Goal: Task Accomplishment & Management: Use online tool/utility

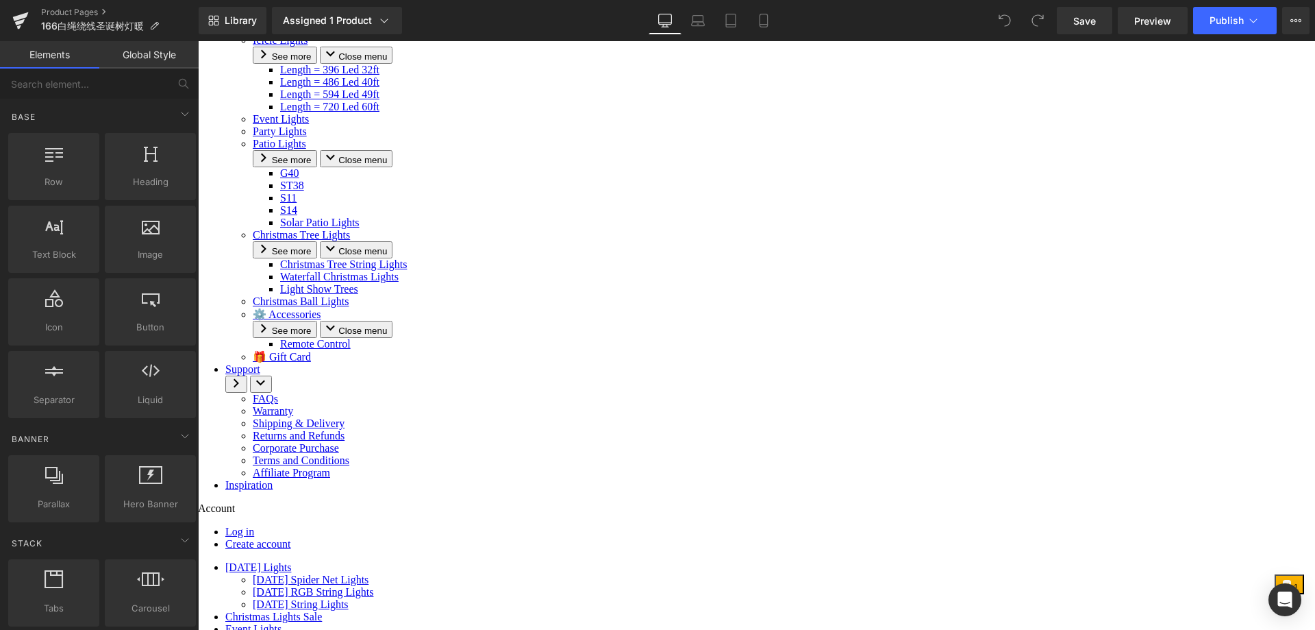
scroll to position [411, 0]
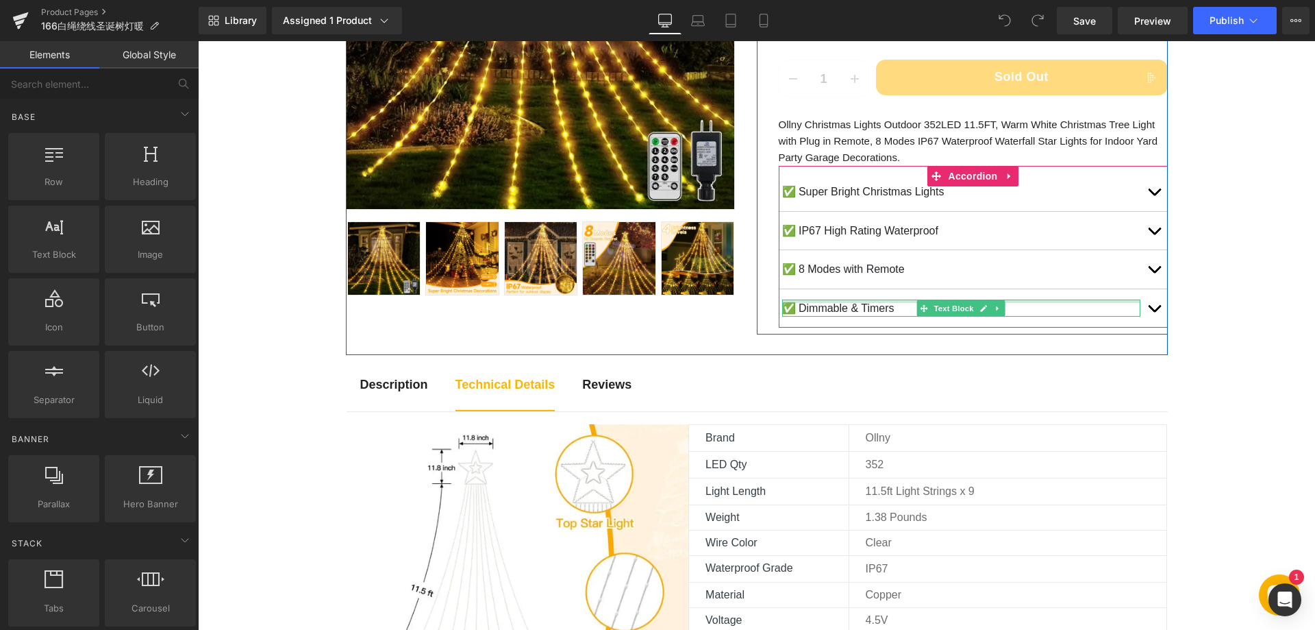
click at [838, 305] on p "✅ Dimmable & Timers" at bounding box center [961, 308] width 358 height 18
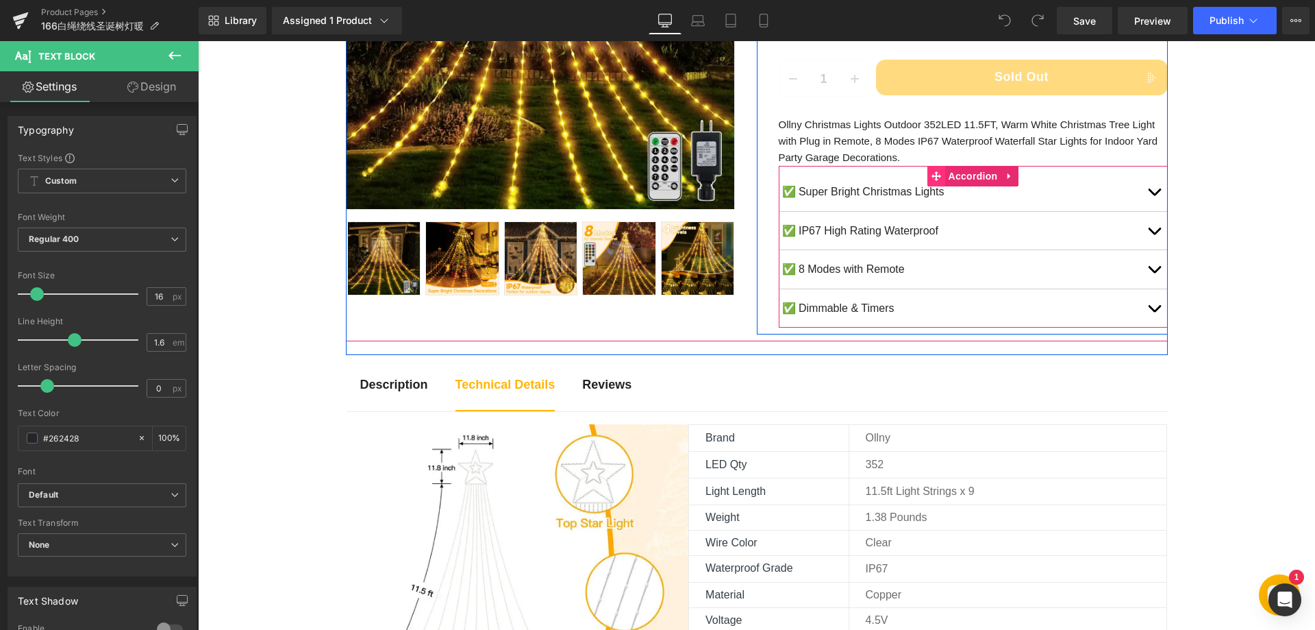
click at [936, 175] on span at bounding box center [937, 176] width 18 height 21
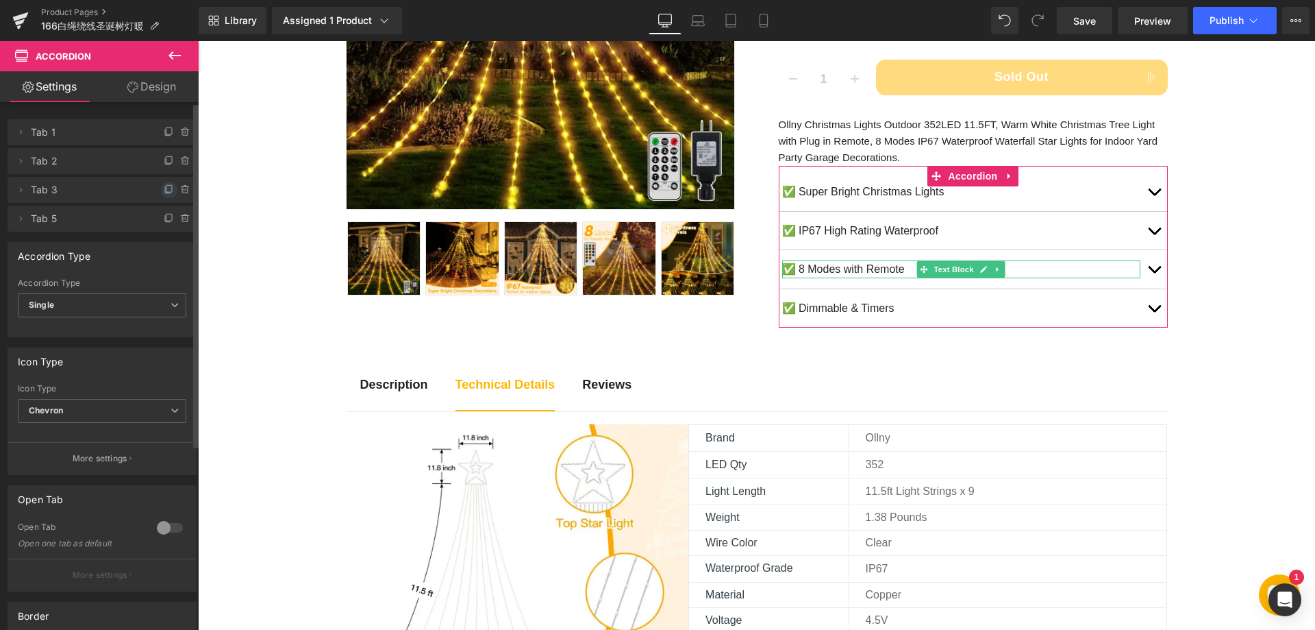
click at [166, 192] on icon at bounding box center [168, 188] width 5 height 7
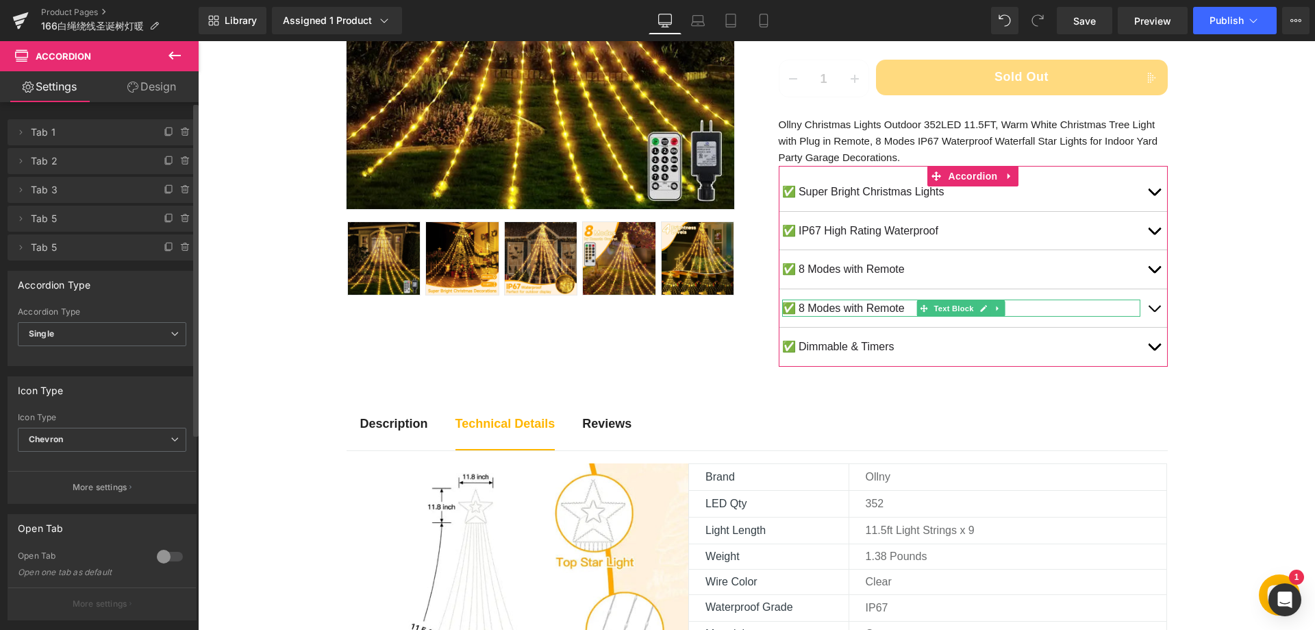
click at [64, 219] on span "Tab 5" at bounding box center [88, 219] width 115 height 26
click at [51, 219] on span "Tab 5" at bounding box center [88, 219] width 115 height 26
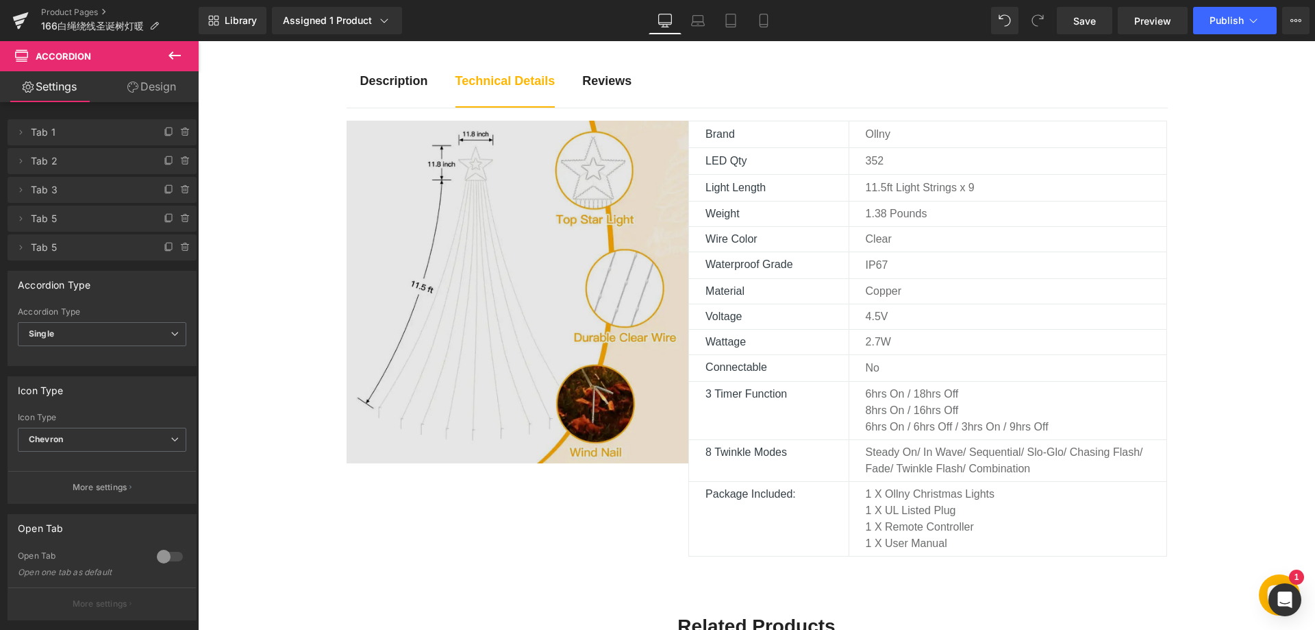
scroll to position [685, 0]
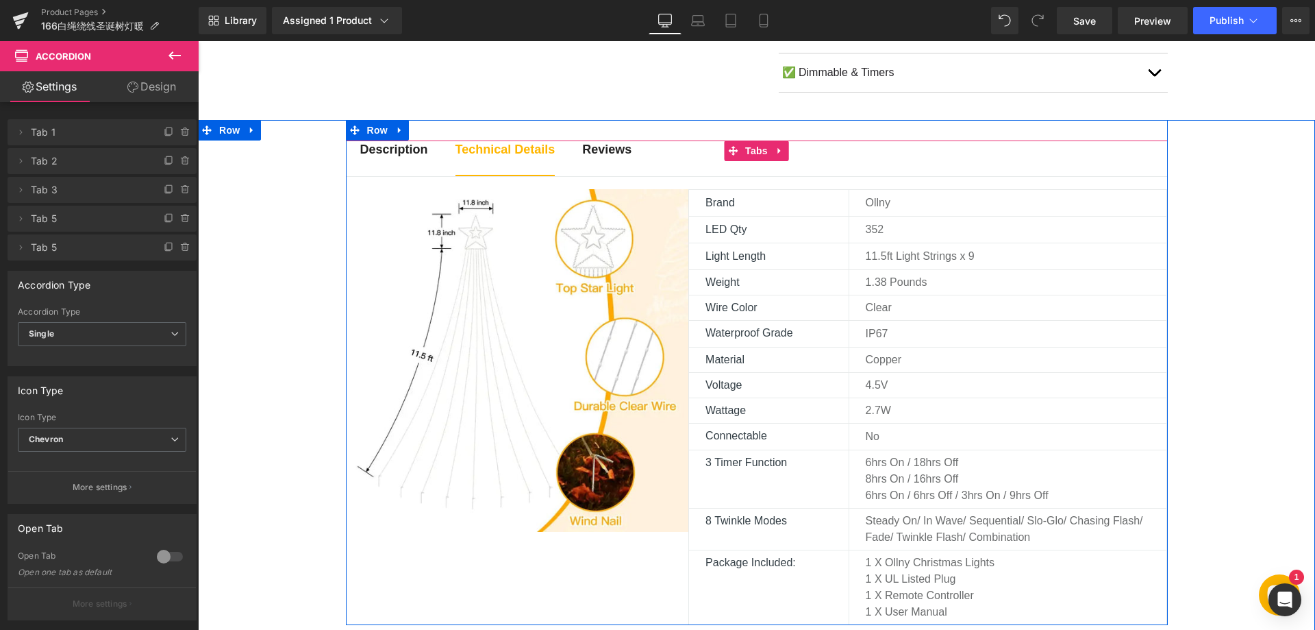
click at [384, 146] on strong "Description" at bounding box center [394, 150] width 68 height 14
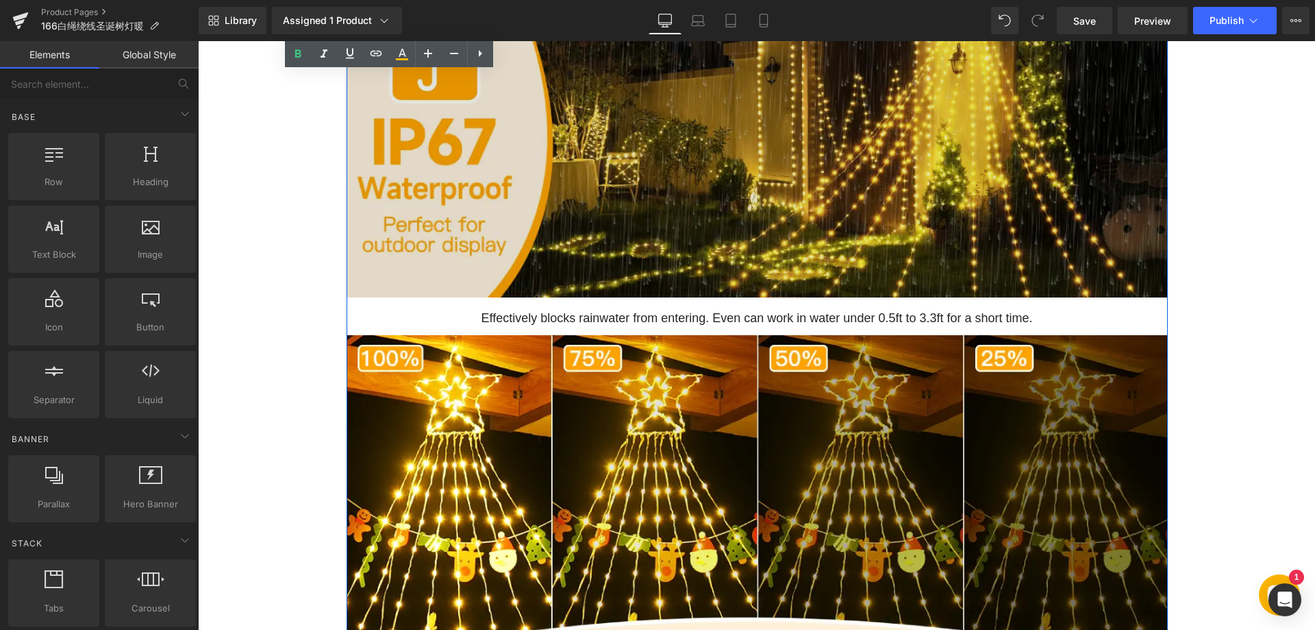
scroll to position [1302, 0]
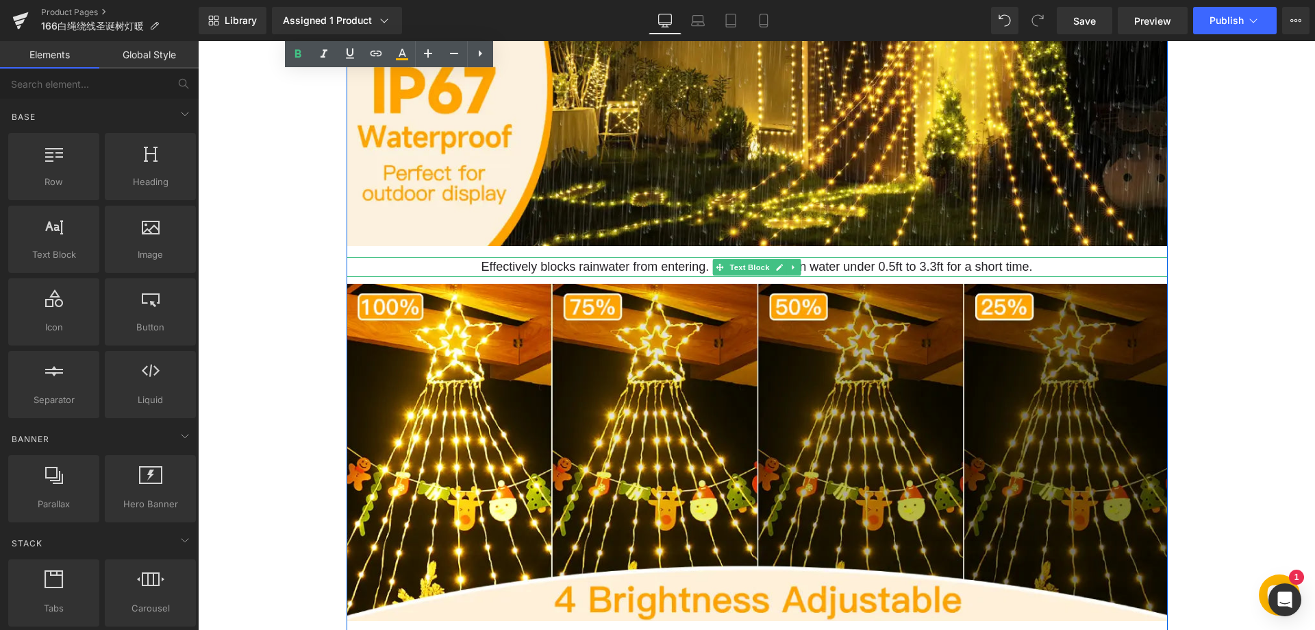
click at [686, 262] on p "Effectively blocks rainwater from entering. Even can work in water under 0.5ft …" at bounding box center [757, 267] width 821 height 20
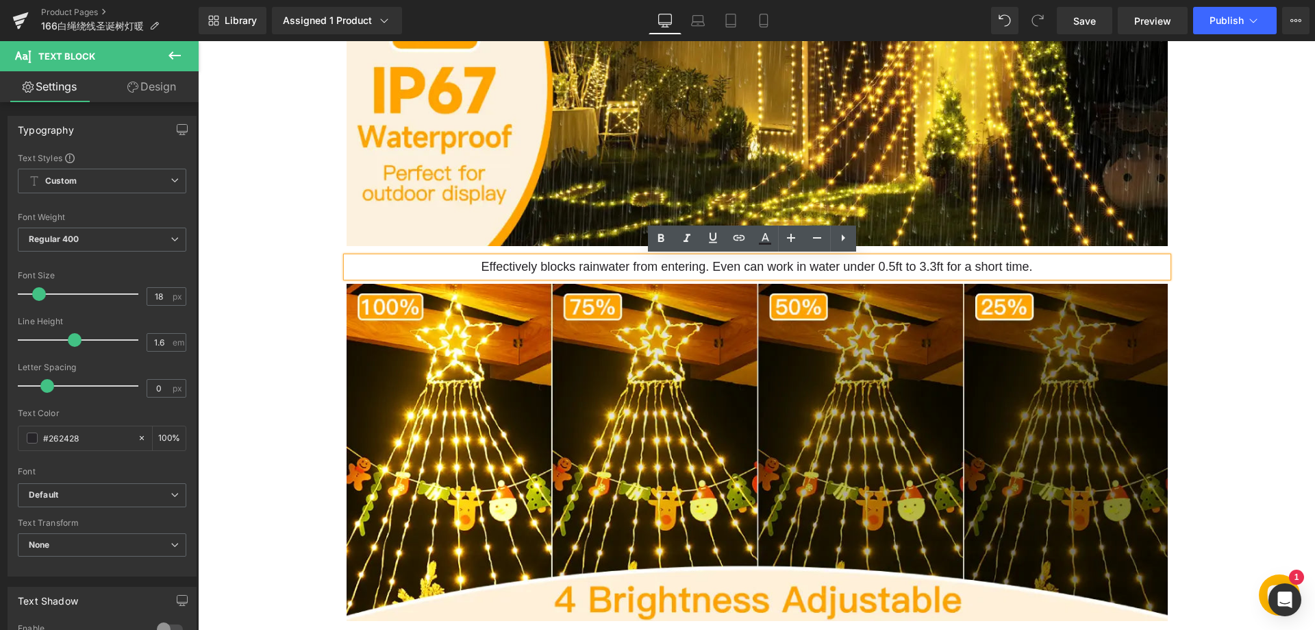
click at [677, 268] on p "Effectively blocks rainwater from entering. Even can work in water under 0.5ft …" at bounding box center [757, 267] width 821 height 20
click at [724, 264] on p "Effectively blocks rainwater from entering. Even can work in water under 0.5ft …" at bounding box center [757, 267] width 821 height 20
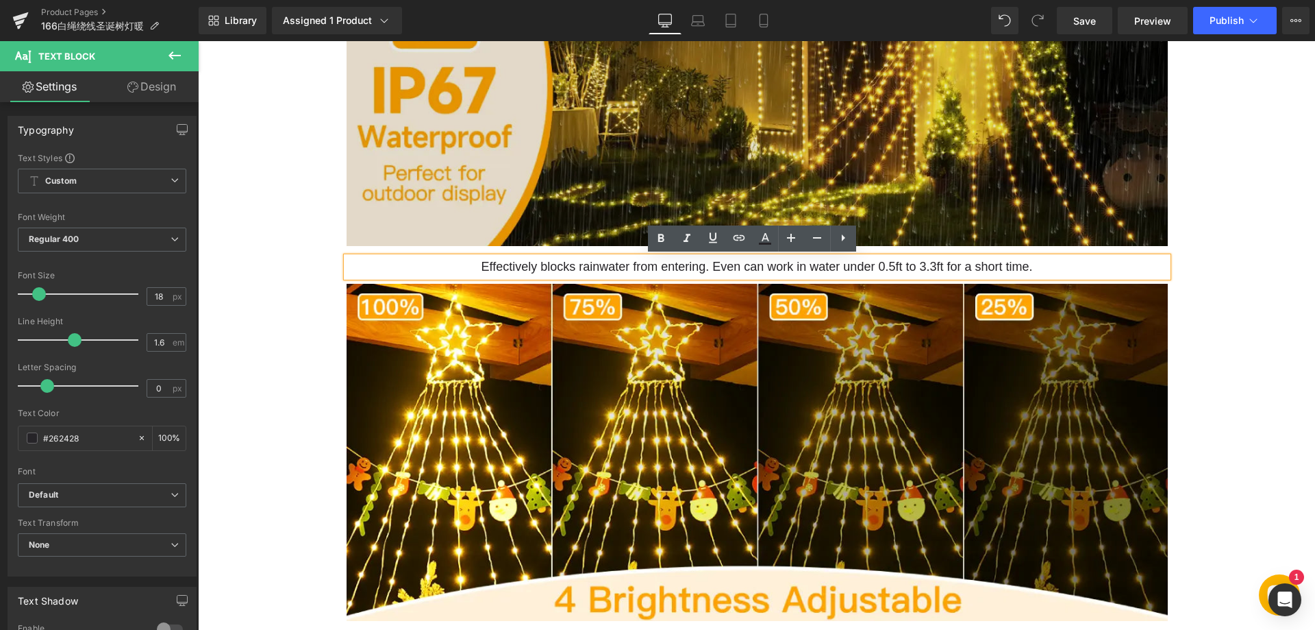
click at [525, 211] on img at bounding box center [757, 78] width 821 height 337
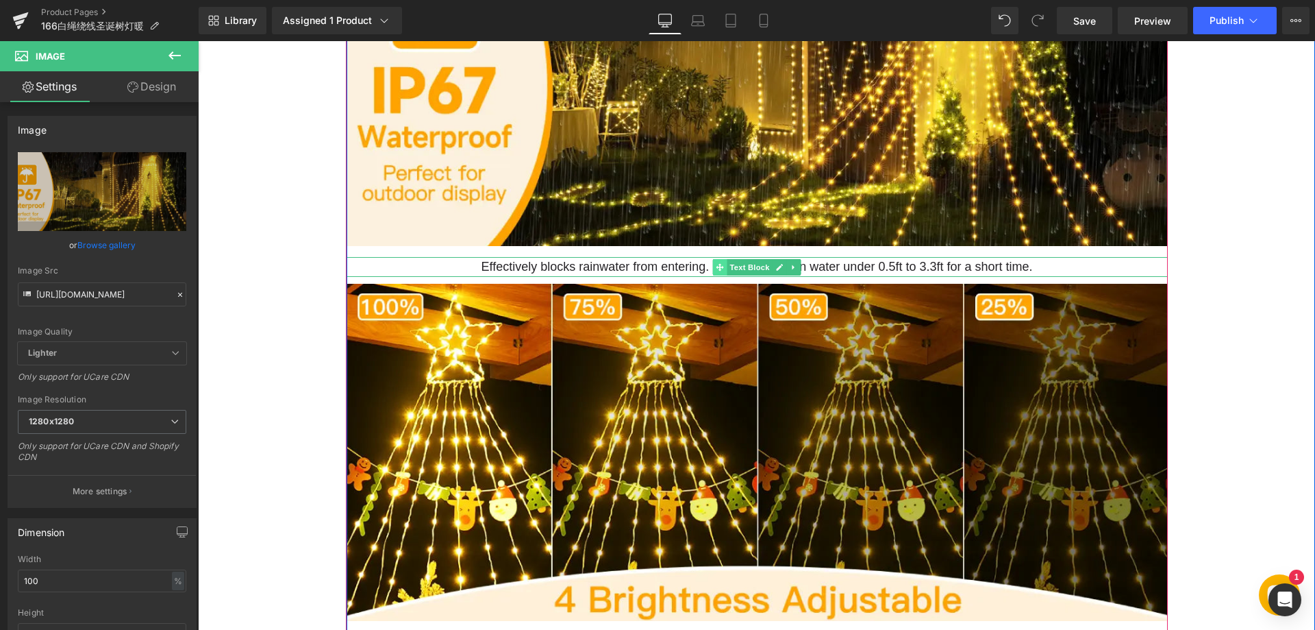
click at [717, 264] on icon at bounding box center [720, 267] width 8 height 8
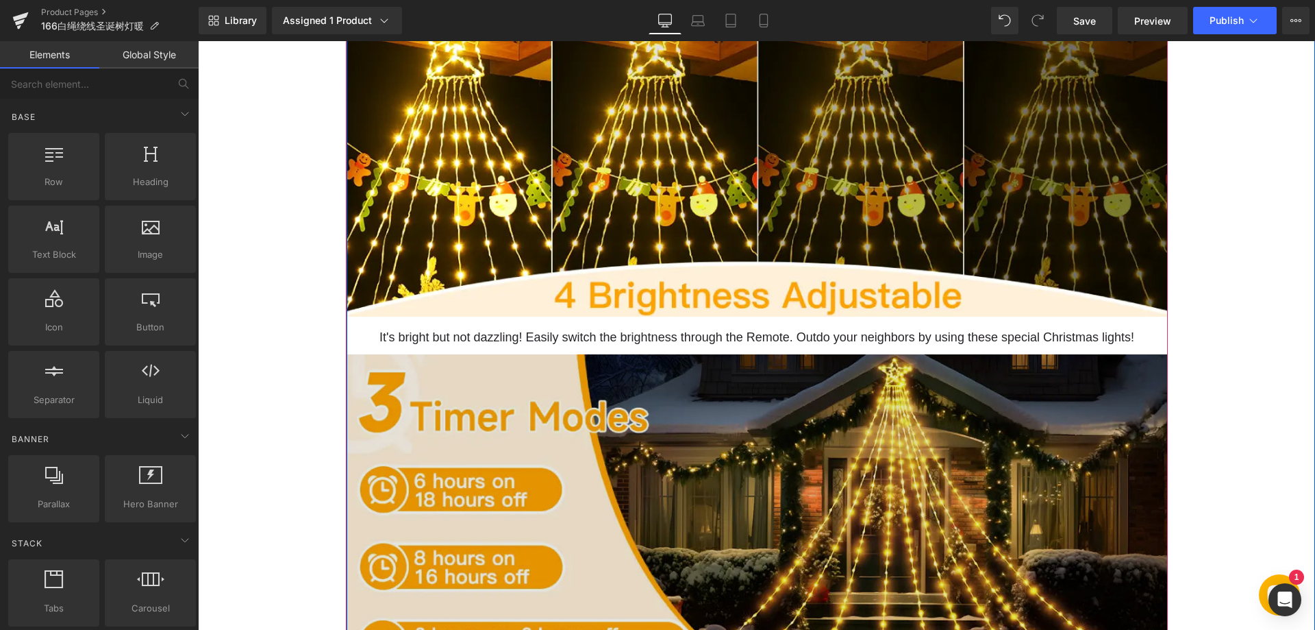
scroll to position [1576, 0]
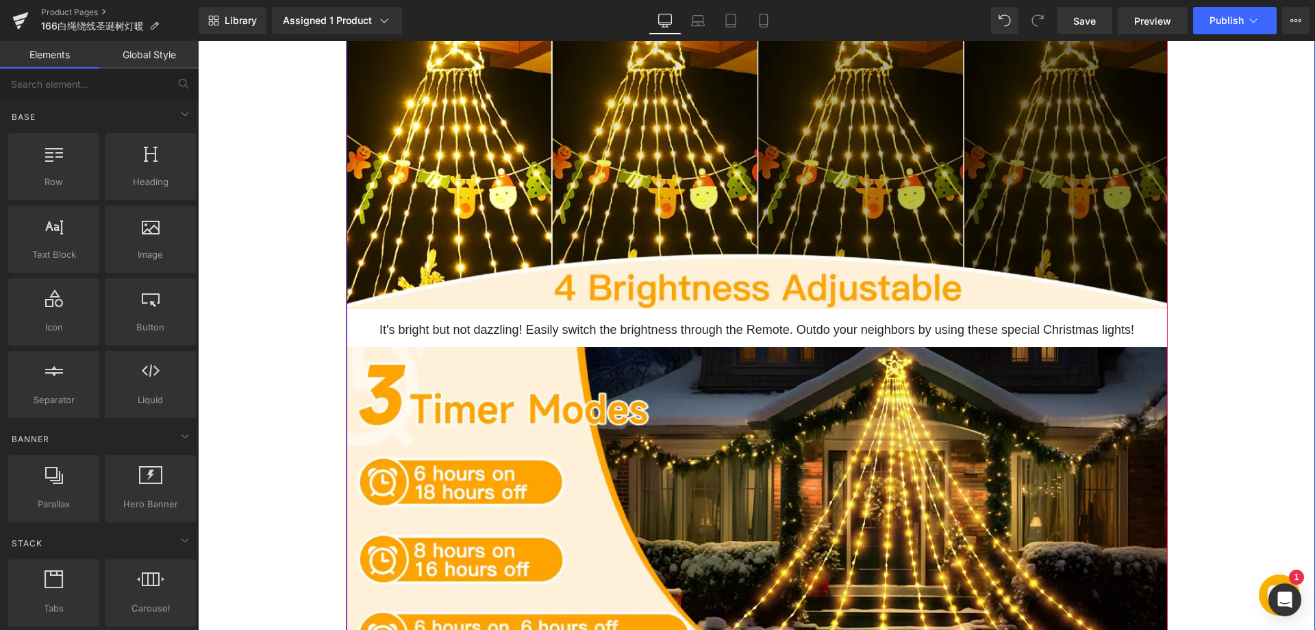
click at [706, 330] on p "It's bright but not dazzling! Easily switch the brightness through the Remote. …" at bounding box center [757, 330] width 821 height 20
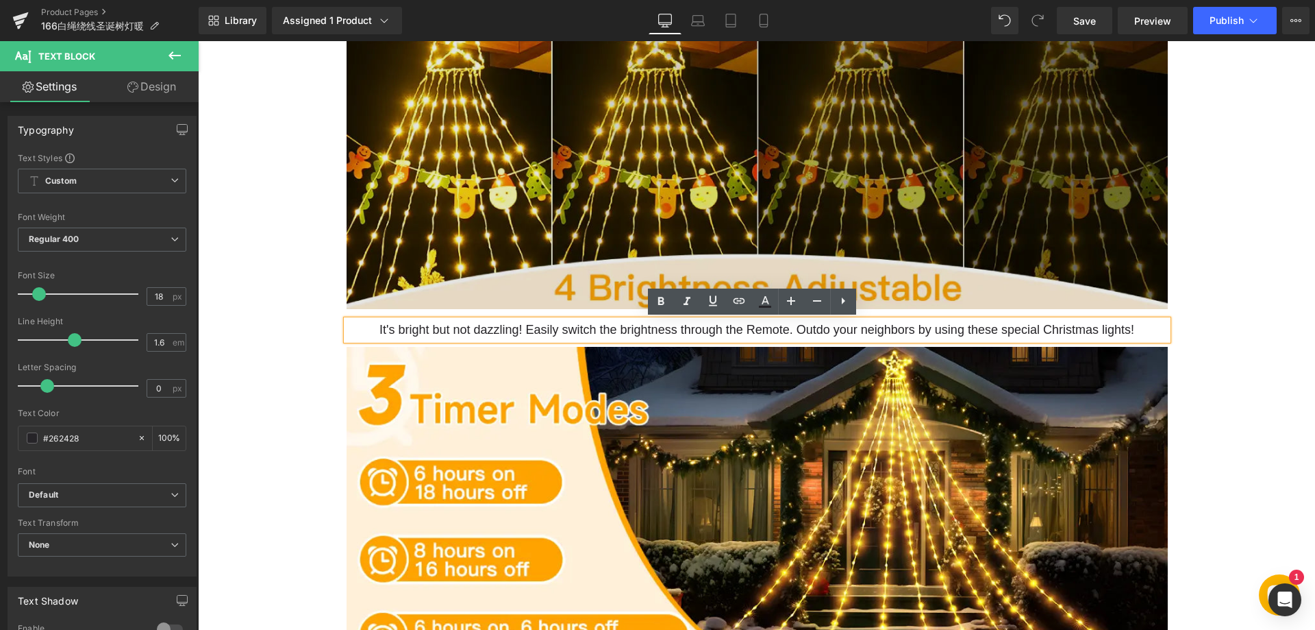
click at [486, 293] on img at bounding box center [757, 140] width 821 height 337
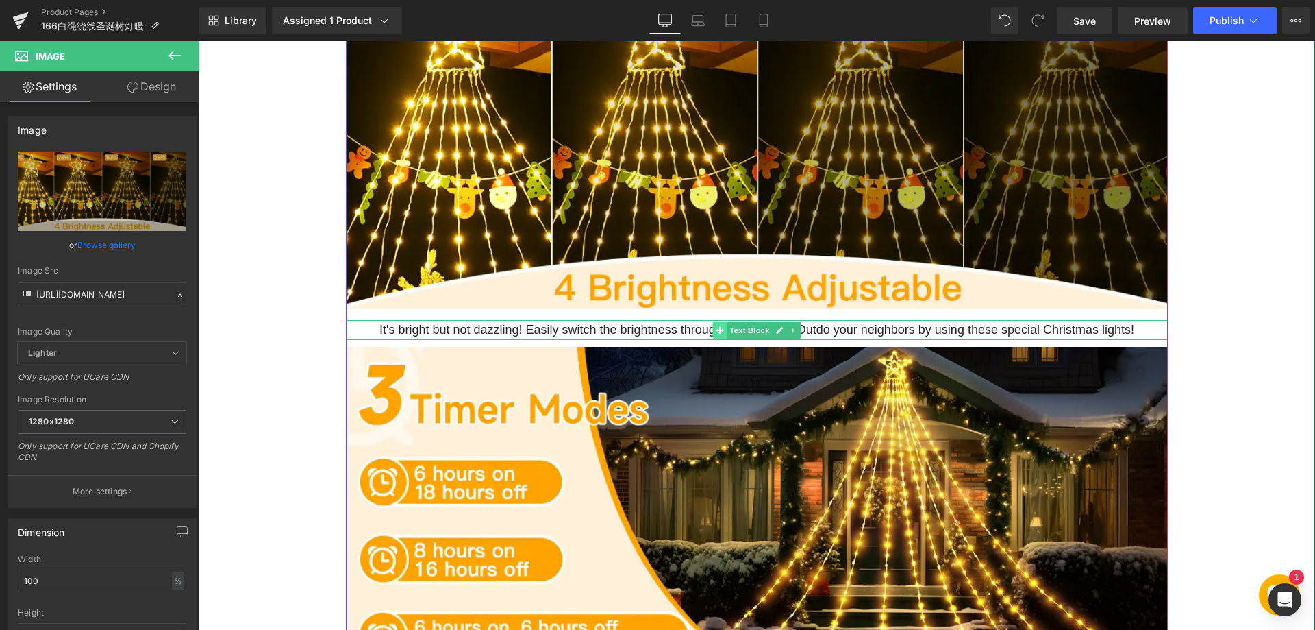
click at [720, 331] on span at bounding box center [720, 330] width 14 height 16
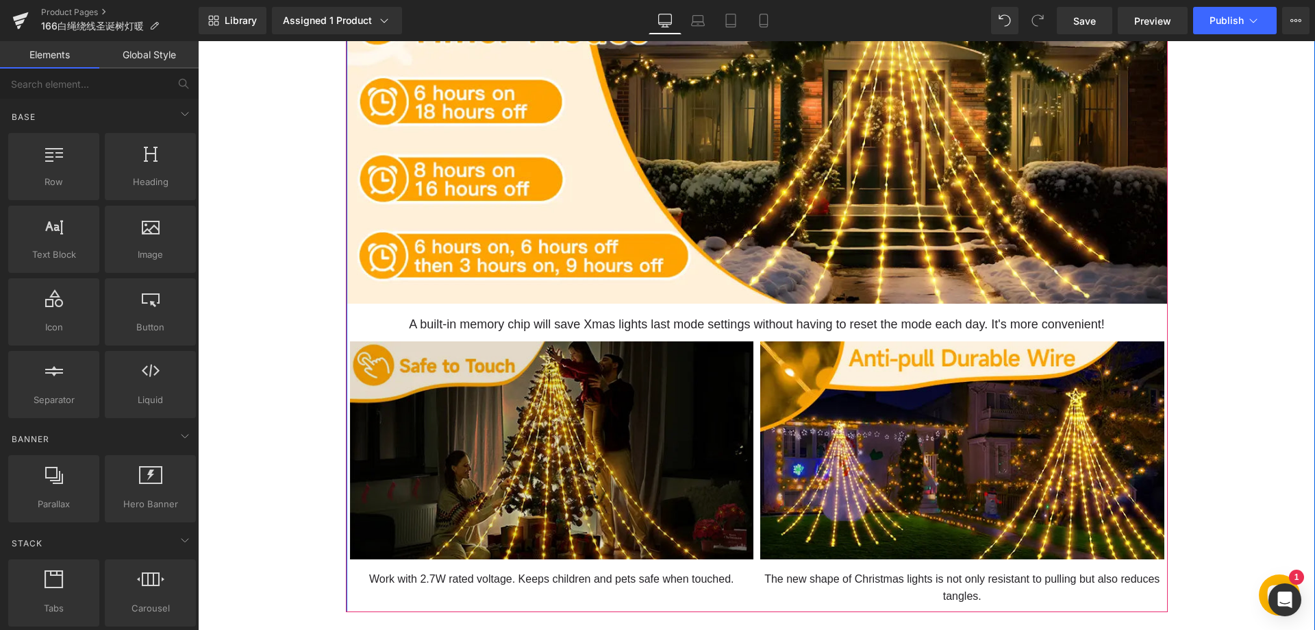
scroll to position [1987, 0]
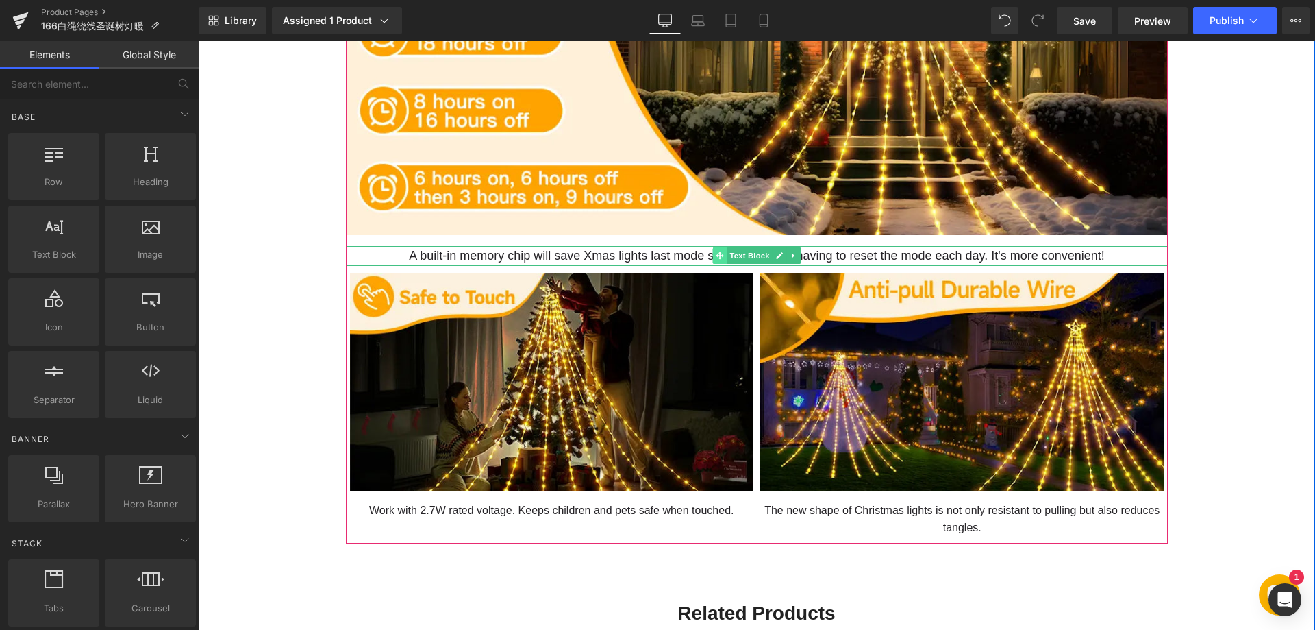
click at [719, 258] on icon at bounding box center [720, 255] width 8 height 8
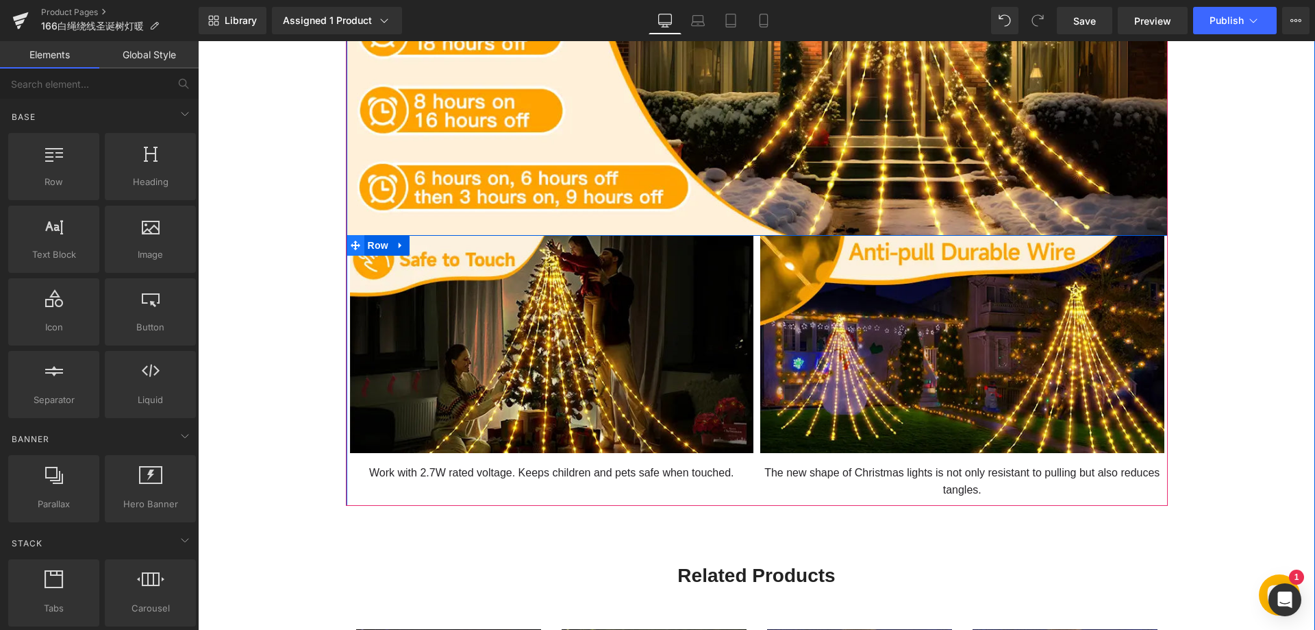
click at [351, 243] on icon at bounding box center [356, 245] width 10 height 10
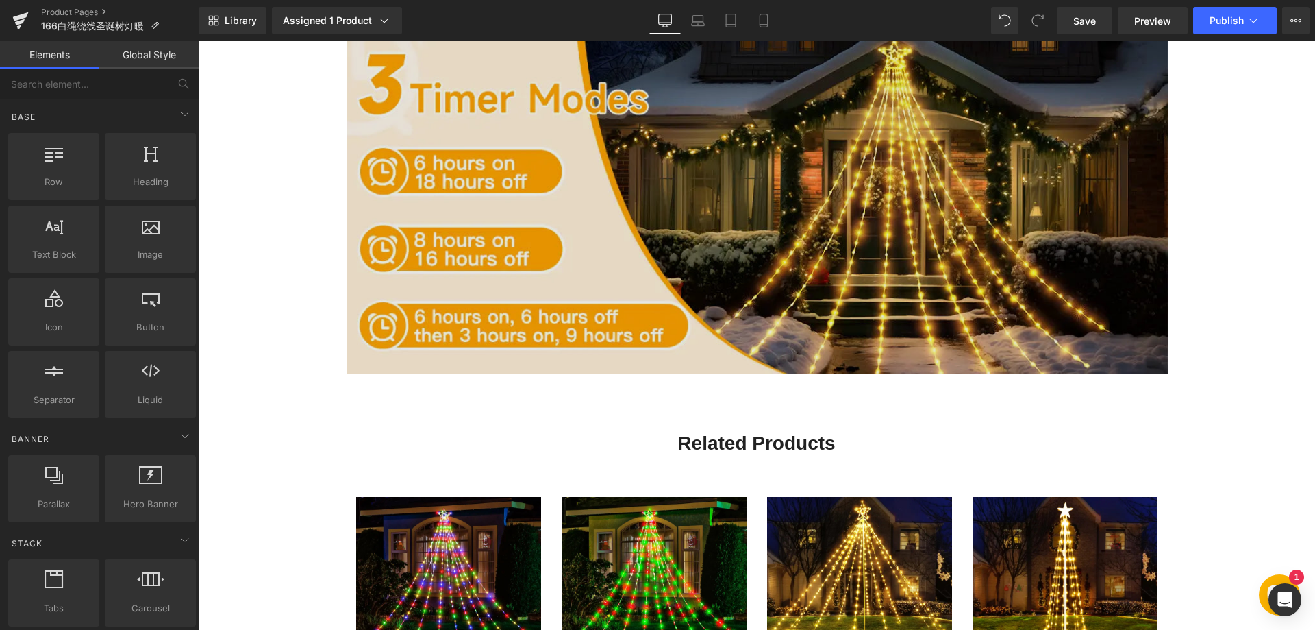
scroll to position [1850, 0]
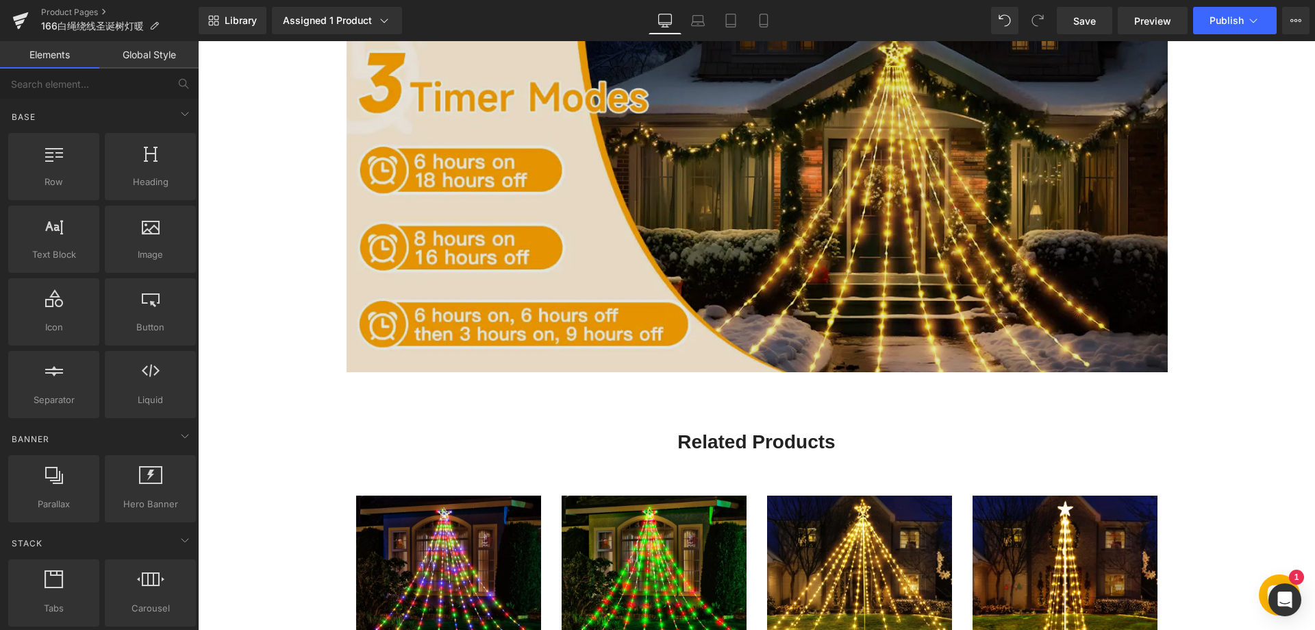
click at [718, 243] on img at bounding box center [757, 203] width 821 height 337
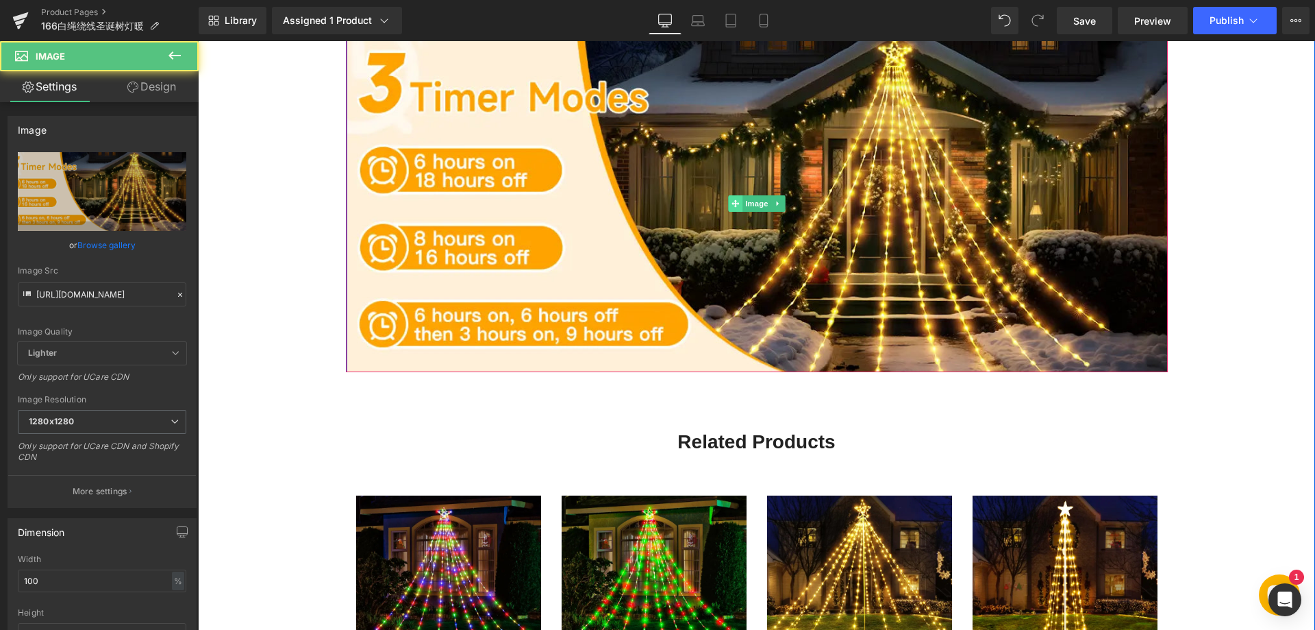
click at [732, 206] on icon at bounding box center [736, 203] width 8 height 8
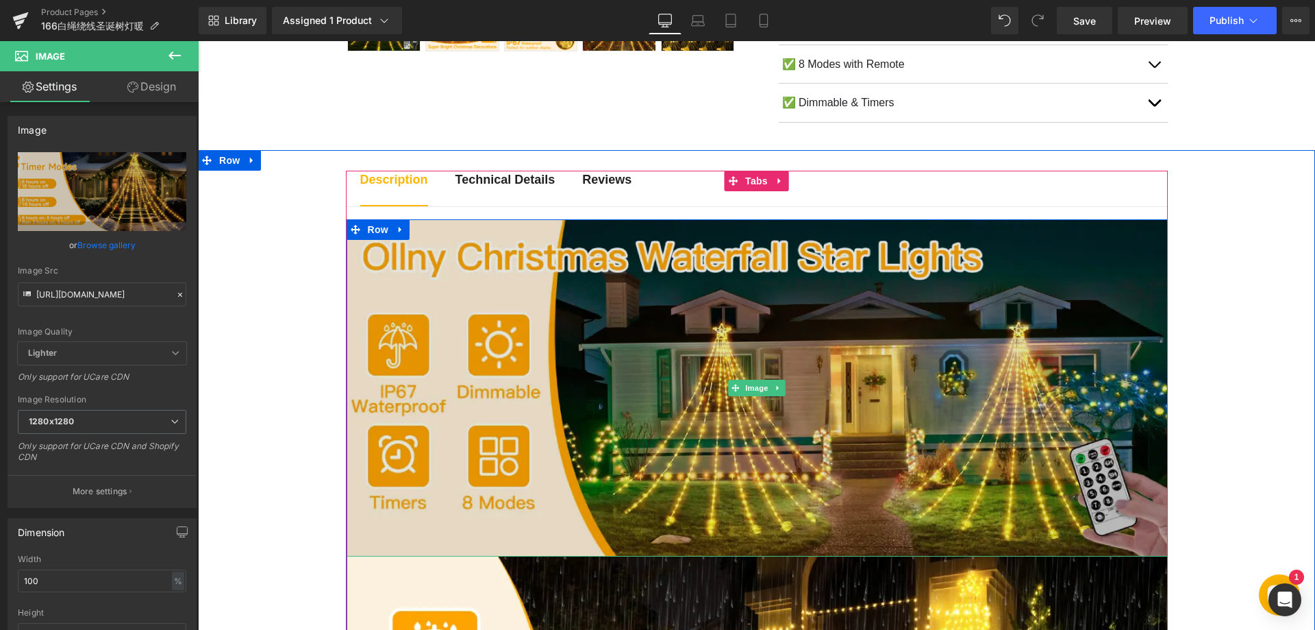
scroll to position [685, 0]
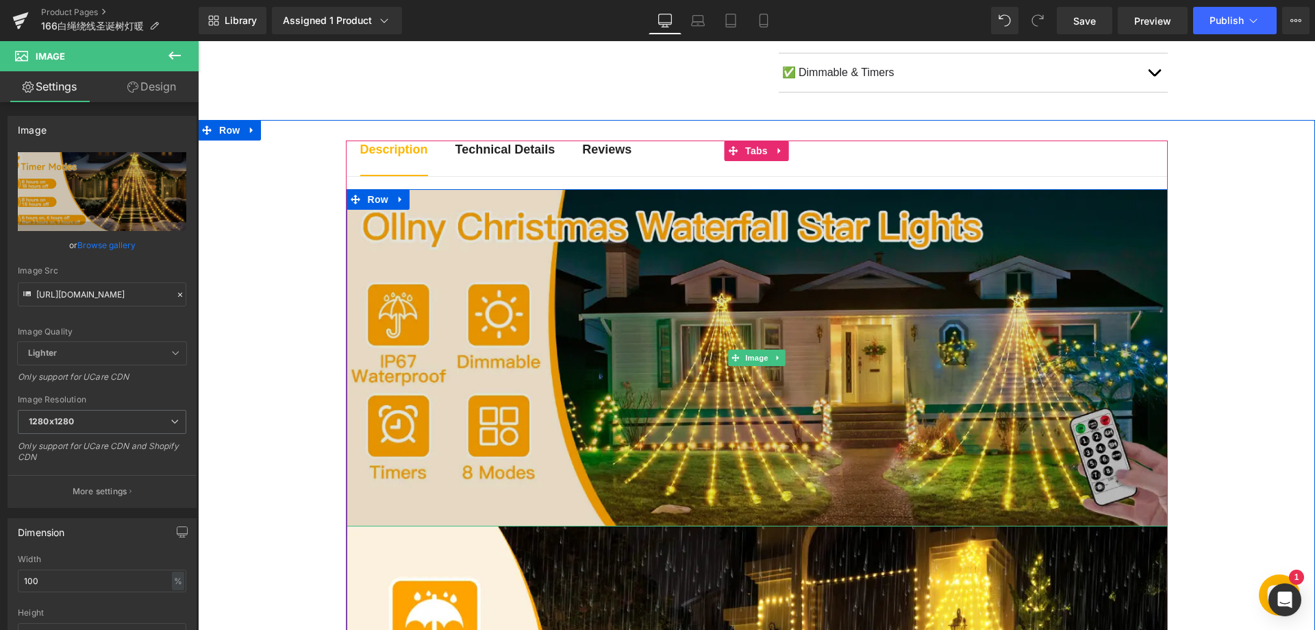
click at [608, 269] on img at bounding box center [757, 357] width 821 height 337
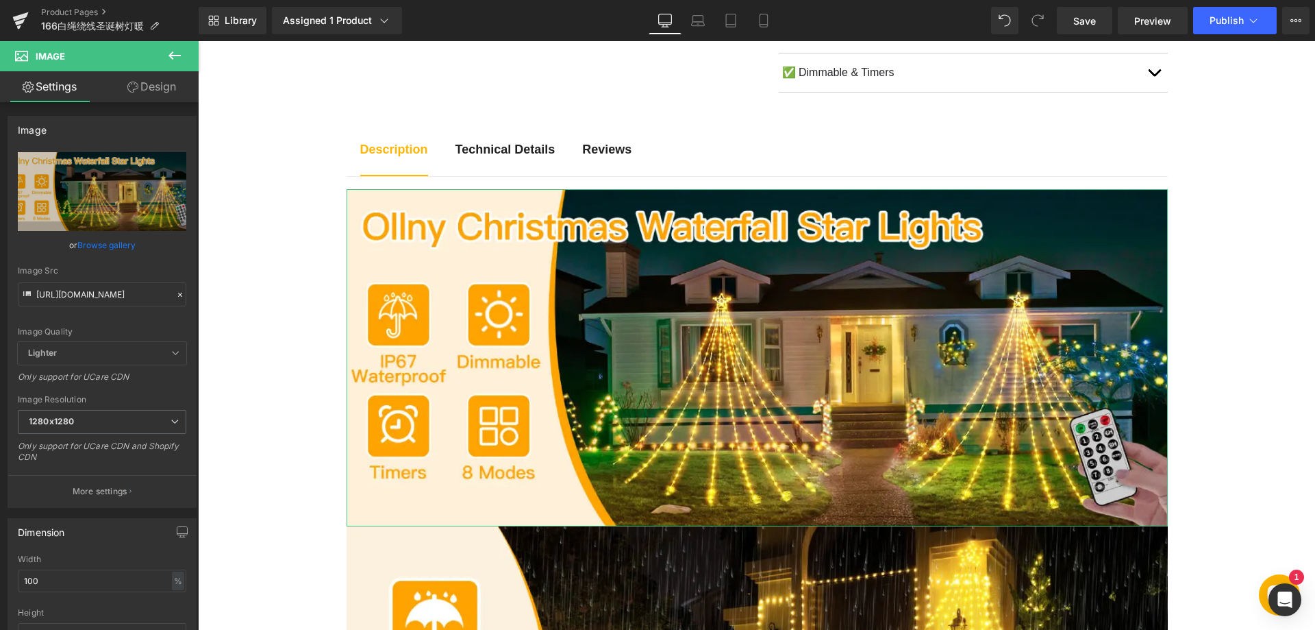
click at [150, 83] on link "Design" at bounding box center [151, 86] width 99 height 31
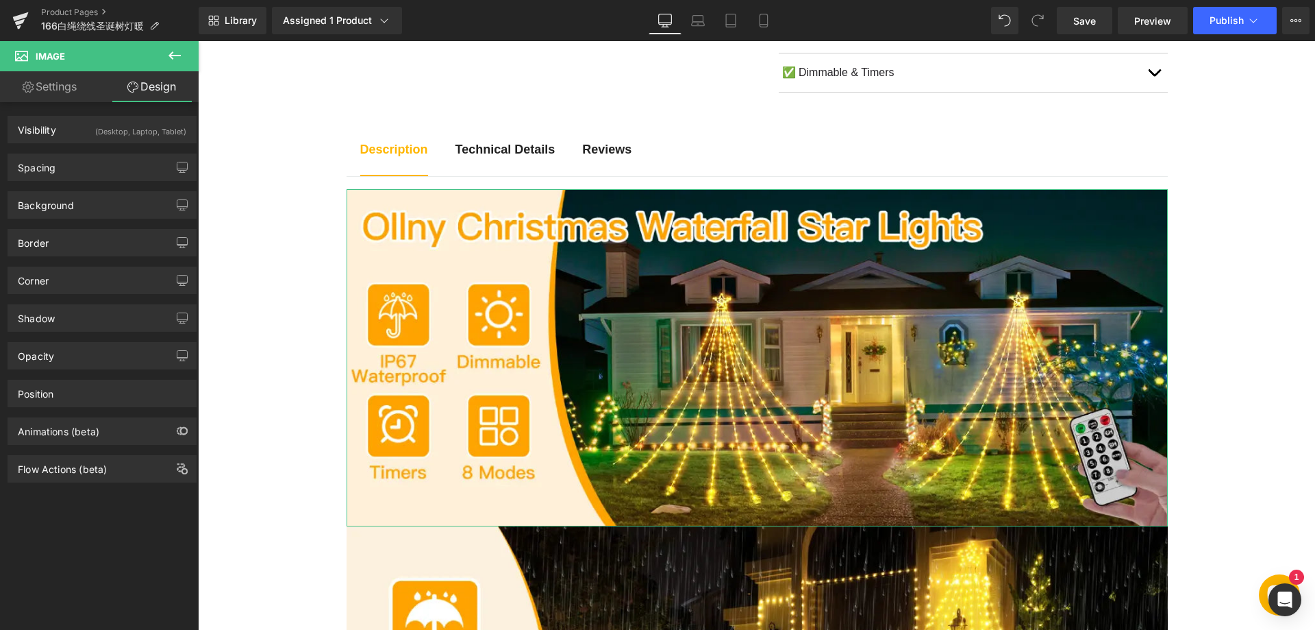
click at [102, 134] on div "(Desktop, Laptop, Tablet)" at bounding box center [140, 127] width 91 height 23
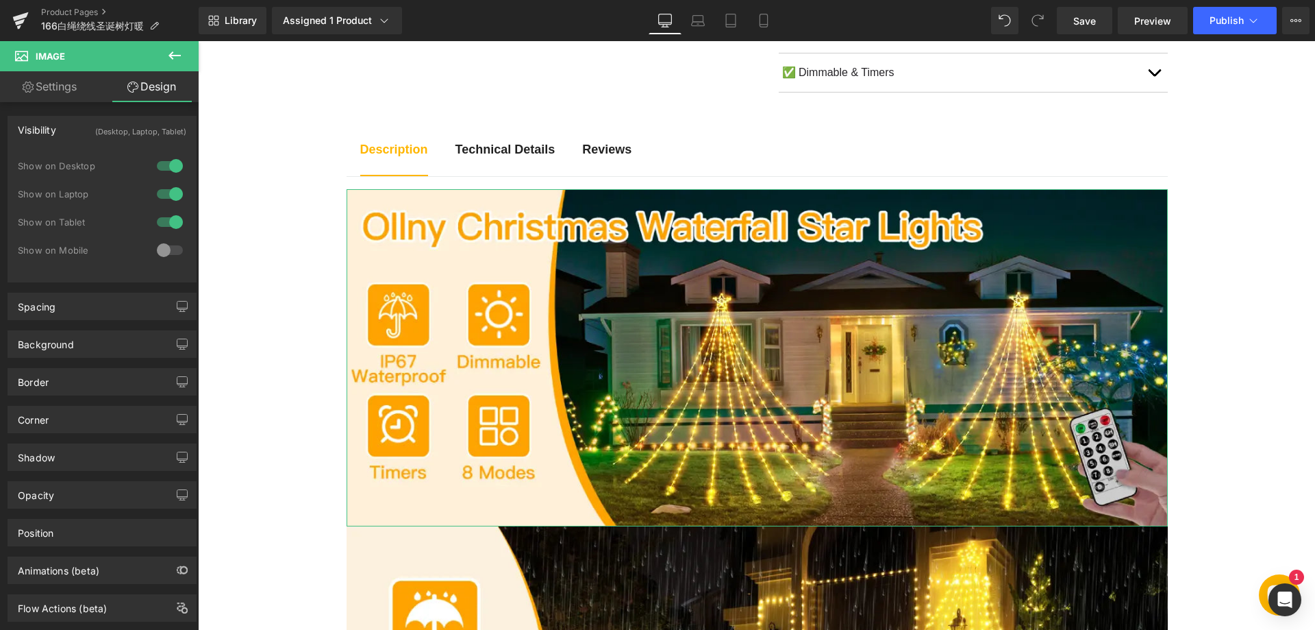
click at [58, 89] on link "Settings" at bounding box center [49, 86] width 99 height 31
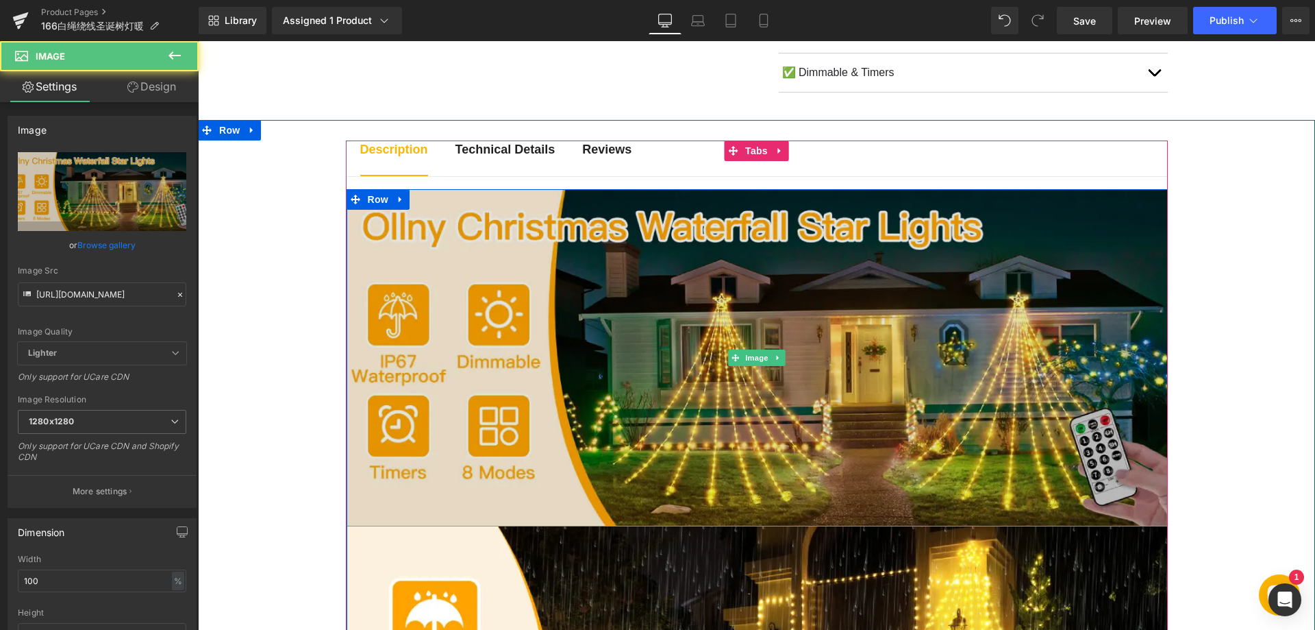
click at [485, 286] on img at bounding box center [757, 357] width 821 height 337
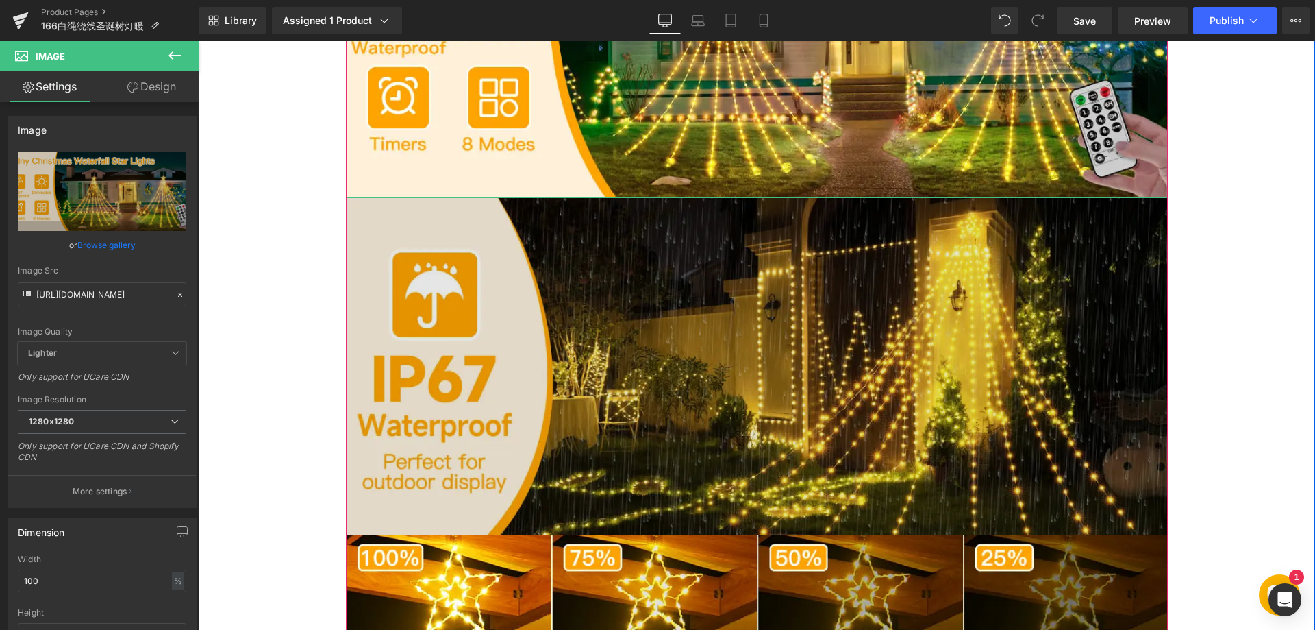
scroll to position [1028, 0]
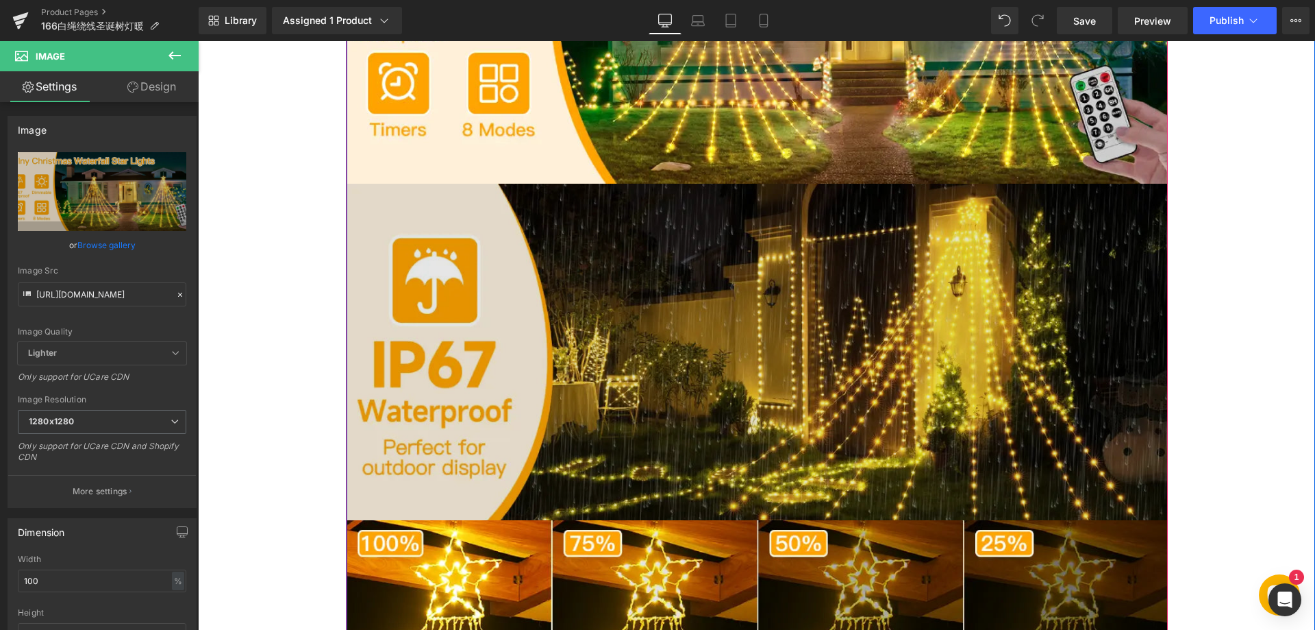
click at [610, 315] on img at bounding box center [757, 352] width 821 height 337
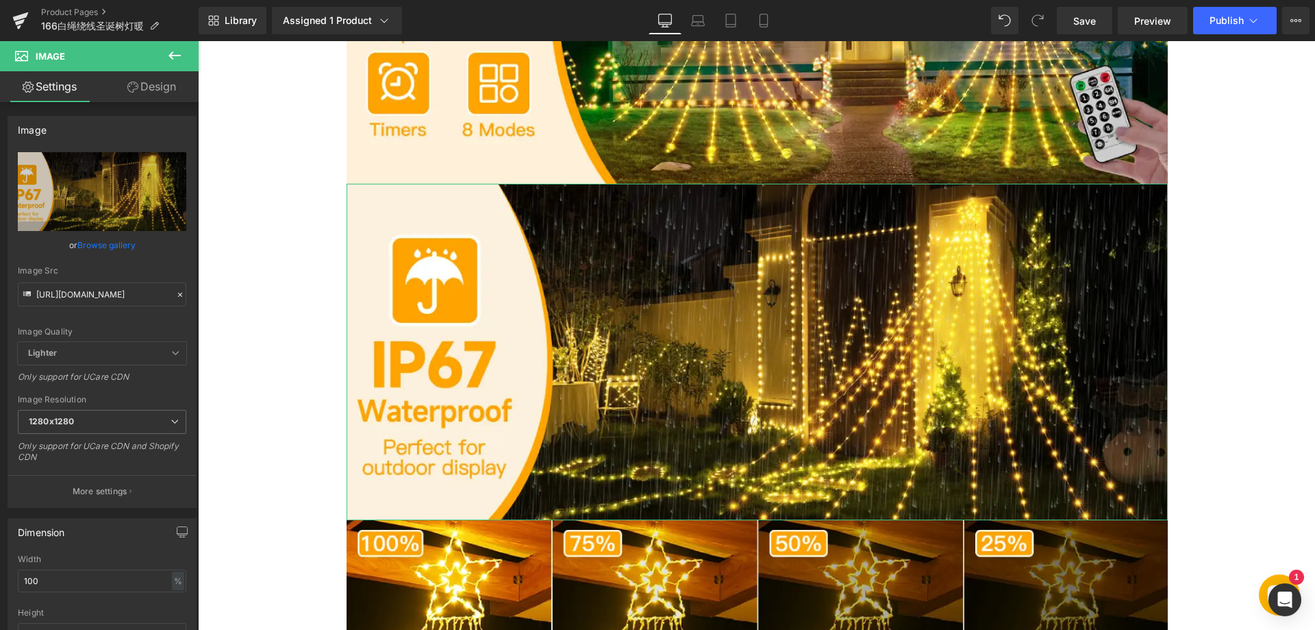
click at [154, 87] on link "Design" at bounding box center [151, 86] width 99 height 31
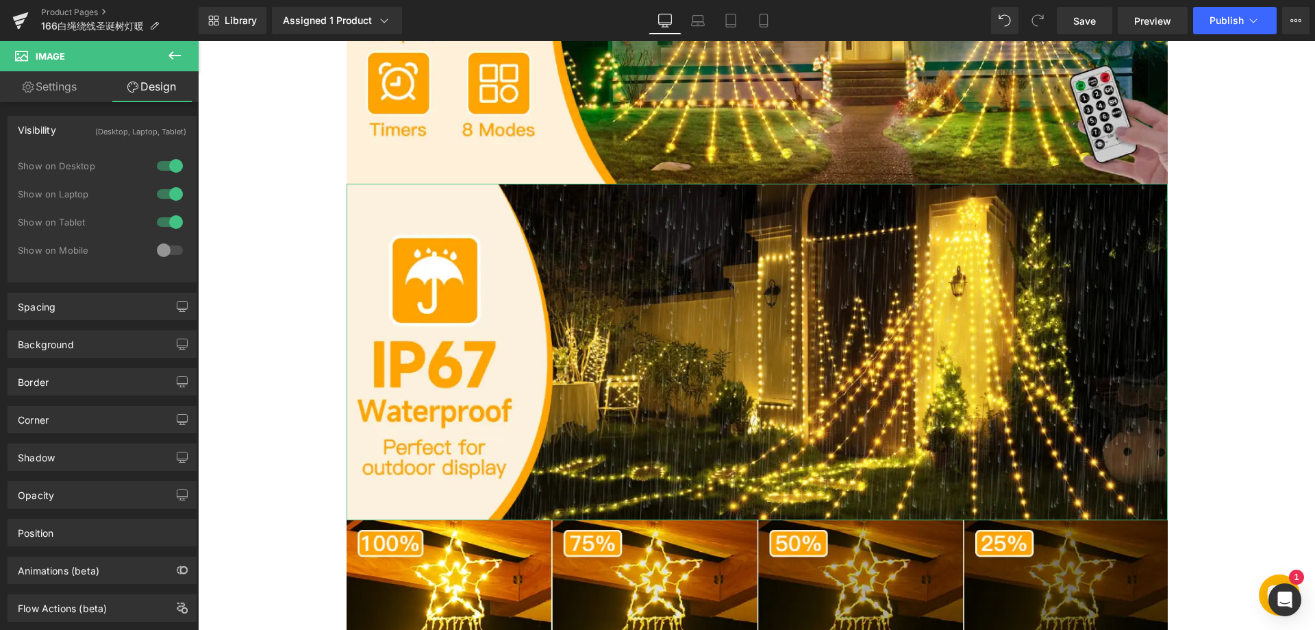
drag, startPoint x: 61, startPoint y: 86, endPoint x: 117, endPoint y: 176, distance: 105.9
click at [61, 86] on link "Settings" at bounding box center [49, 86] width 99 height 31
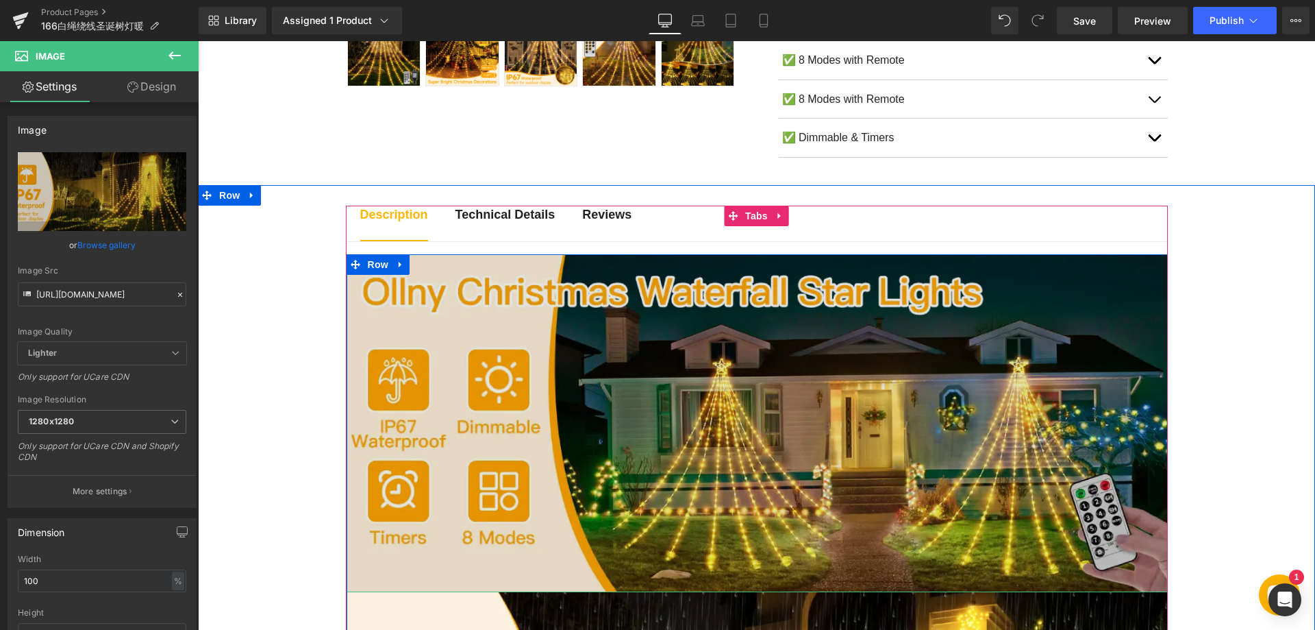
scroll to position [617, 0]
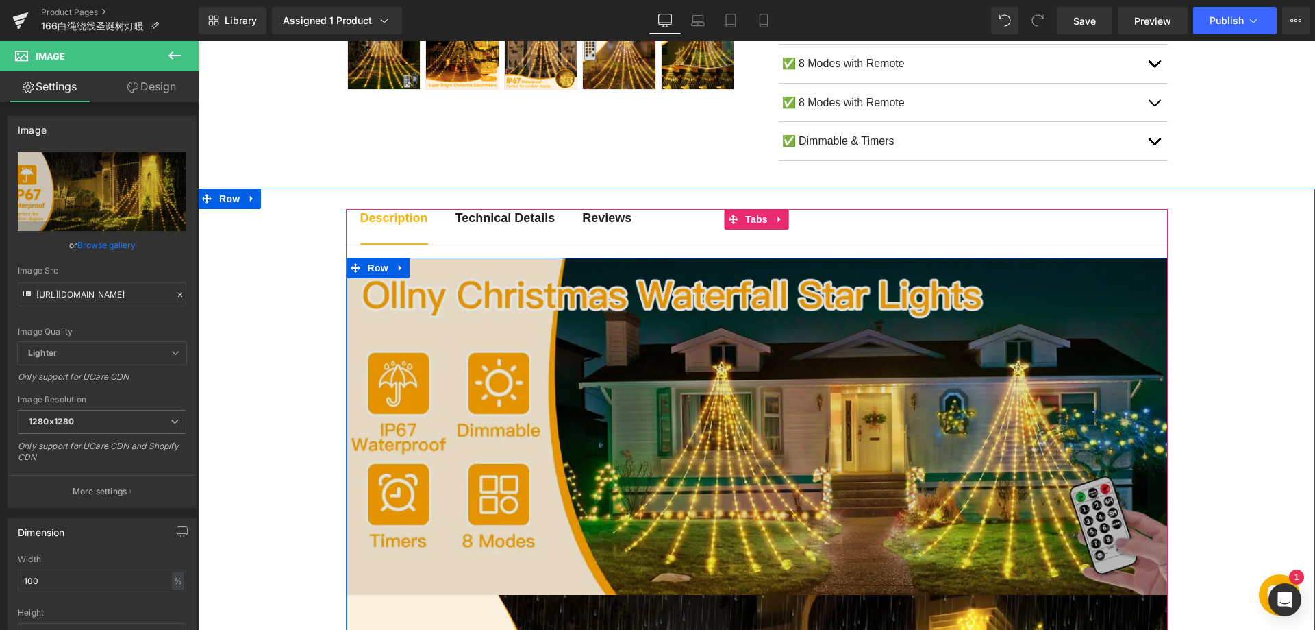
click at [598, 344] on img at bounding box center [757, 426] width 821 height 337
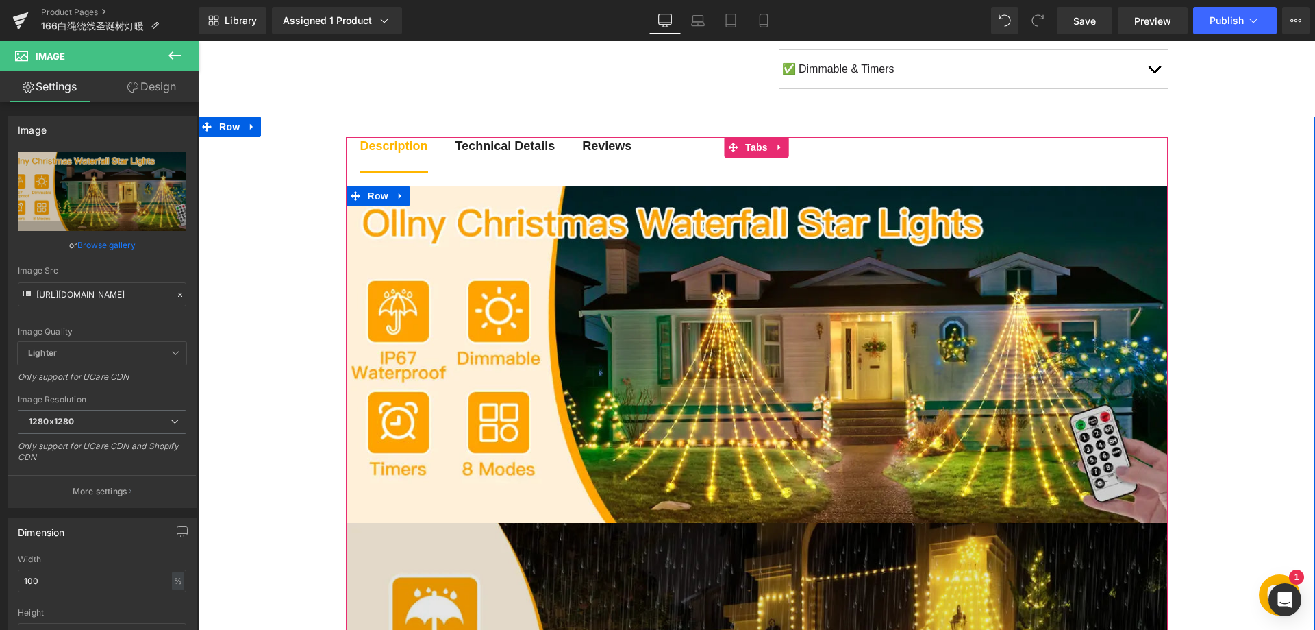
scroll to position [685, 0]
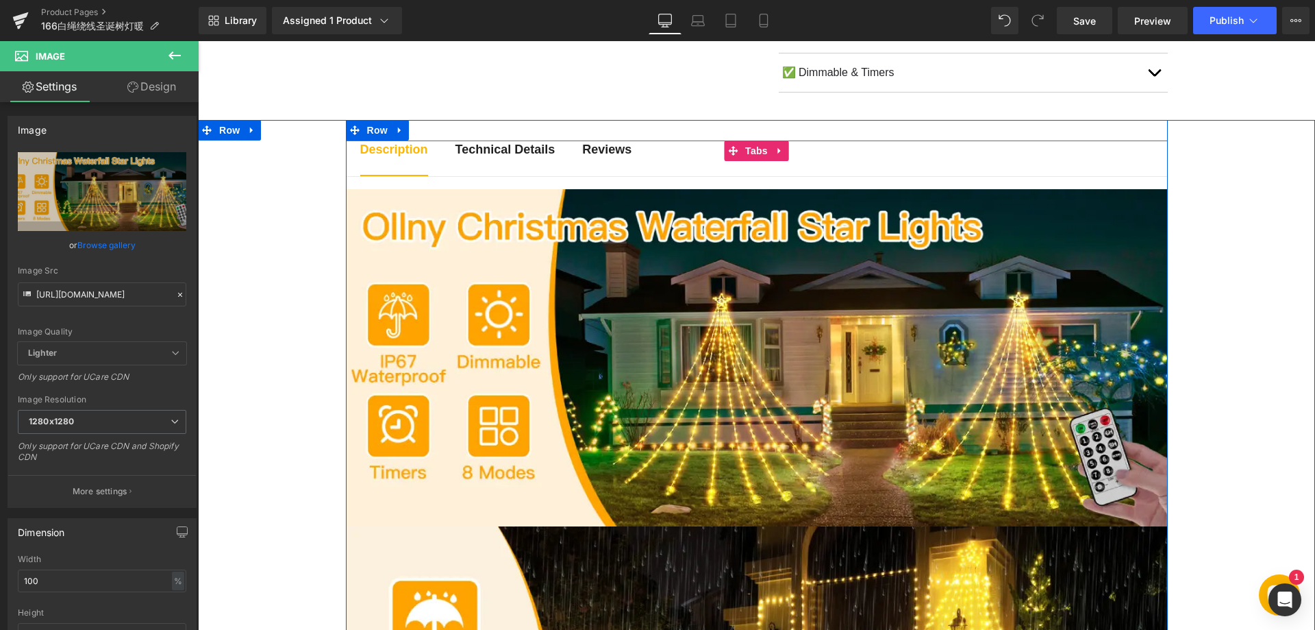
click at [601, 156] on div "Reviews Text Block" at bounding box center [606, 149] width 49 height 18
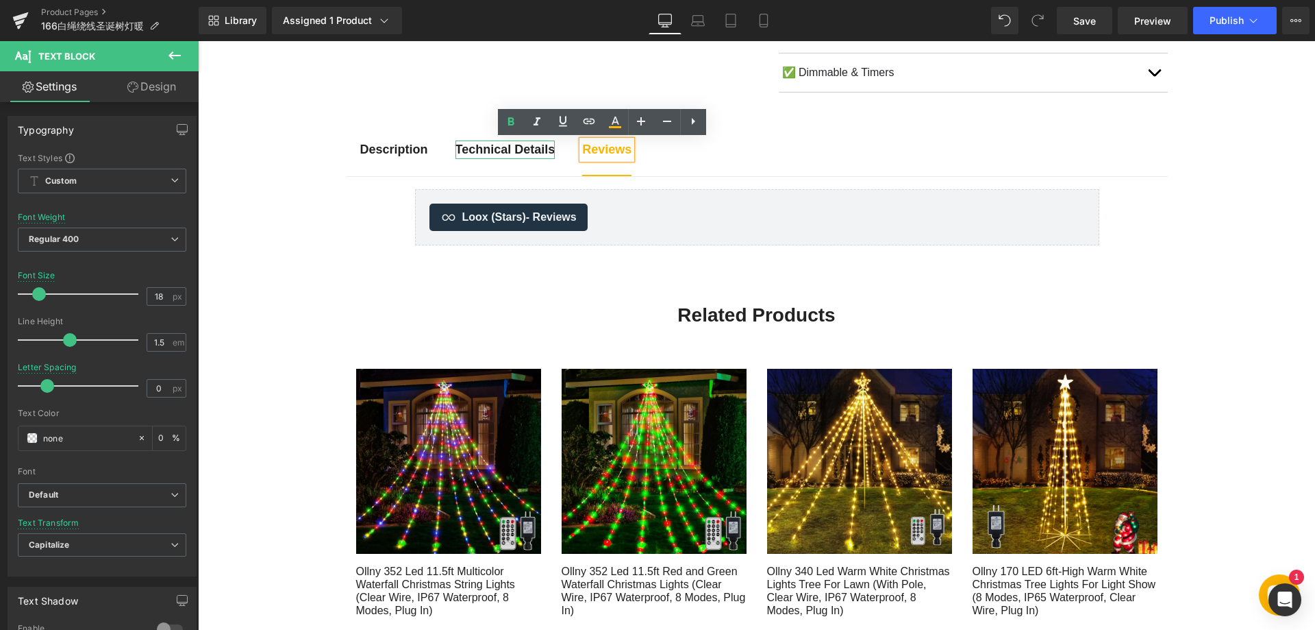
click at [521, 149] on b "Technical Details" at bounding box center [506, 150] width 100 height 14
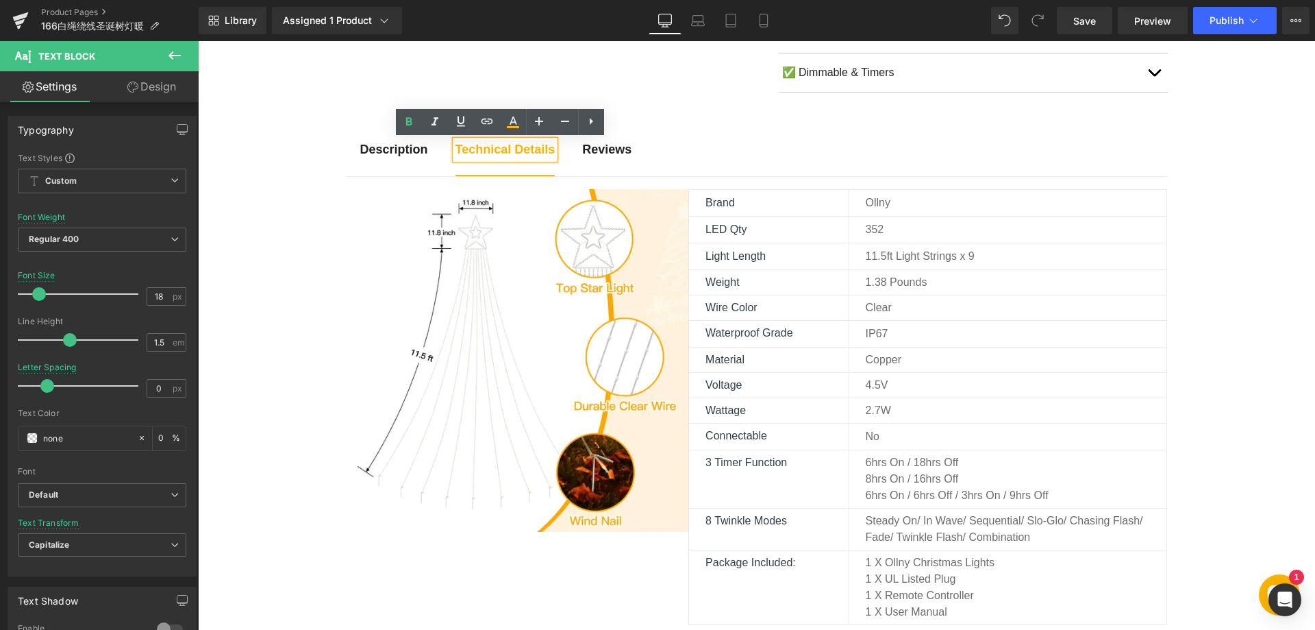
click at [374, 151] on strong "Description" at bounding box center [394, 150] width 68 height 14
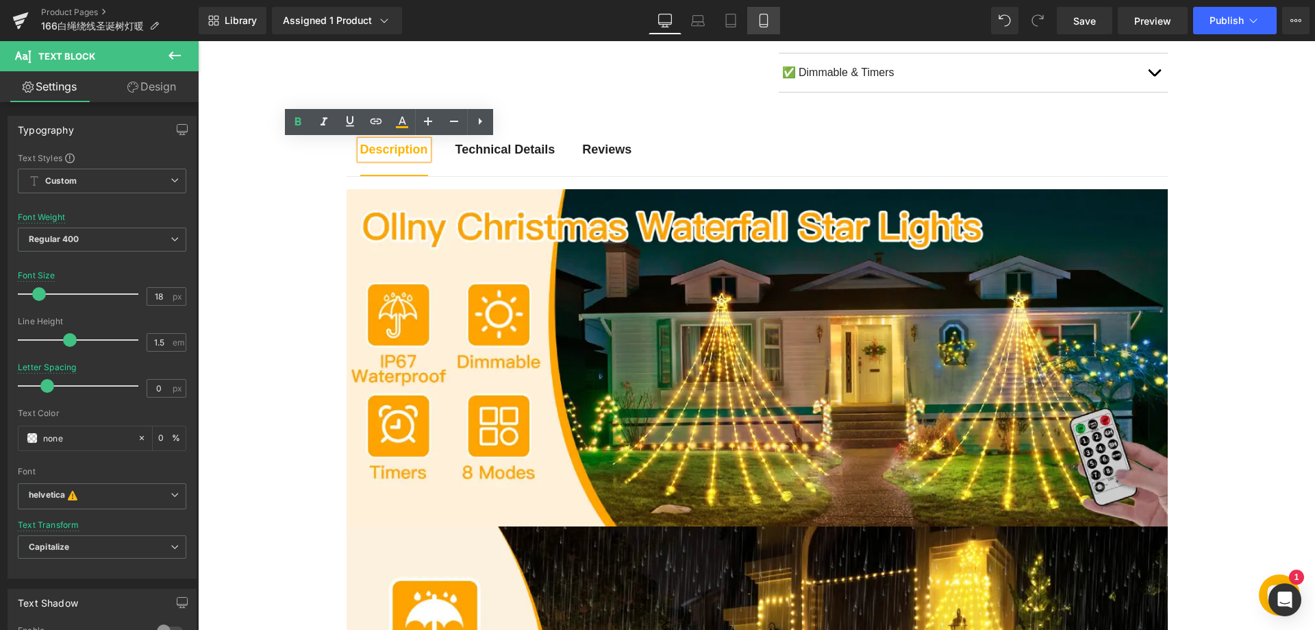
click at [766, 25] on icon at bounding box center [764, 25] width 8 height 0
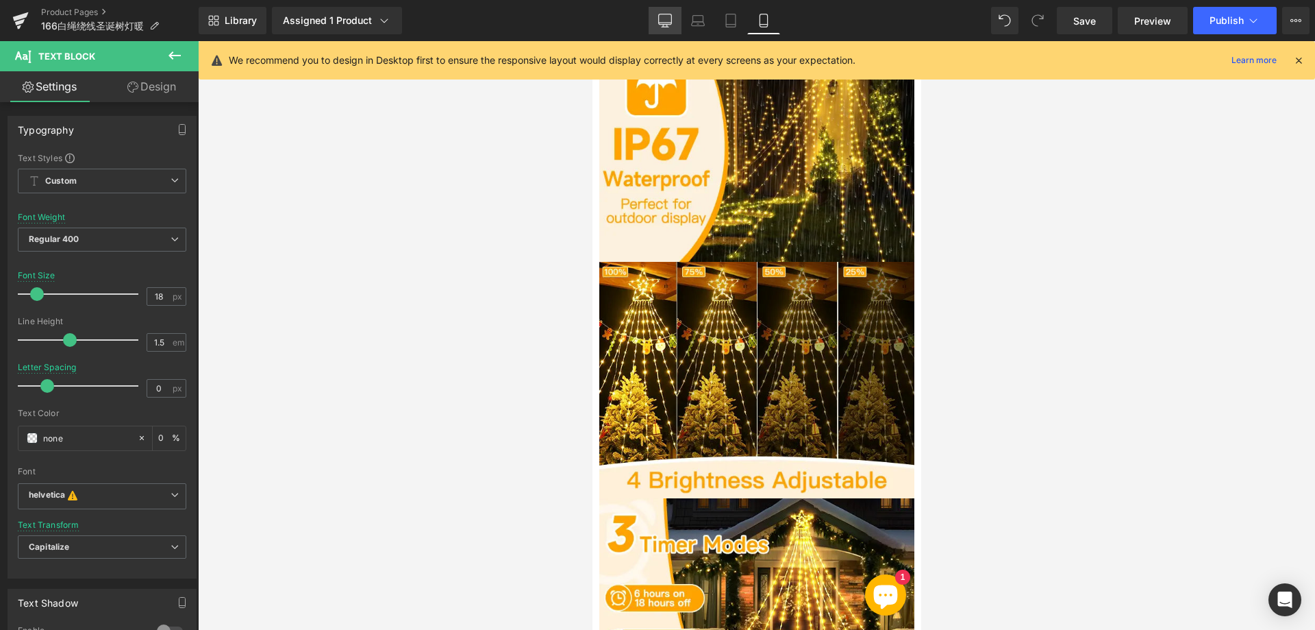
click at [662, 13] on link "Desktop" at bounding box center [665, 20] width 33 height 27
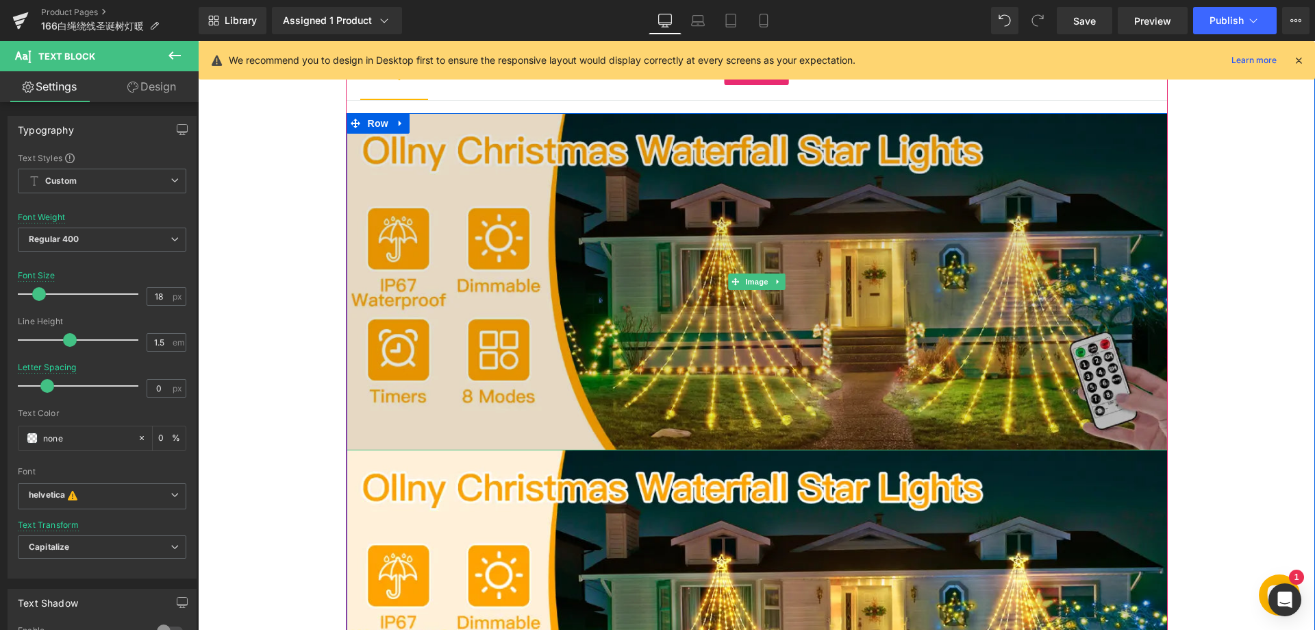
scroll to position [723, 0]
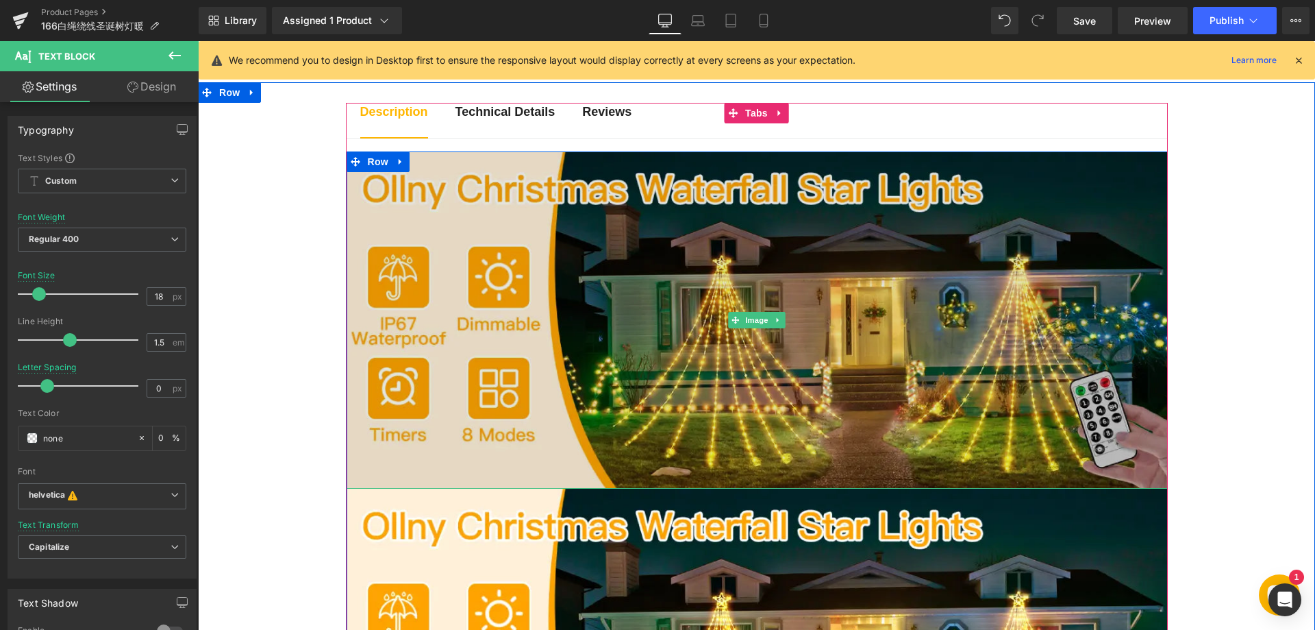
click at [604, 311] on img at bounding box center [757, 319] width 821 height 337
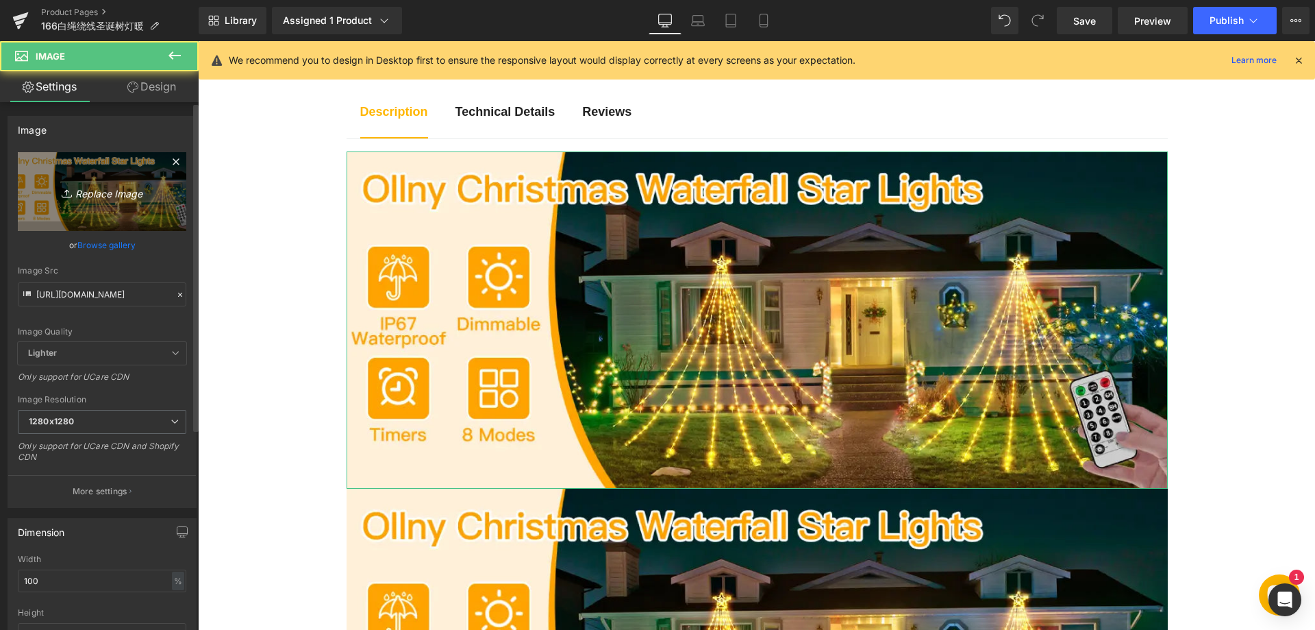
click at [107, 195] on icon "Replace Image" at bounding box center [102, 191] width 110 height 17
type input "C:\fakepath\11-1.webp"
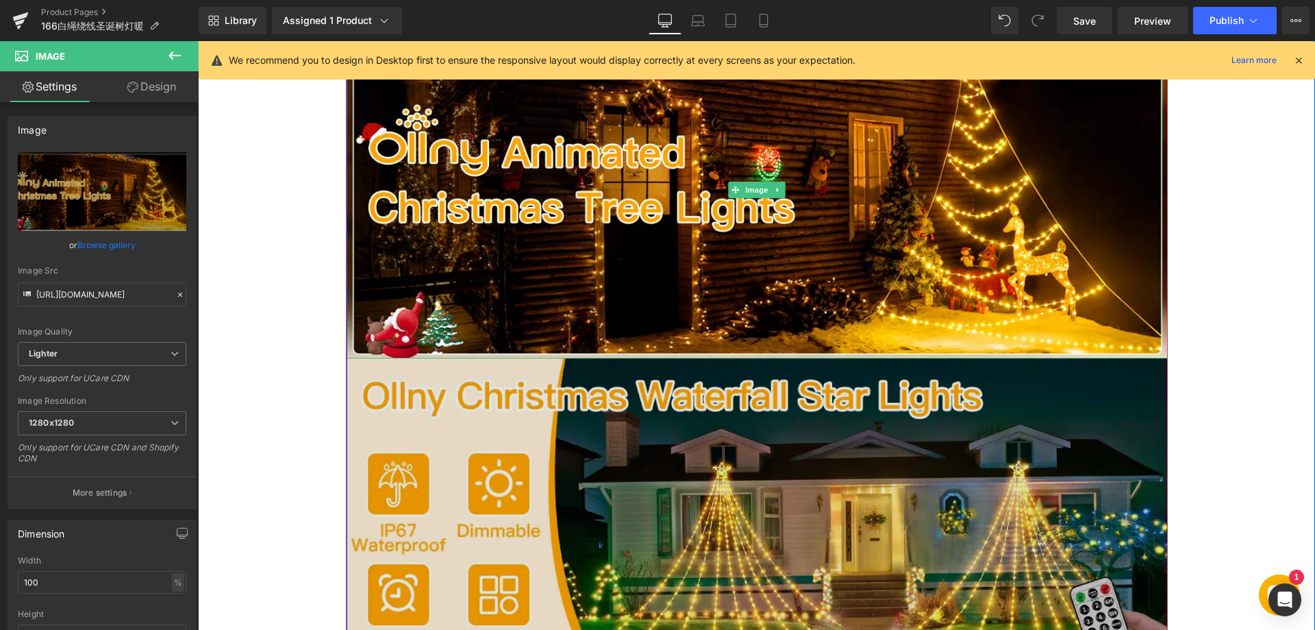
scroll to position [860, 0]
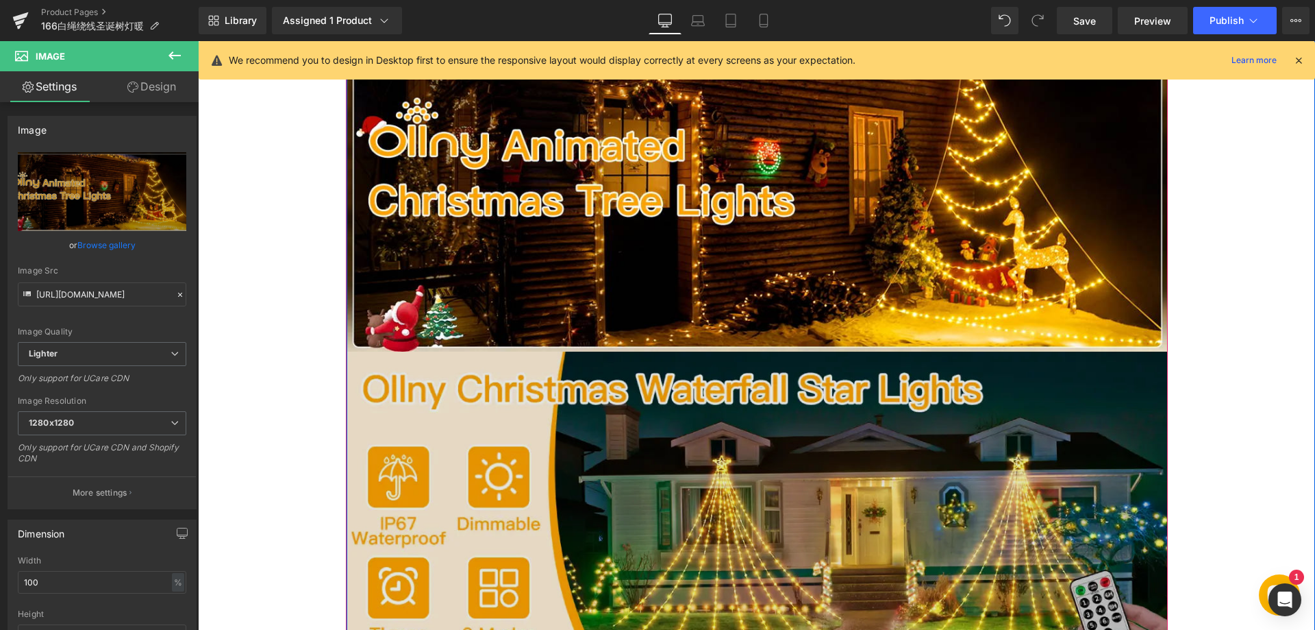
click at [662, 435] on img at bounding box center [757, 519] width 821 height 337
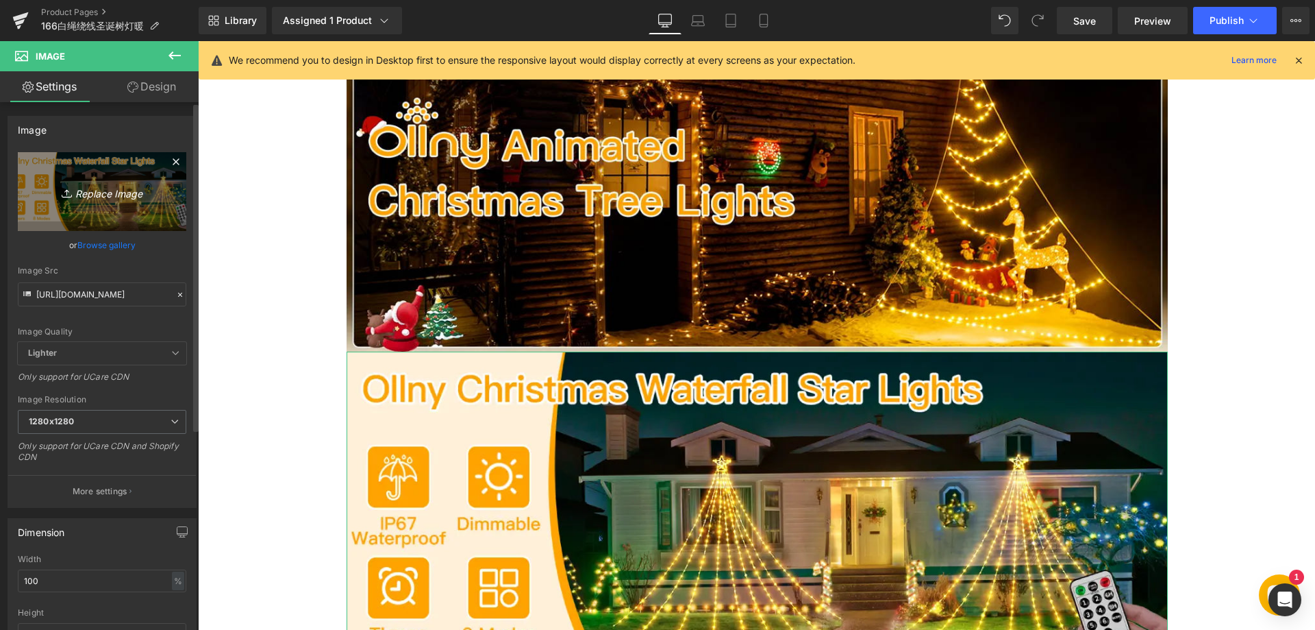
click at [119, 193] on icon "Replace Image" at bounding box center [102, 191] width 110 height 17
type input "C:\fakepath\22.webp"
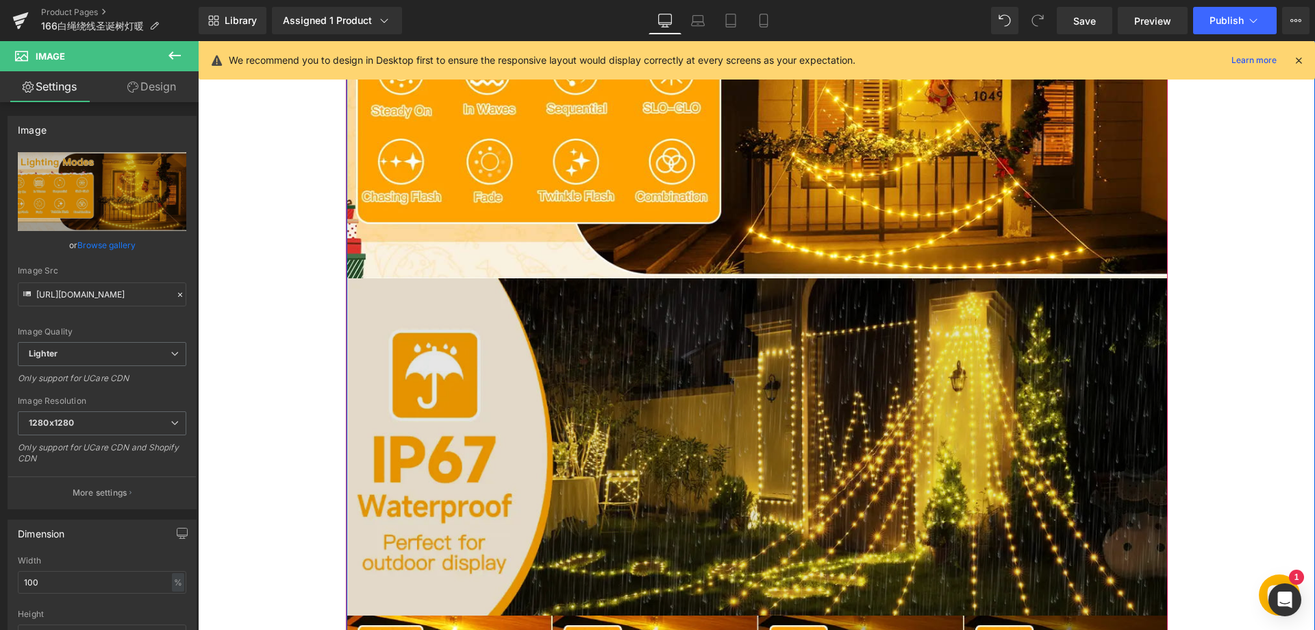
scroll to position [1271, 0]
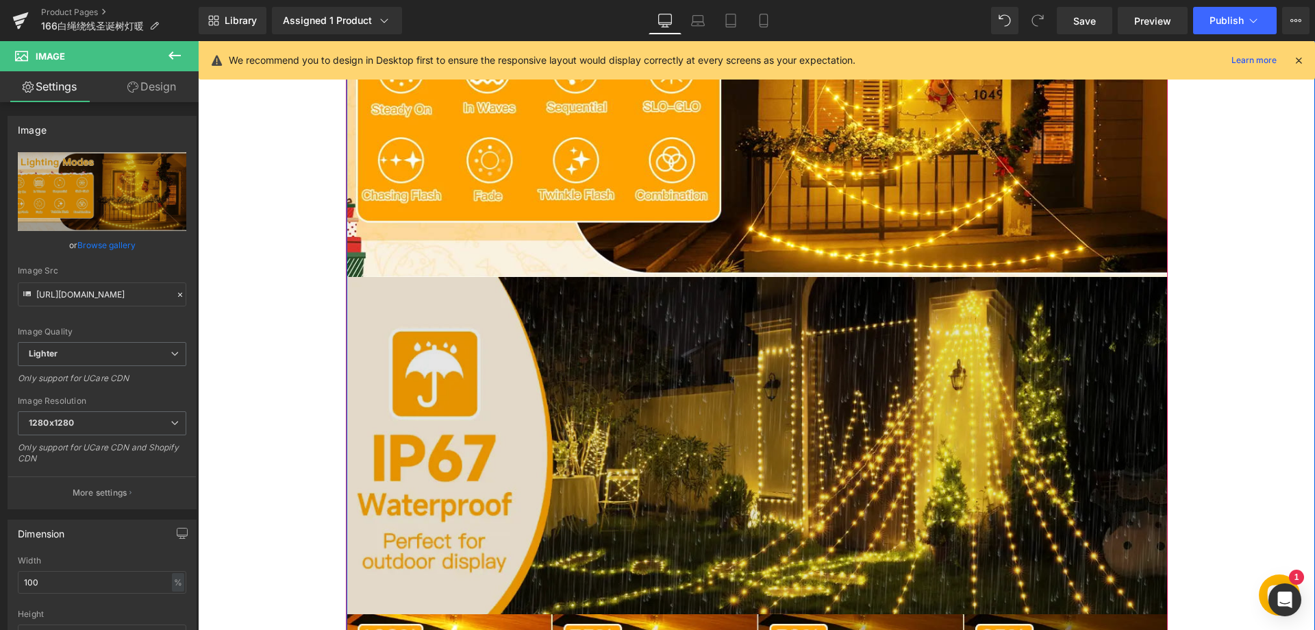
click at [624, 392] on img at bounding box center [757, 445] width 821 height 337
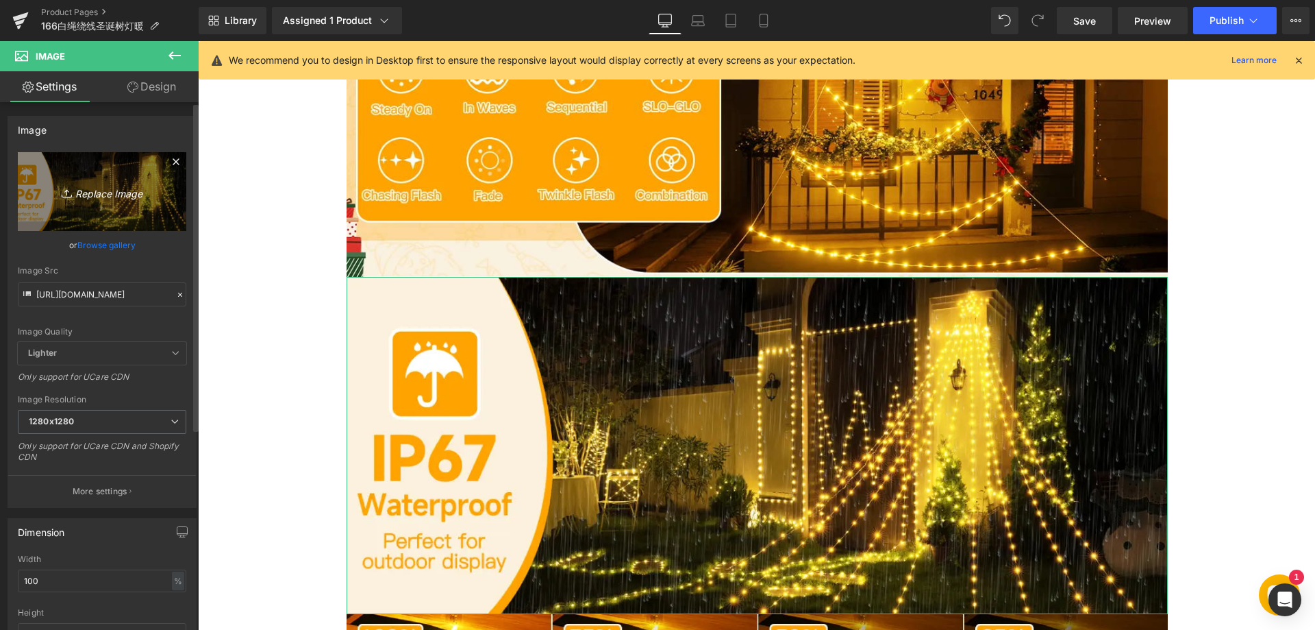
click at [107, 198] on icon "Replace Image" at bounding box center [102, 191] width 110 height 17
type input "C:\fakepath\33.webp"
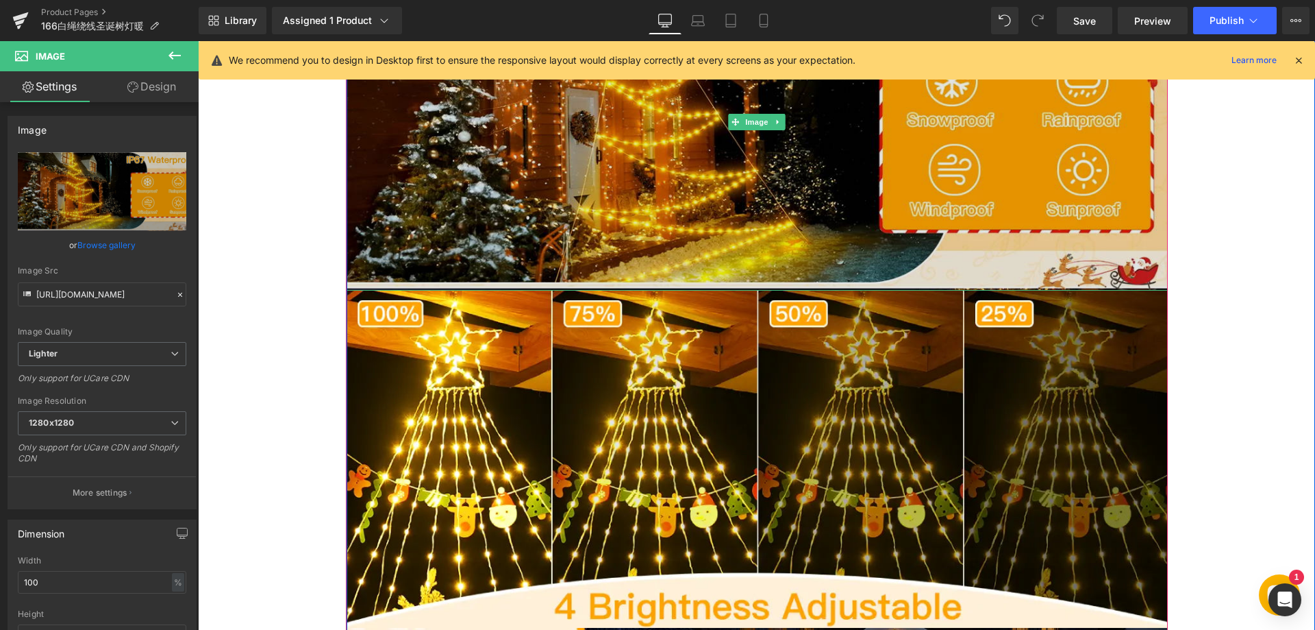
scroll to position [1682, 0]
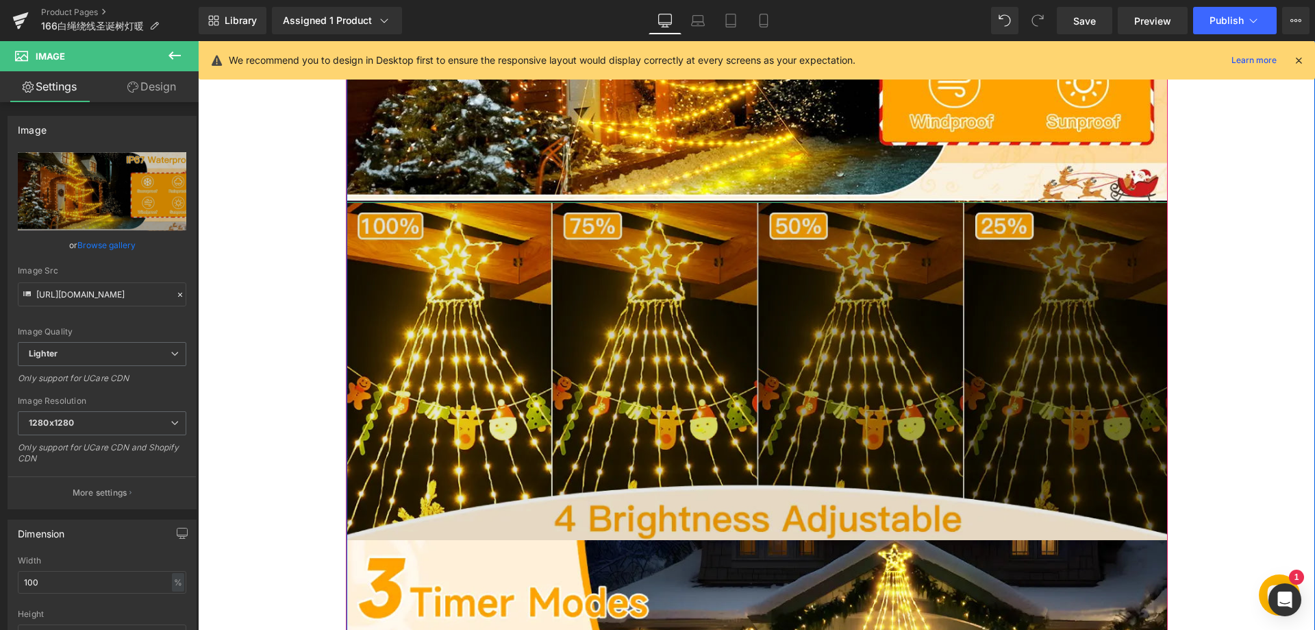
click at [588, 337] on img at bounding box center [757, 371] width 821 height 337
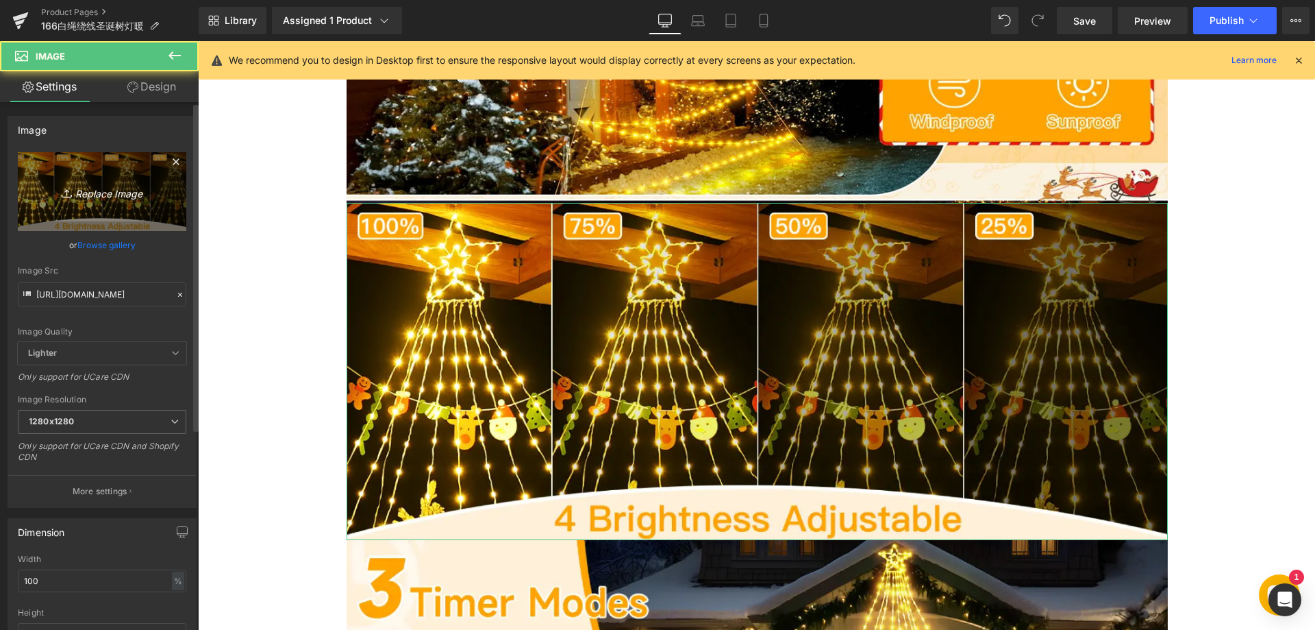
click at [102, 187] on icon "Replace Image" at bounding box center [102, 191] width 110 height 17
type input "C:\fakepath\44.webp"
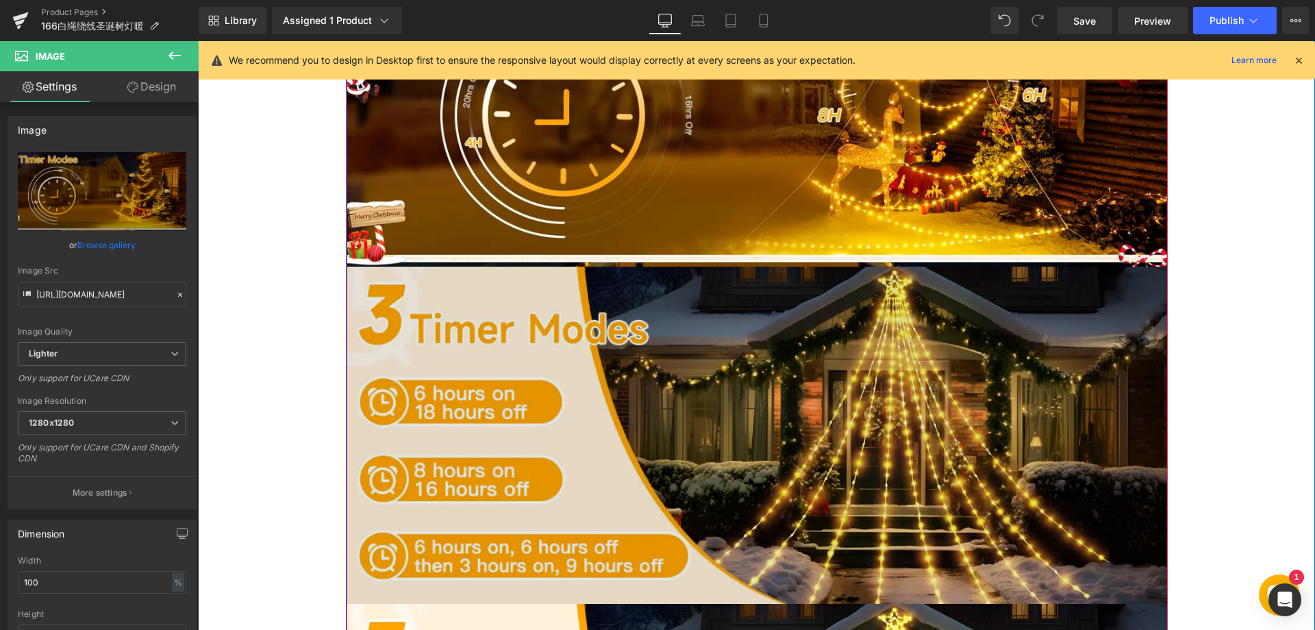
scroll to position [1956, 0]
click at [603, 418] on img at bounding box center [757, 434] width 821 height 337
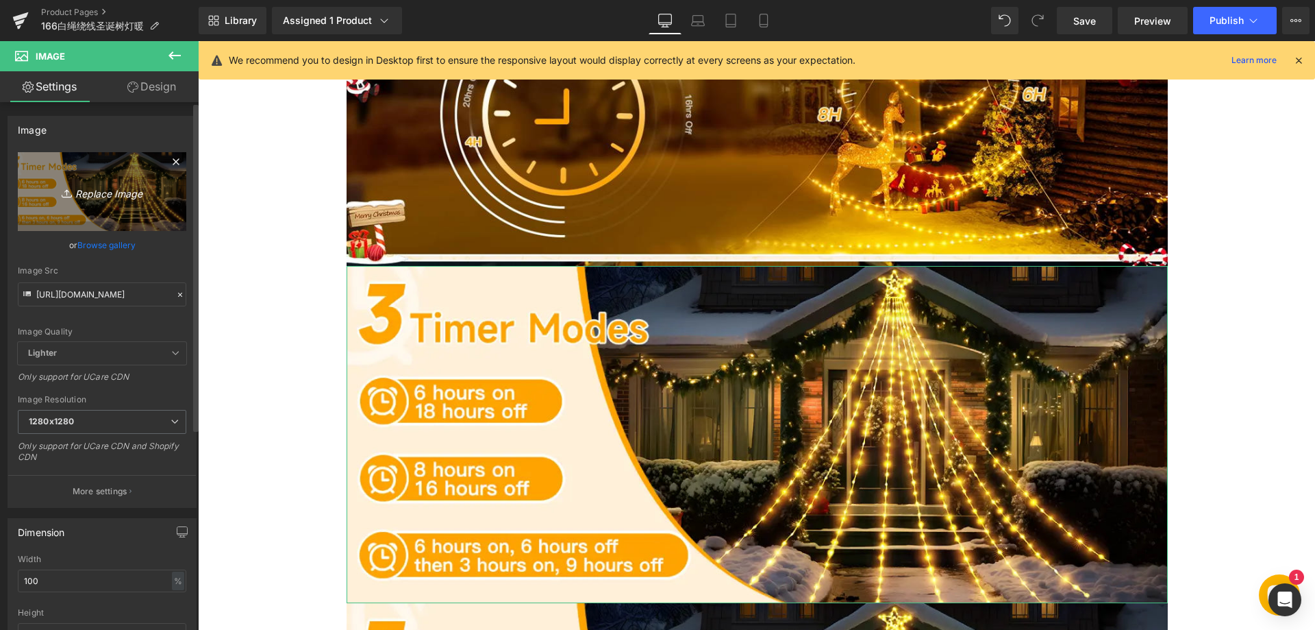
click at [103, 188] on icon "Replace Image" at bounding box center [102, 191] width 110 height 17
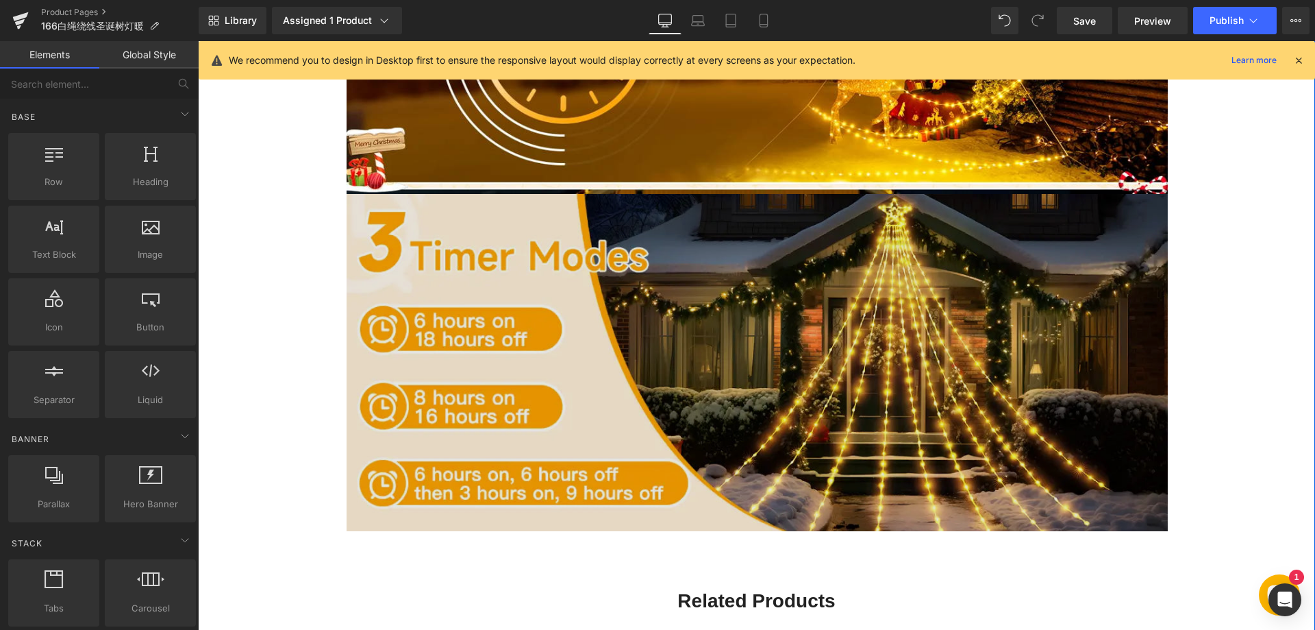
scroll to position [2024, 0]
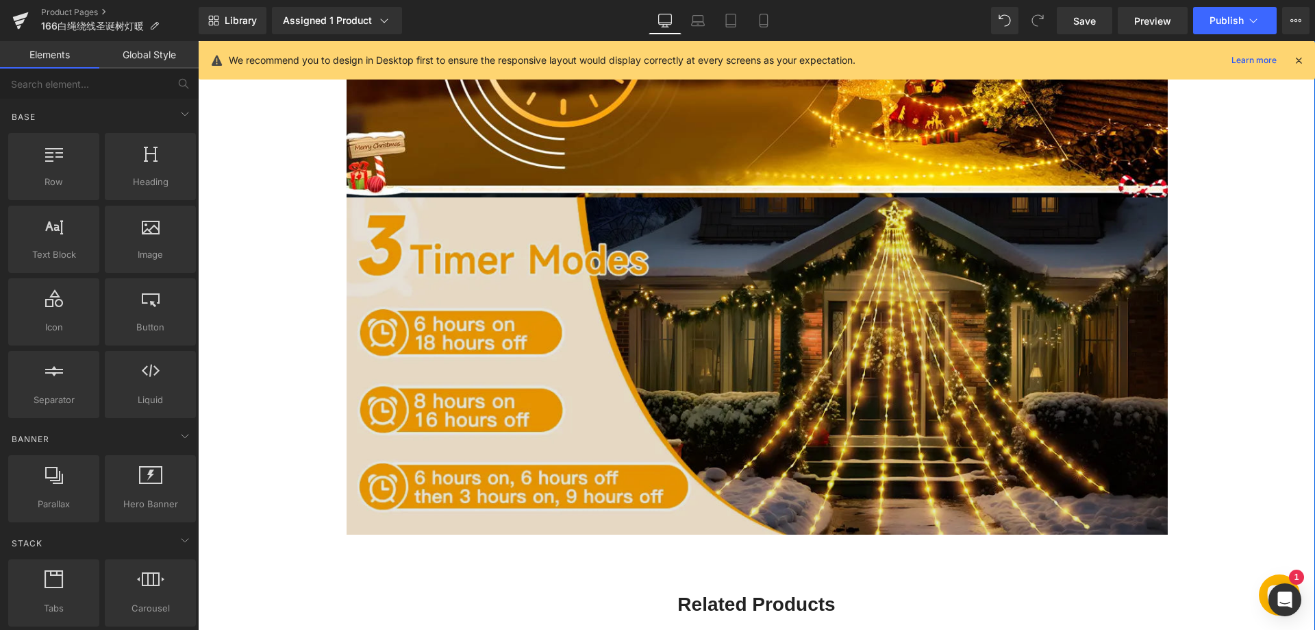
click at [631, 431] on img at bounding box center [757, 365] width 821 height 337
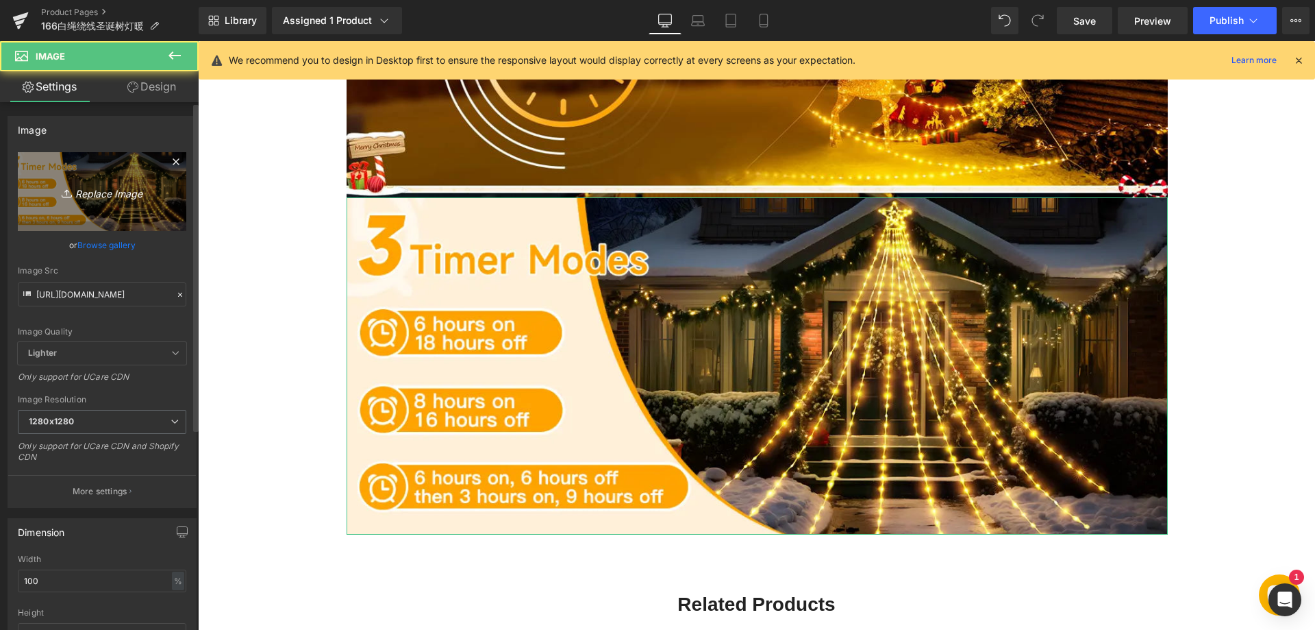
click at [107, 191] on icon "Replace Image" at bounding box center [102, 191] width 110 height 17
type input "C:\fakepath\55.webp"
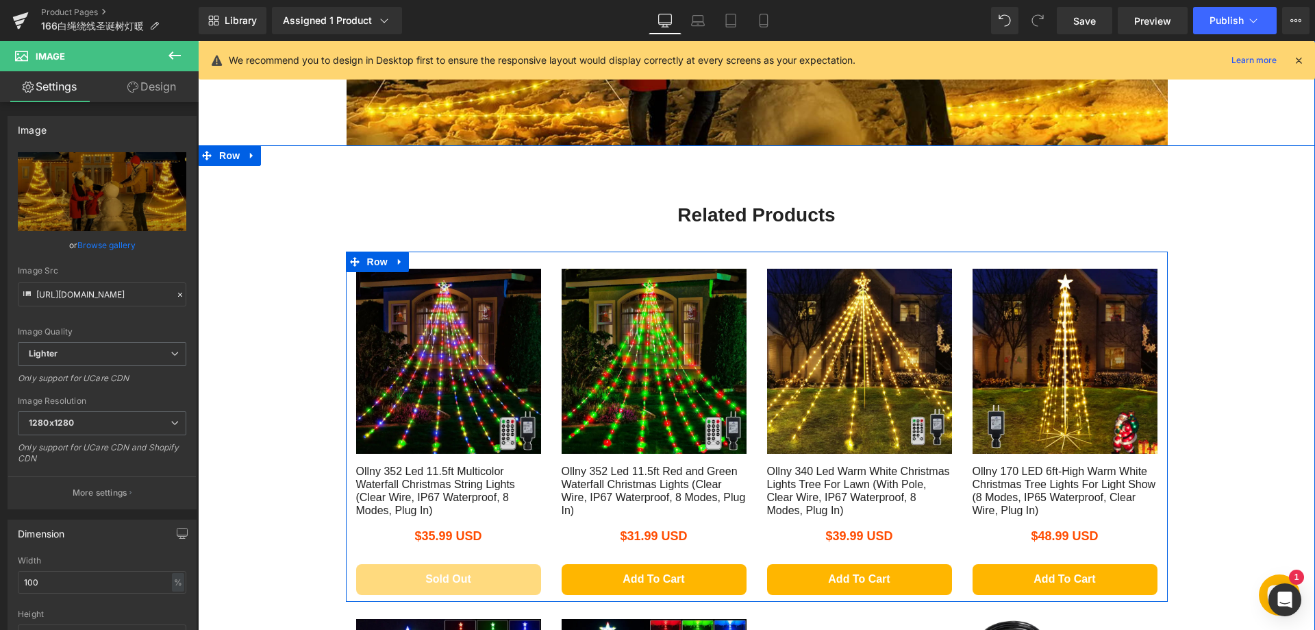
scroll to position [2436, 0]
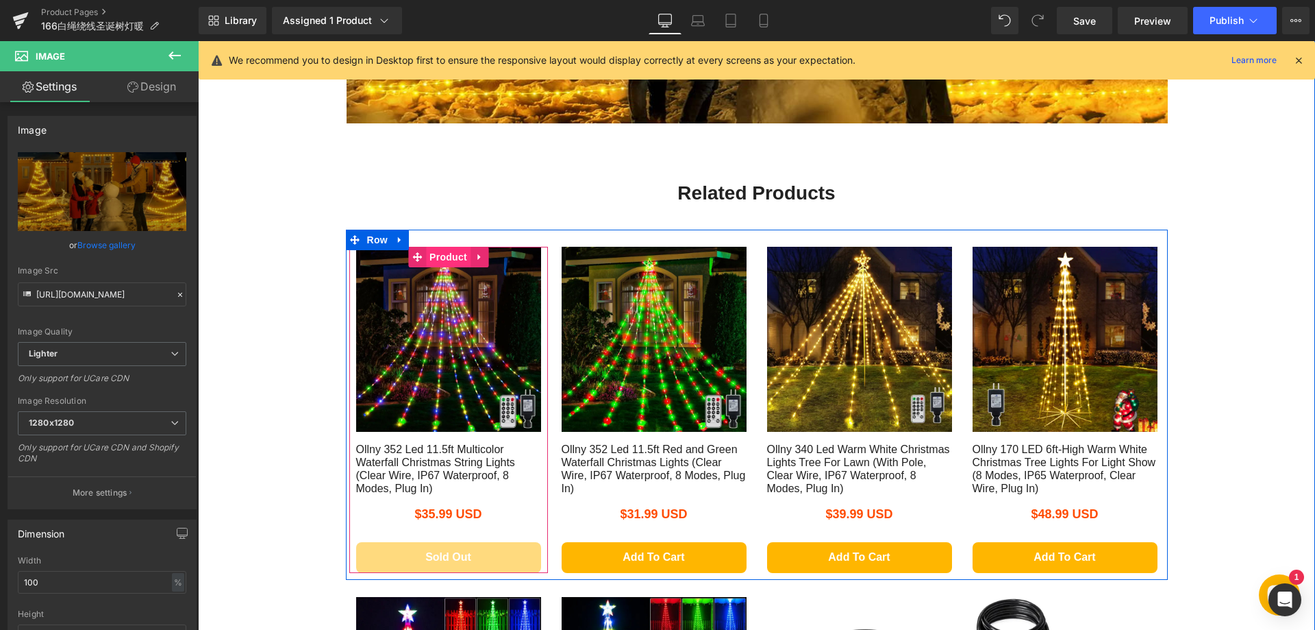
click at [443, 260] on span "Product" at bounding box center [448, 257] width 45 height 21
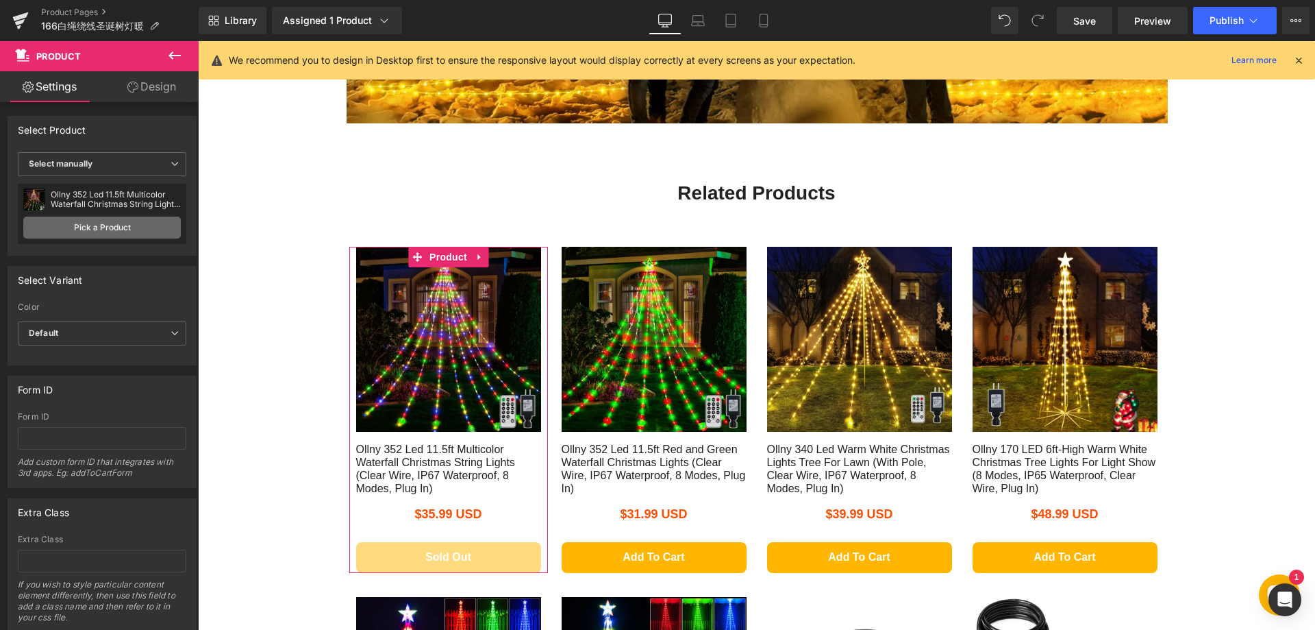
click at [109, 223] on link "Pick a Product" at bounding box center [102, 227] width 158 height 22
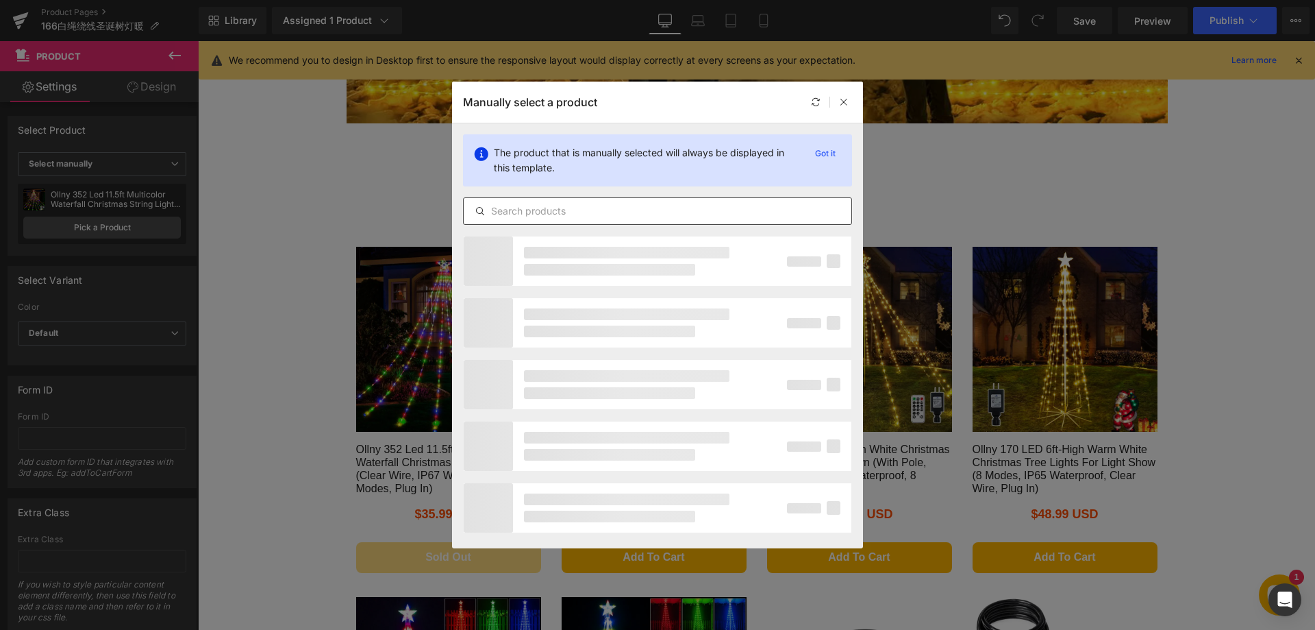
click at [521, 203] on input "text" at bounding box center [658, 211] width 388 height 16
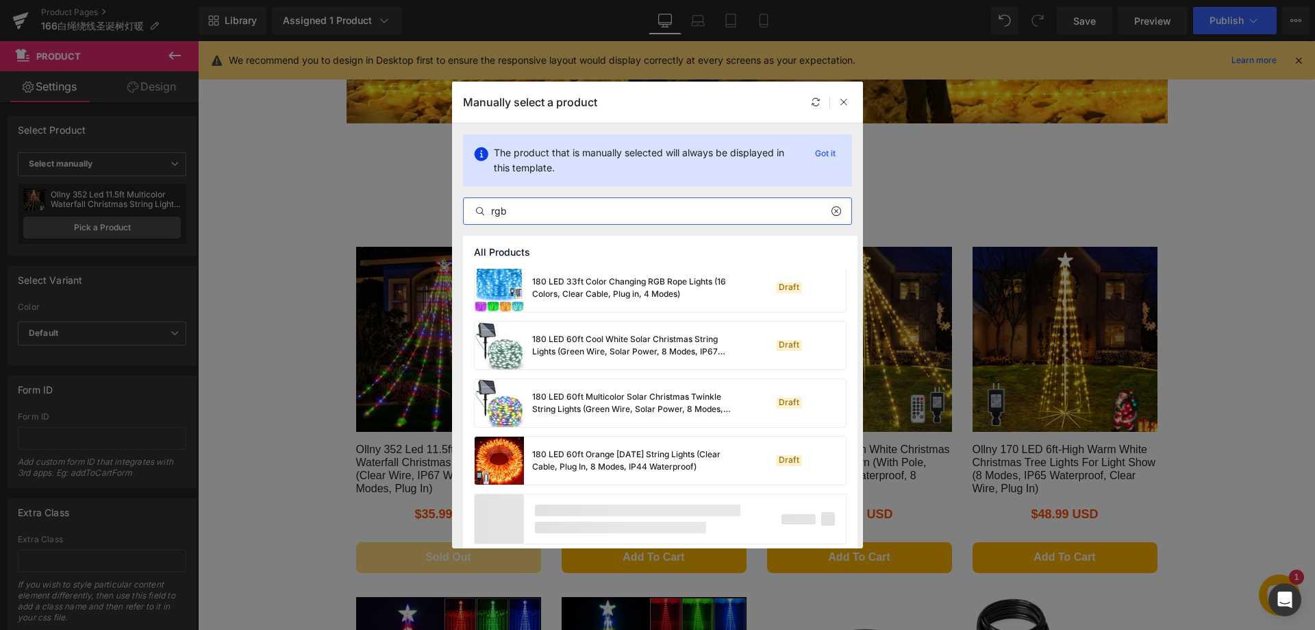
scroll to position [991, 0]
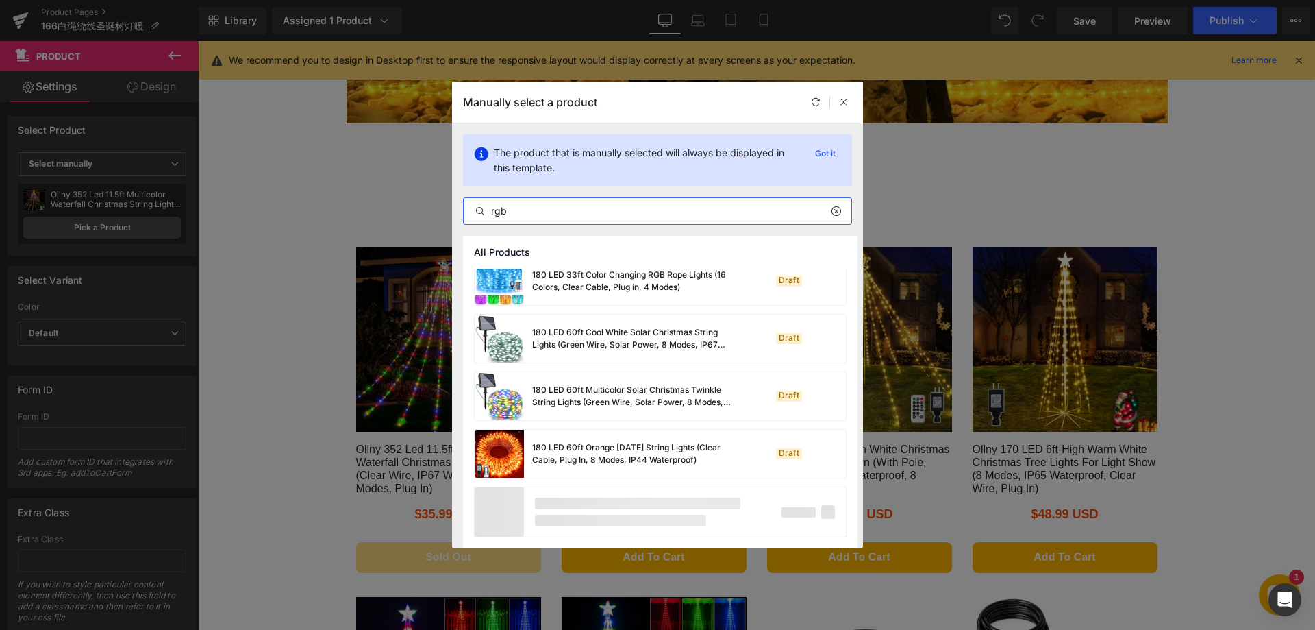
drag, startPoint x: 519, startPoint y: 218, endPoint x: 473, endPoint y: 220, distance: 45.9
click at [473, 220] on div "rgb" at bounding box center [657, 210] width 389 height 27
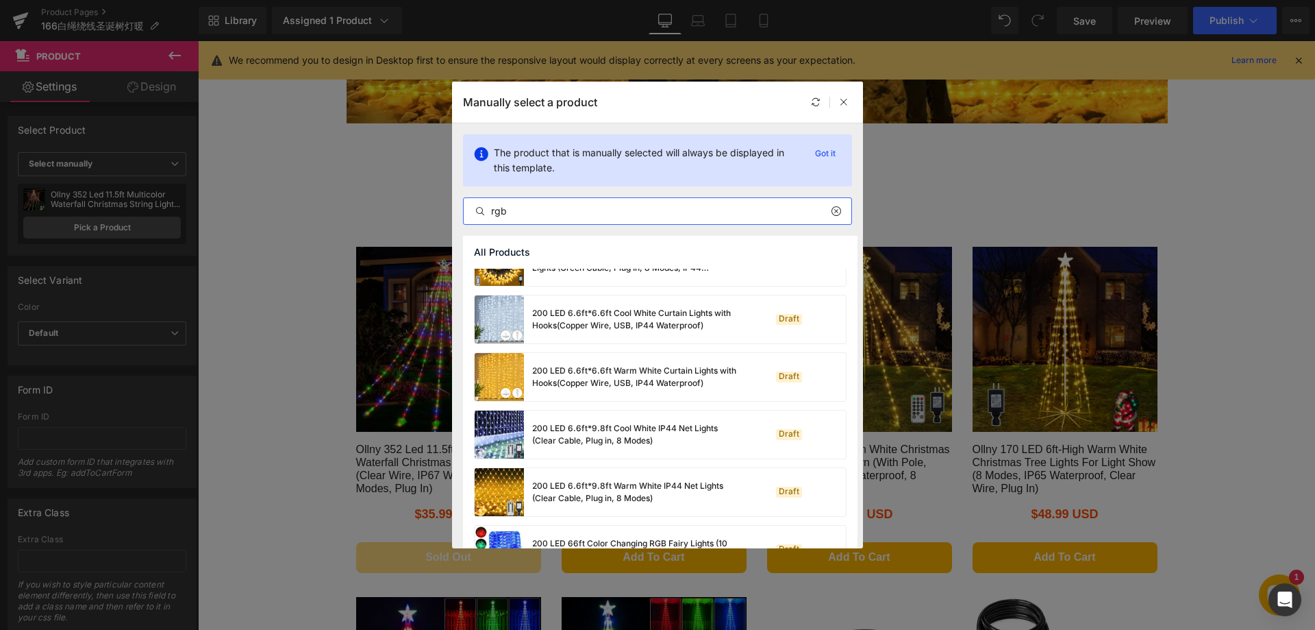
scroll to position [1607, 0]
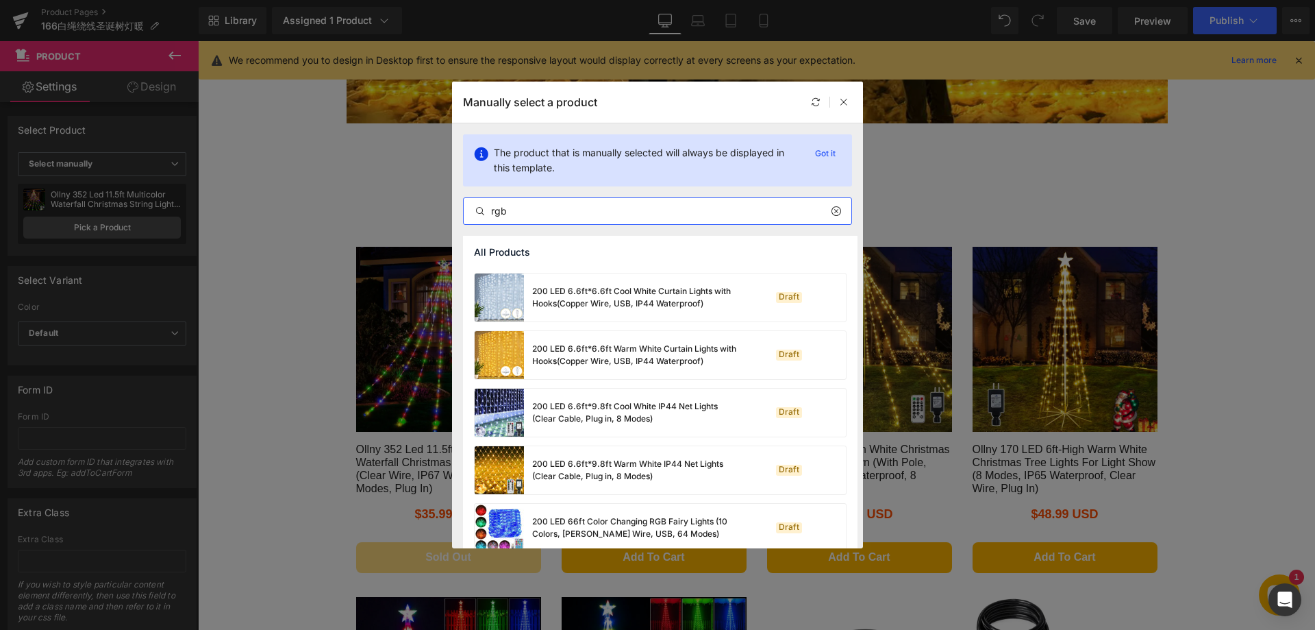
type input "t"
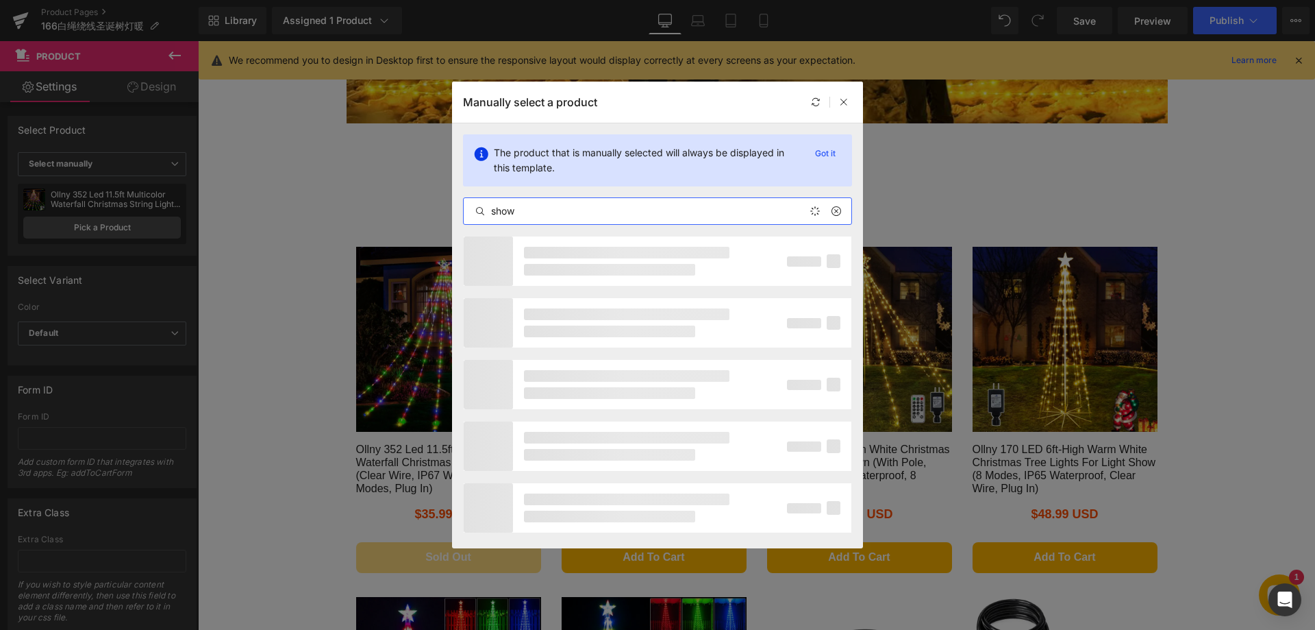
type input "show"
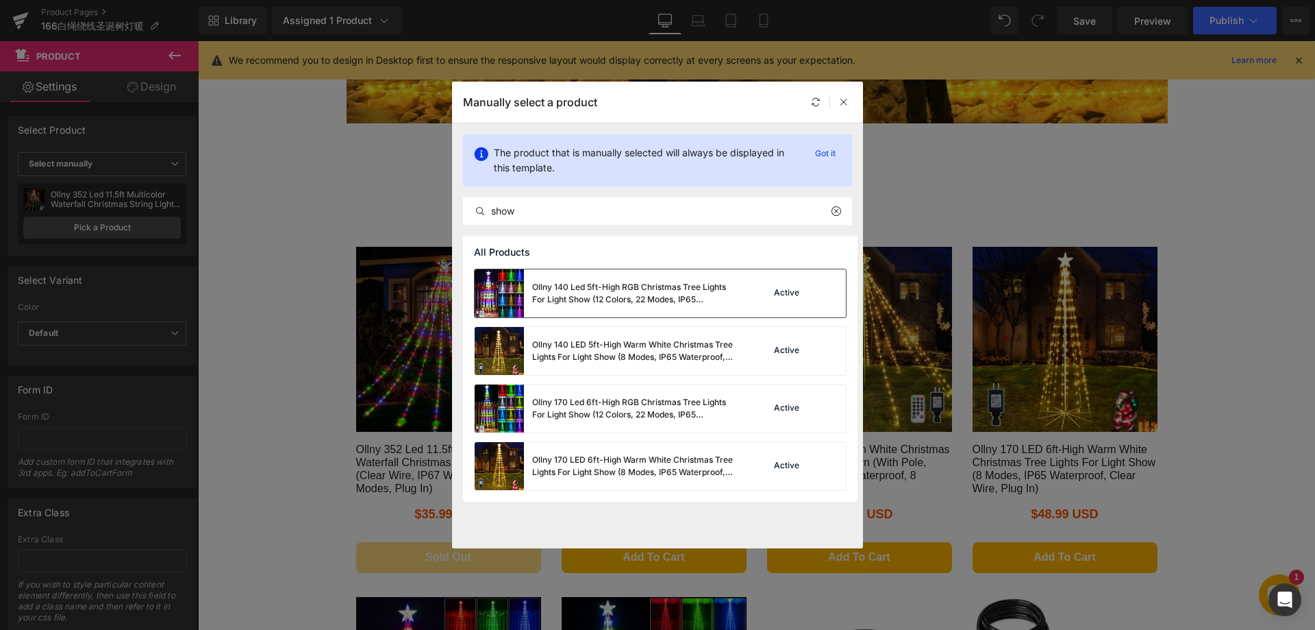
click at [595, 304] on div "Ollny 140 Led 5ft-High RGB Christmas Tree Lights For Light Show (12 Colors, 22 …" at bounding box center [635, 293] width 206 height 25
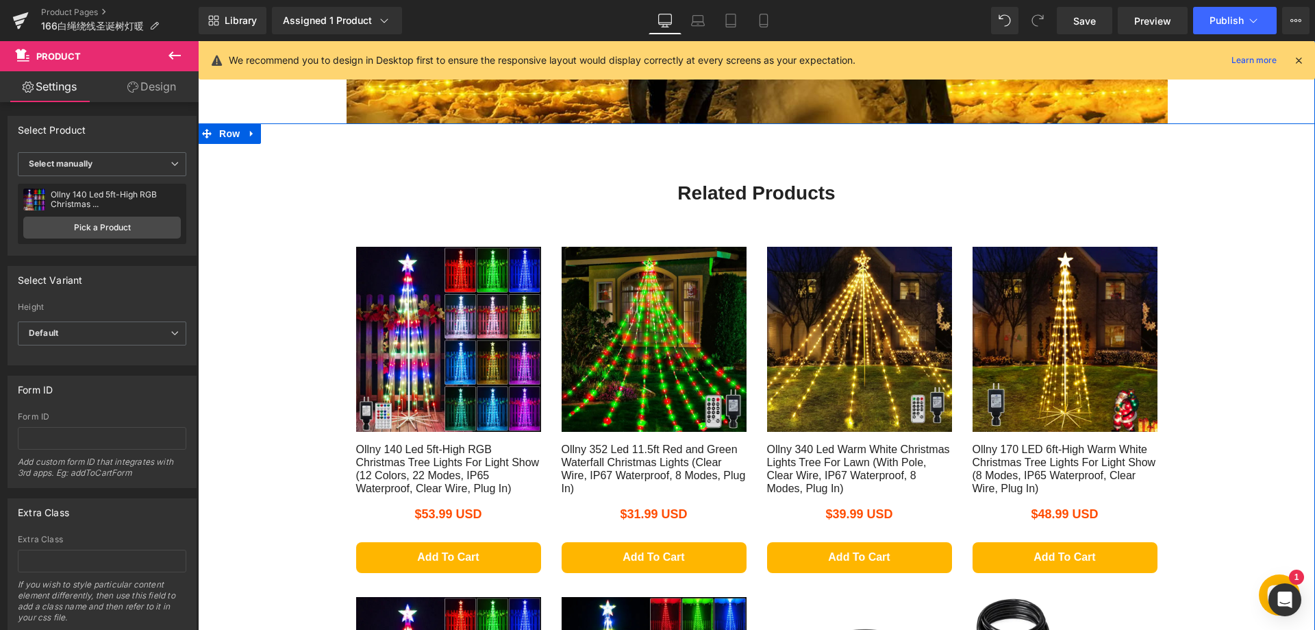
click at [1215, 377] on div "Related Products Heading Row Sale Off (P) Image Ollny 140 Led 5ft-High RGB Chri…" at bounding box center [756, 526] width 1117 height 807
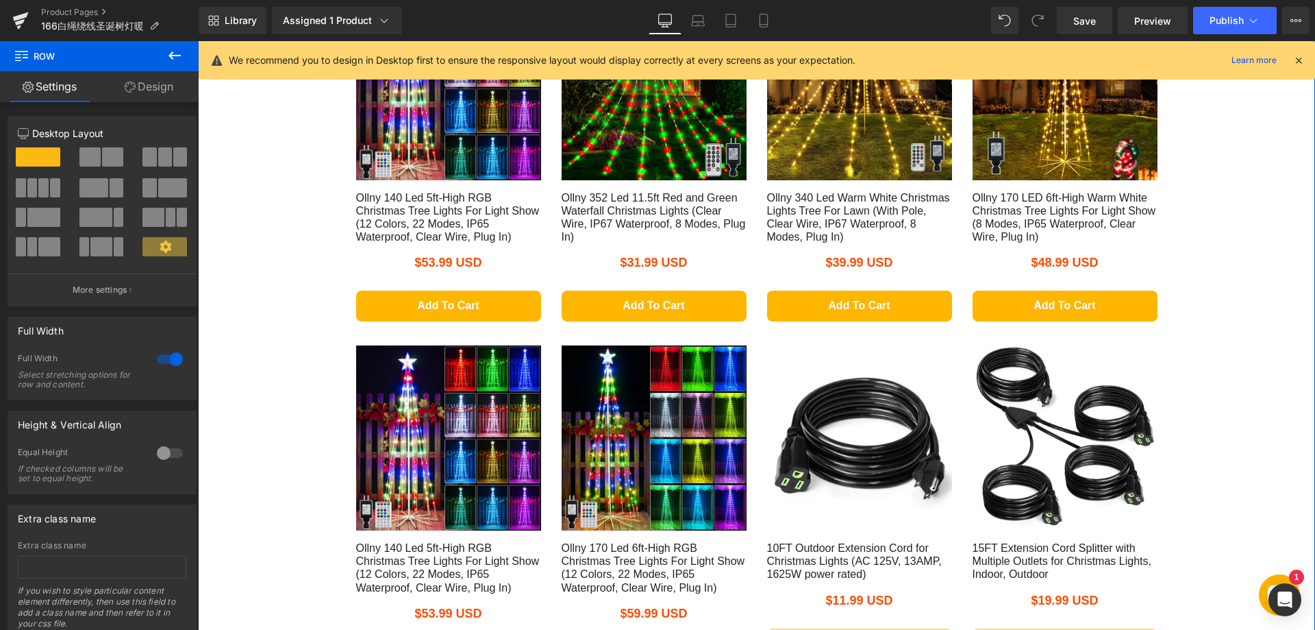
scroll to position [2710, 0]
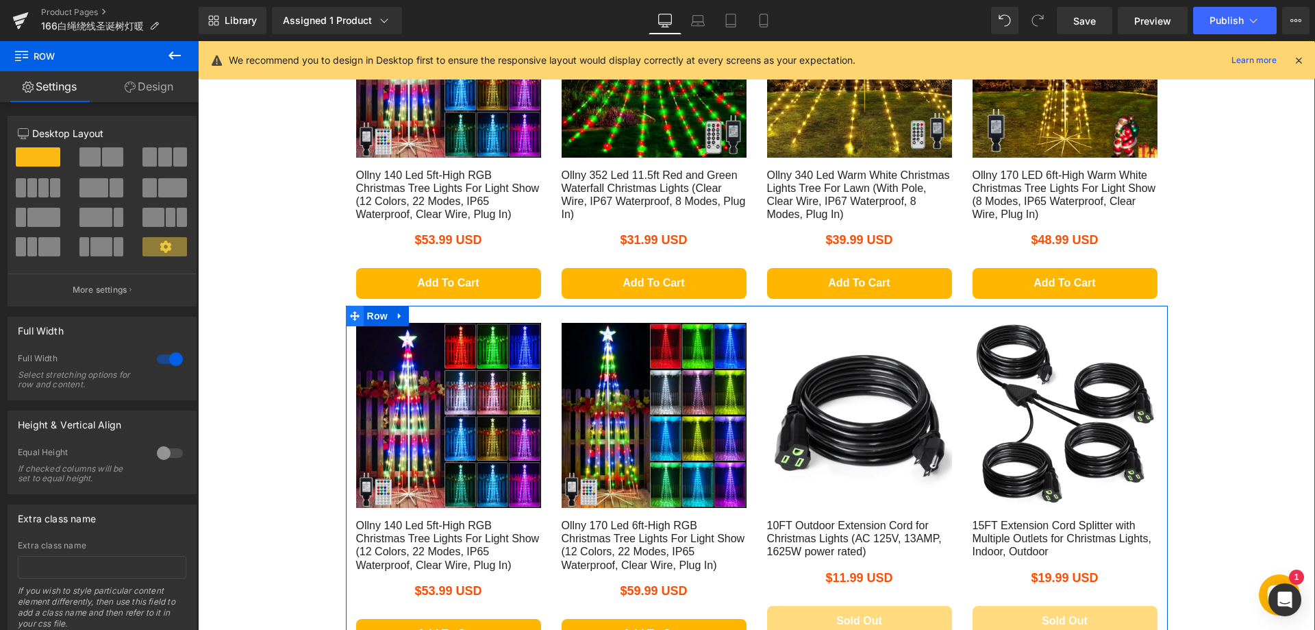
click at [350, 317] on icon at bounding box center [355, 315] width 10 height 10
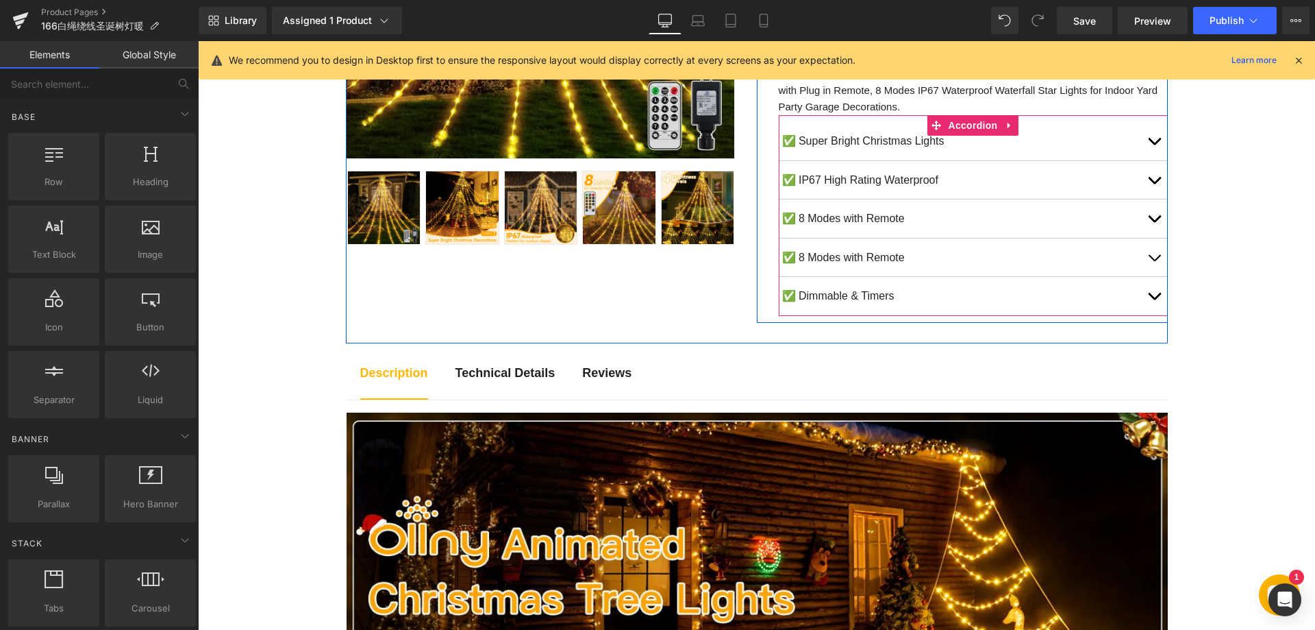
scroll to position [517, 0]
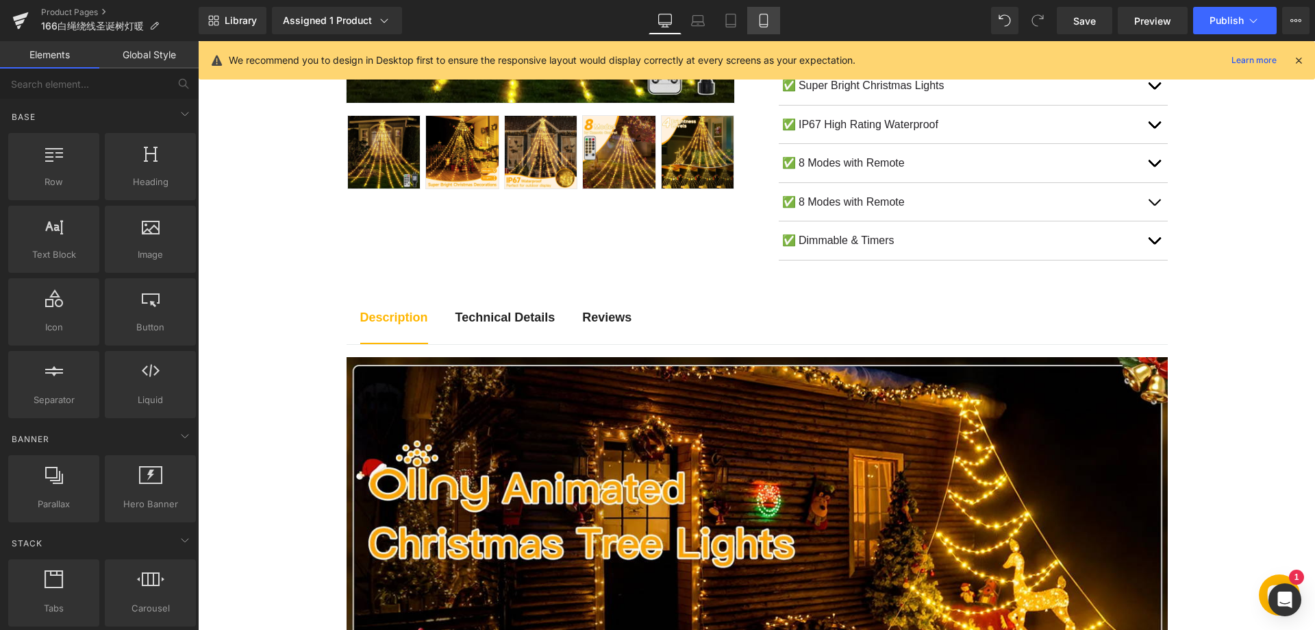
click at [760, 21] on icon at bounding box center [764, 21] width 14 height 14
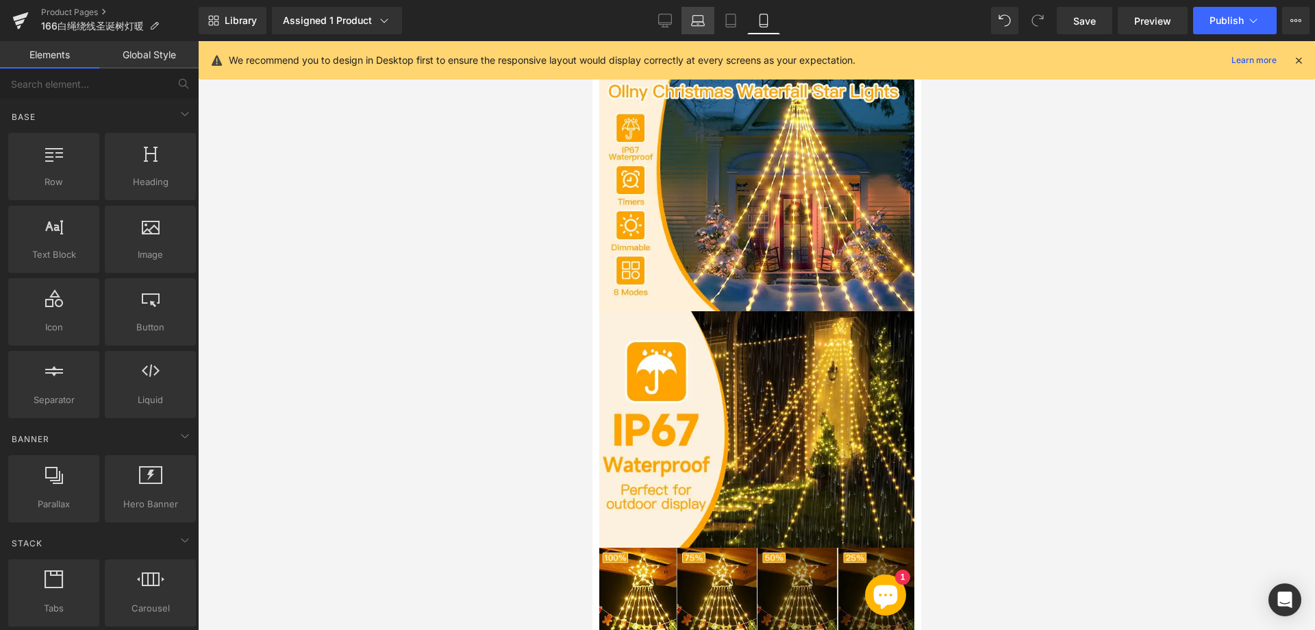
click at [704, 14] on icon at bounding box center [698, 21] width 14 height 14
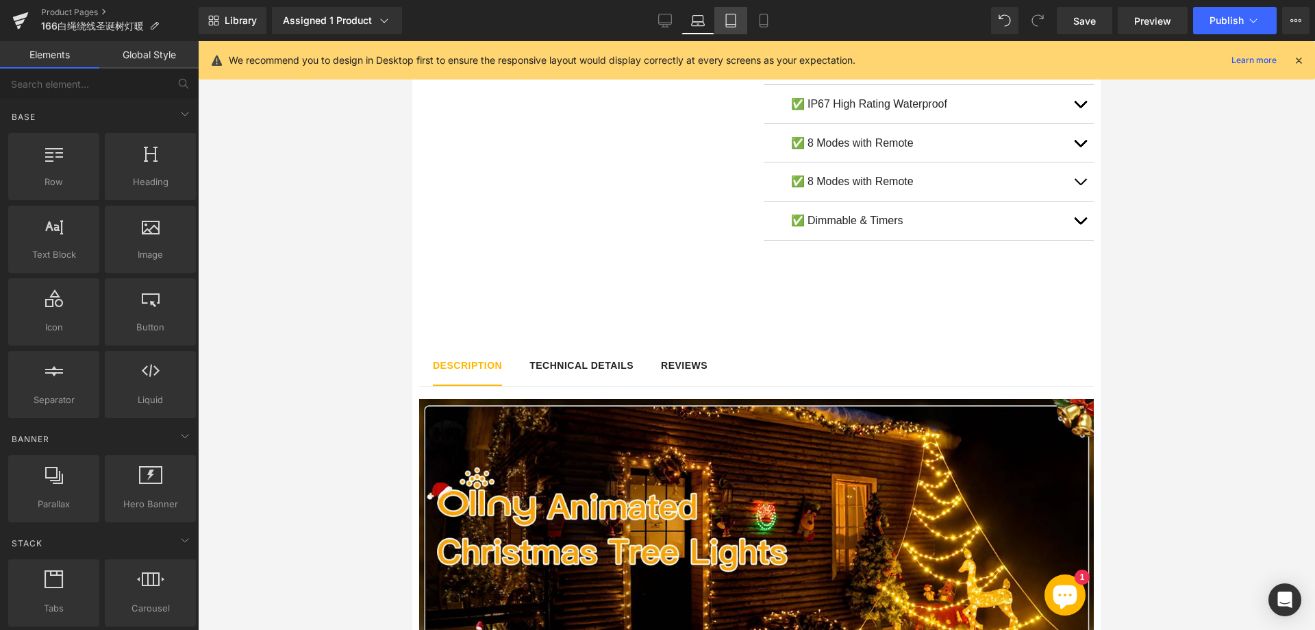
click at [726, 17] on icon at bounding box center [731, 21] width 14 height 14
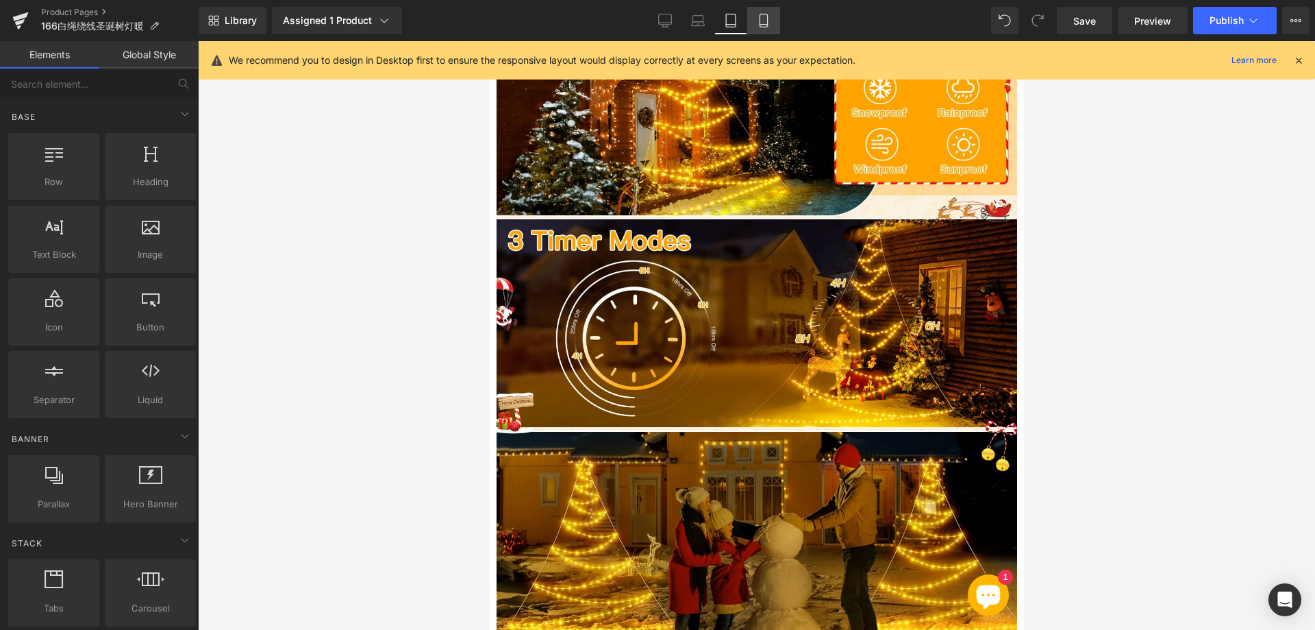
click at [757, 29] on link "Mobile" at bounding box center [763, 20] width 33 height 27
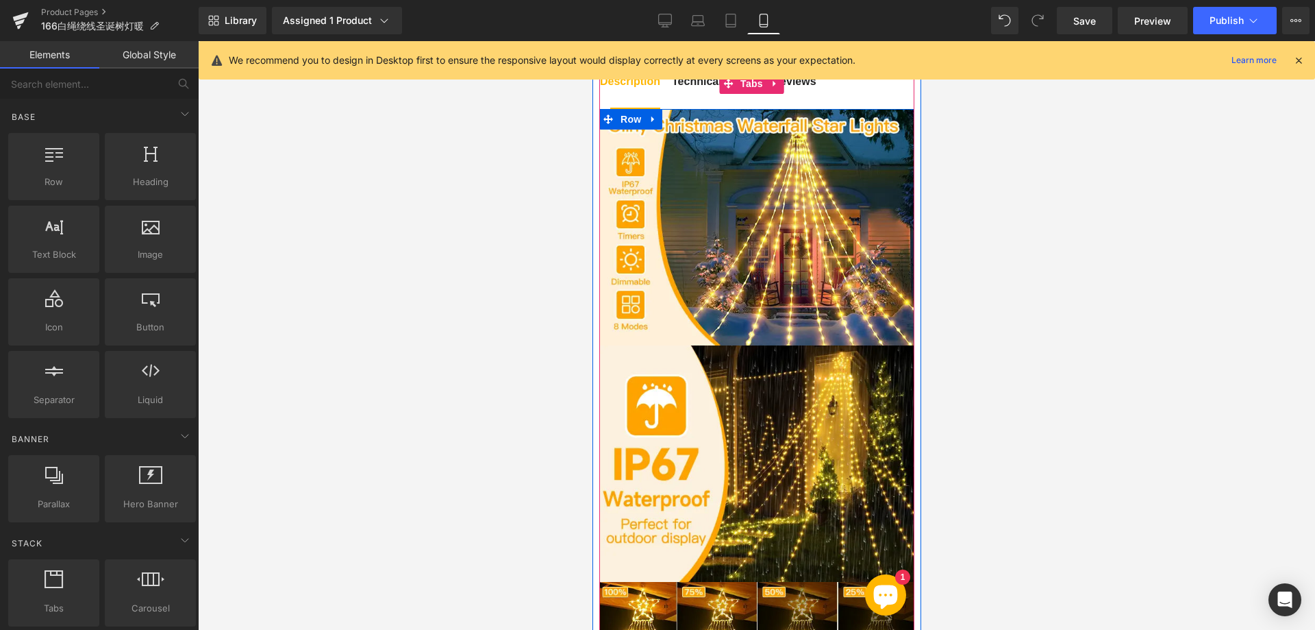
scroll to position [974, 0]
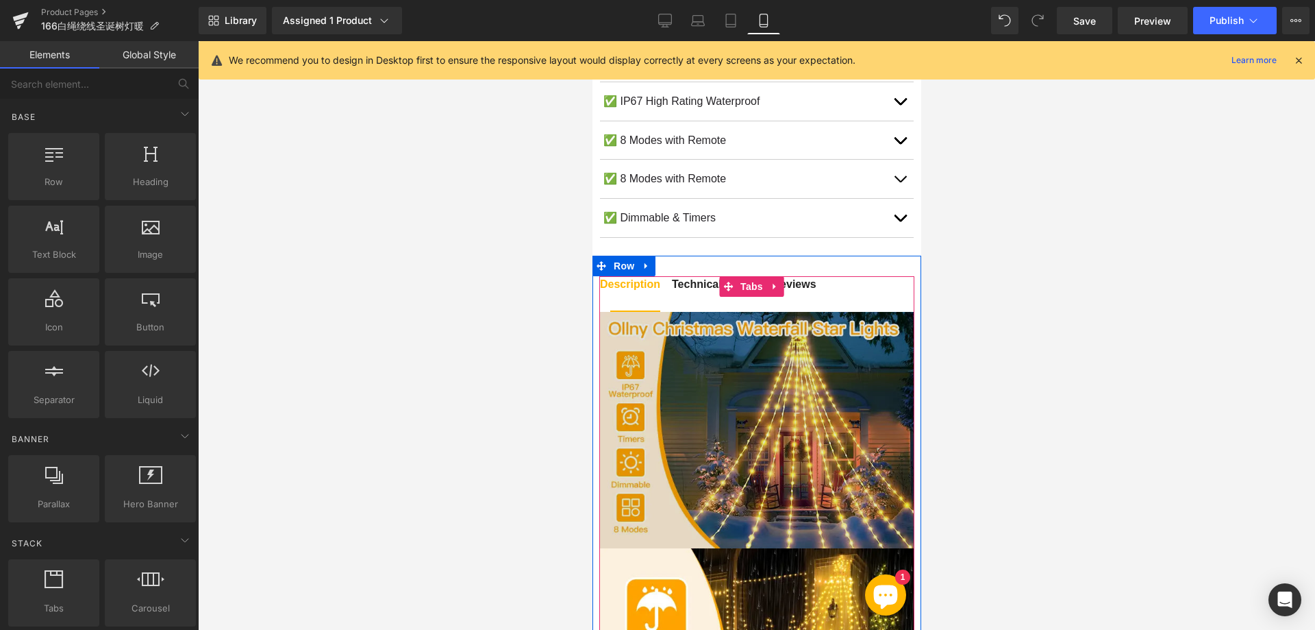
click at [751, 402] on img at bounding box center [756, 430] width 315 height 236
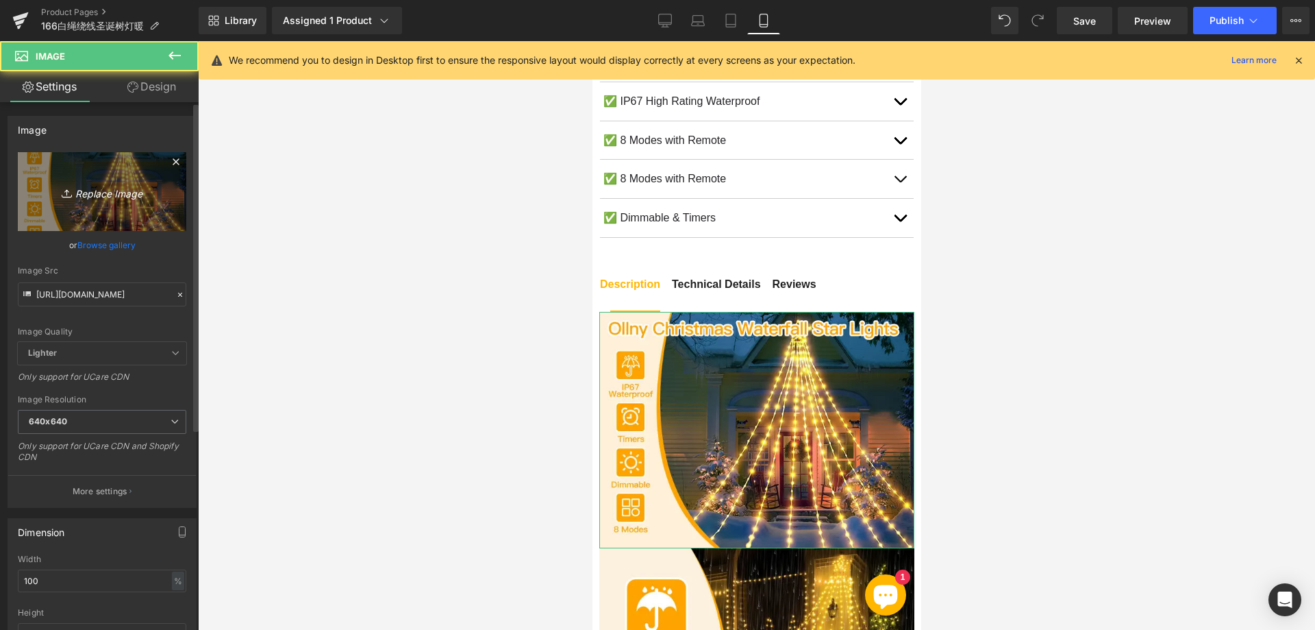
click at [118, 190] on icon "Replace Image" at bounding box center [102, 191] width 110 height 17
type input "C:\fakepath\111.webp"
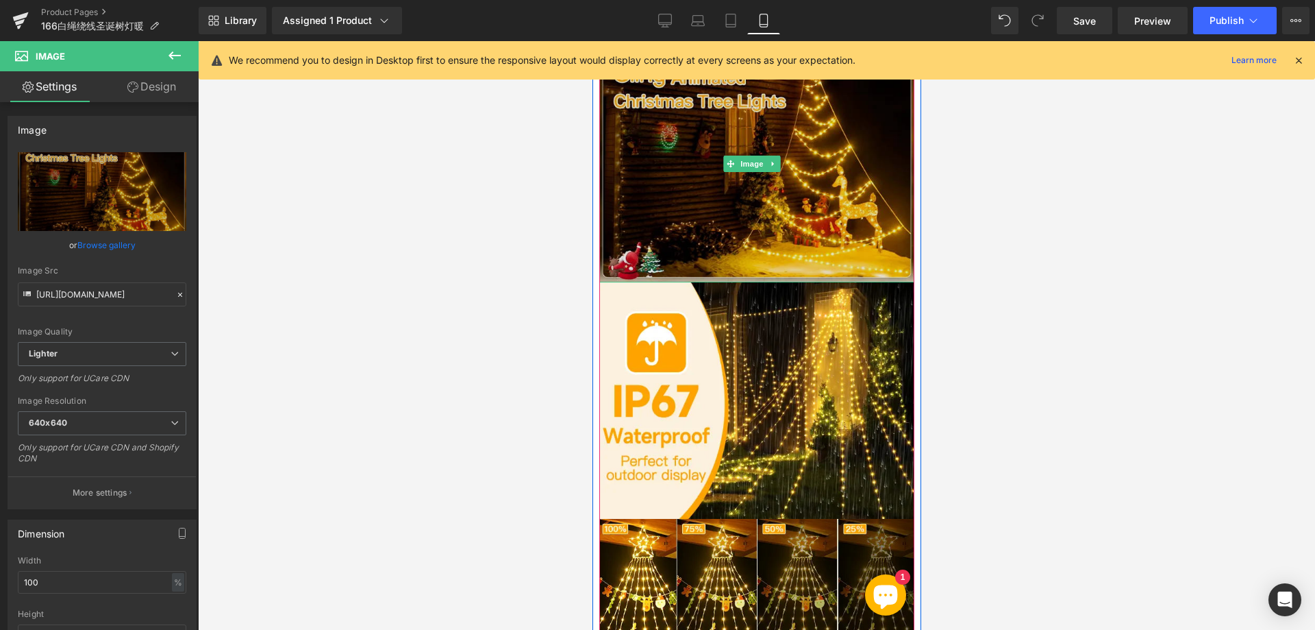
scroll to position [1248, 0]
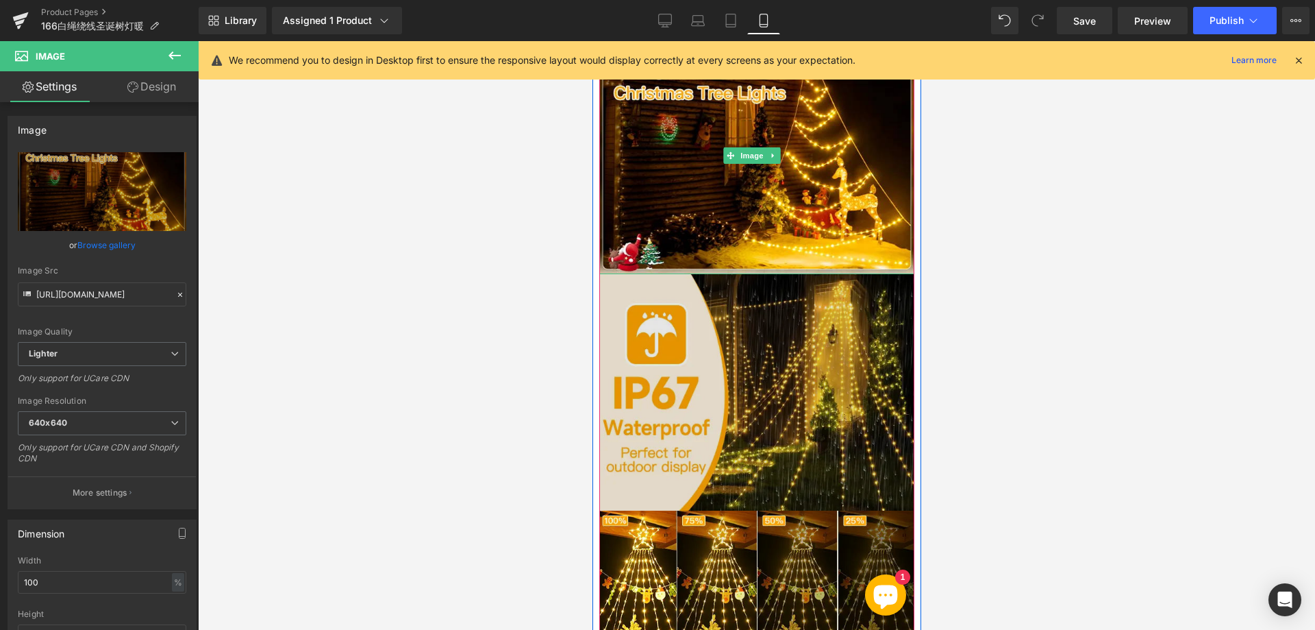
click at [773, 363] on img at bounding box center [756, 392] width 315 height 236
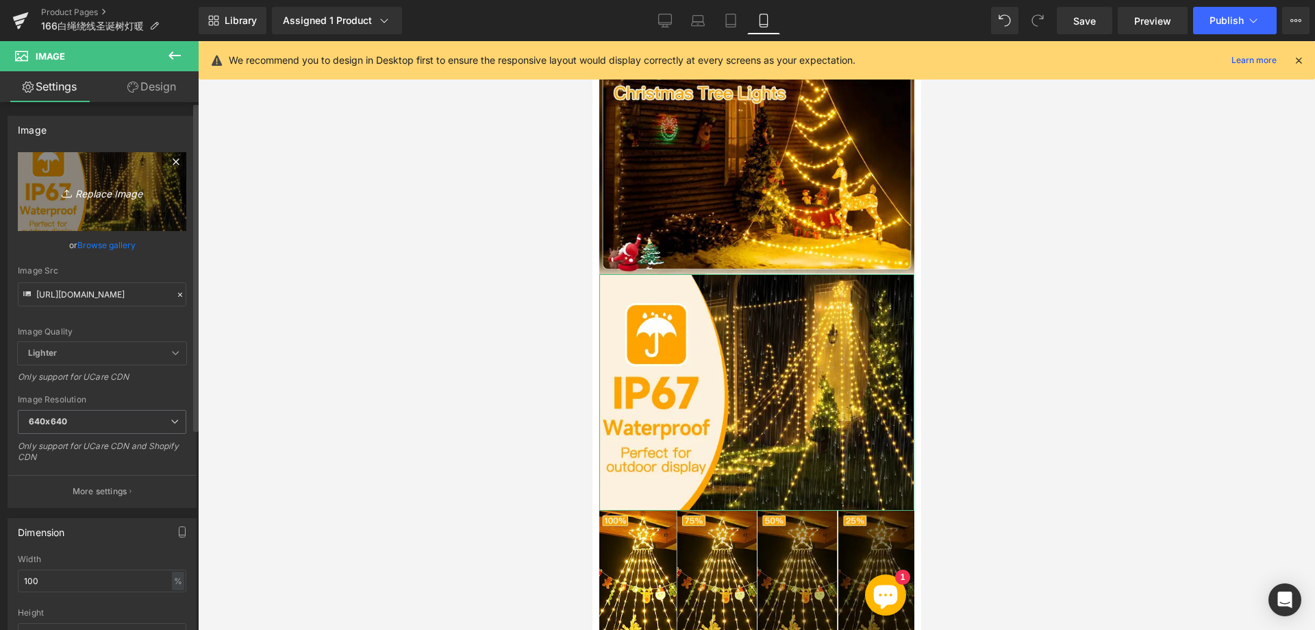
click at [114, 194] on icon "Replace Image" at bounding box center [102, 191] width 110 height 17
type input "C:\fakepath\222.webp"
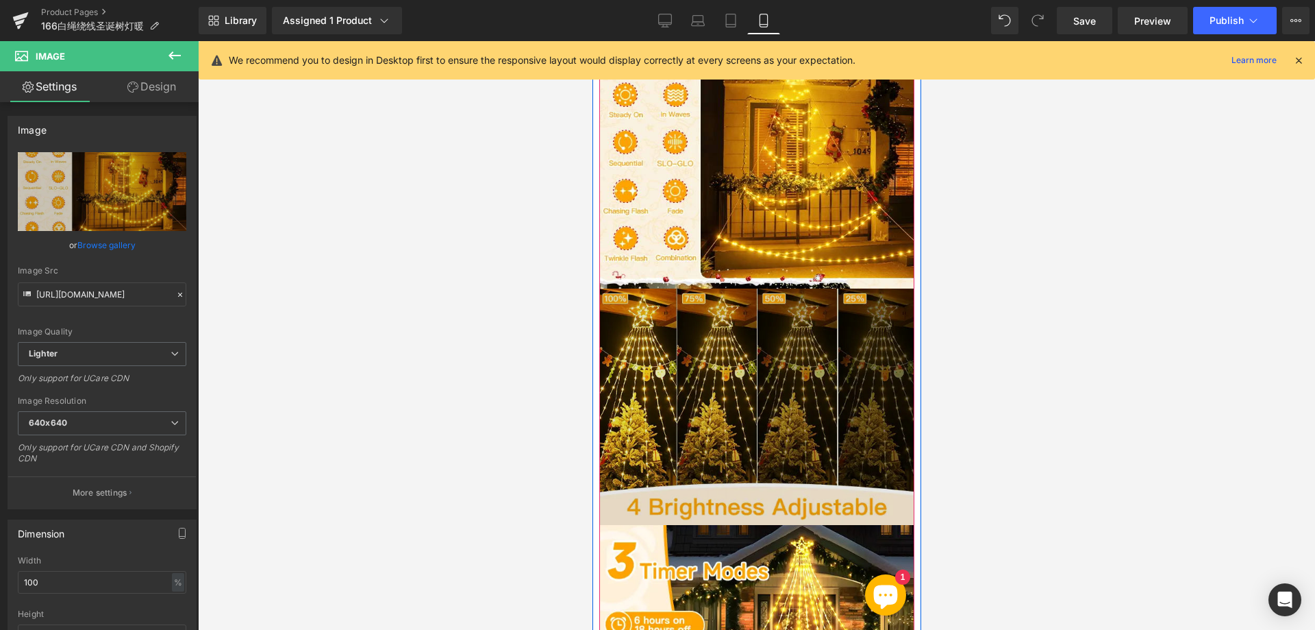
scroll to position [1591, 0]
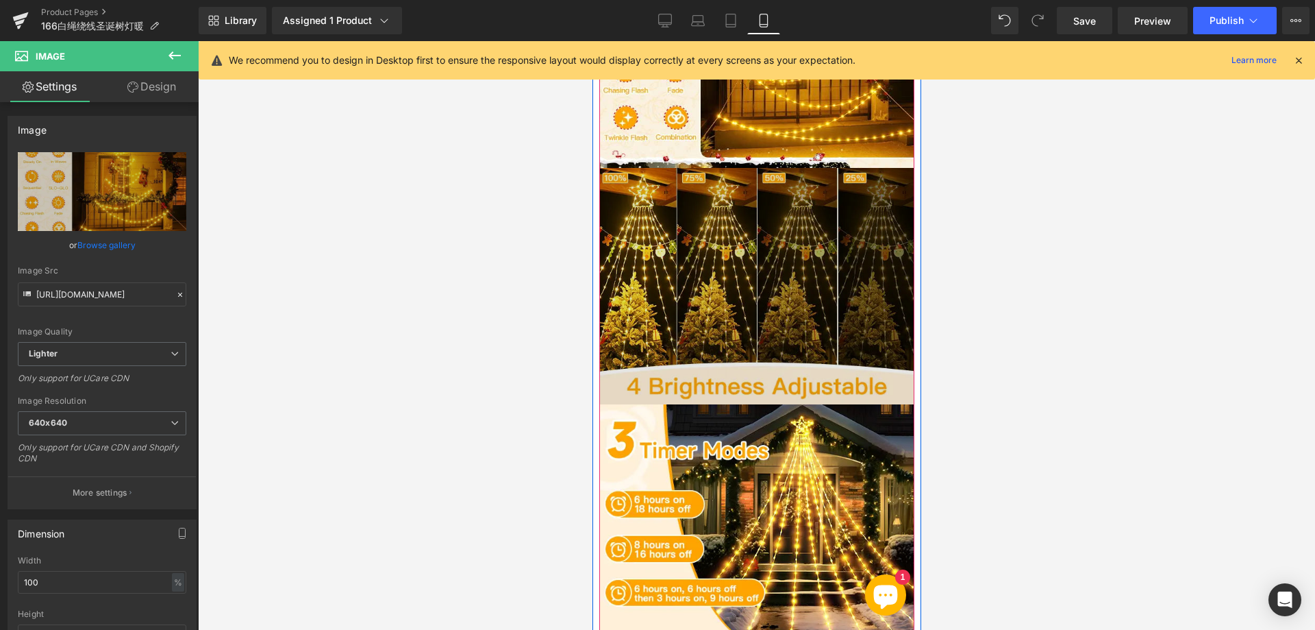
click at [700, 291] on img at bounding box center [756, 286] width 315 height 236
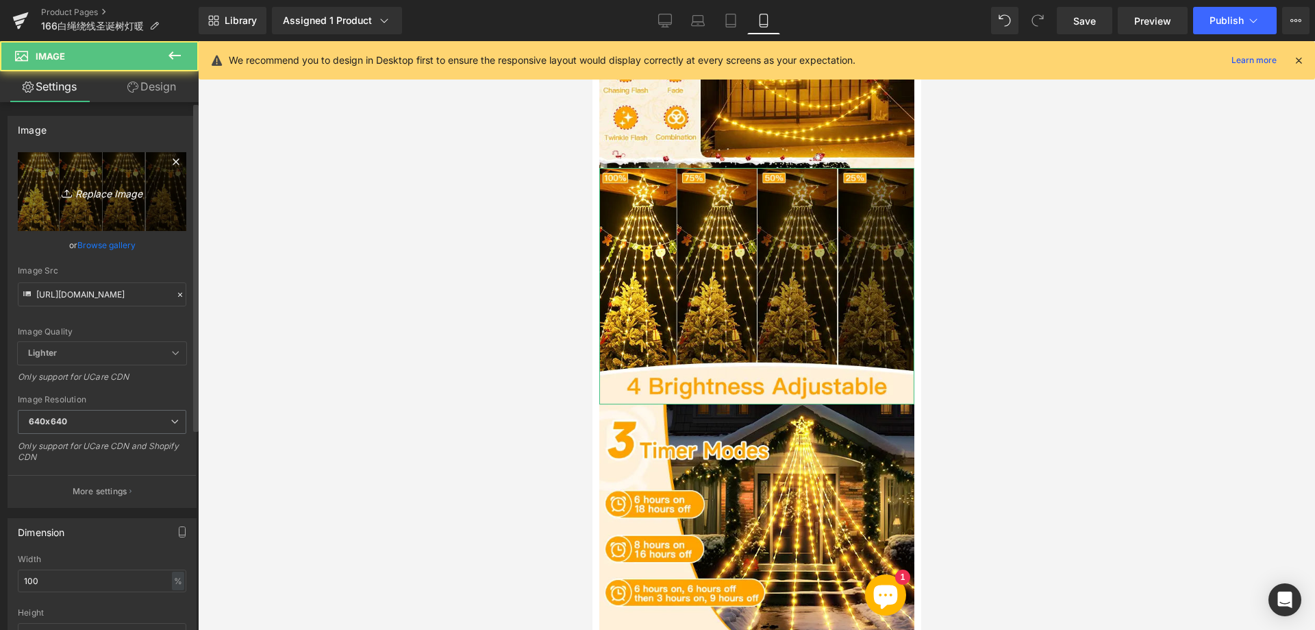
click at [88, 194] on icon "Replace Image" at bounding box center [102, 191] width 110 height 17
type input "C:\fakepath\333.webp"
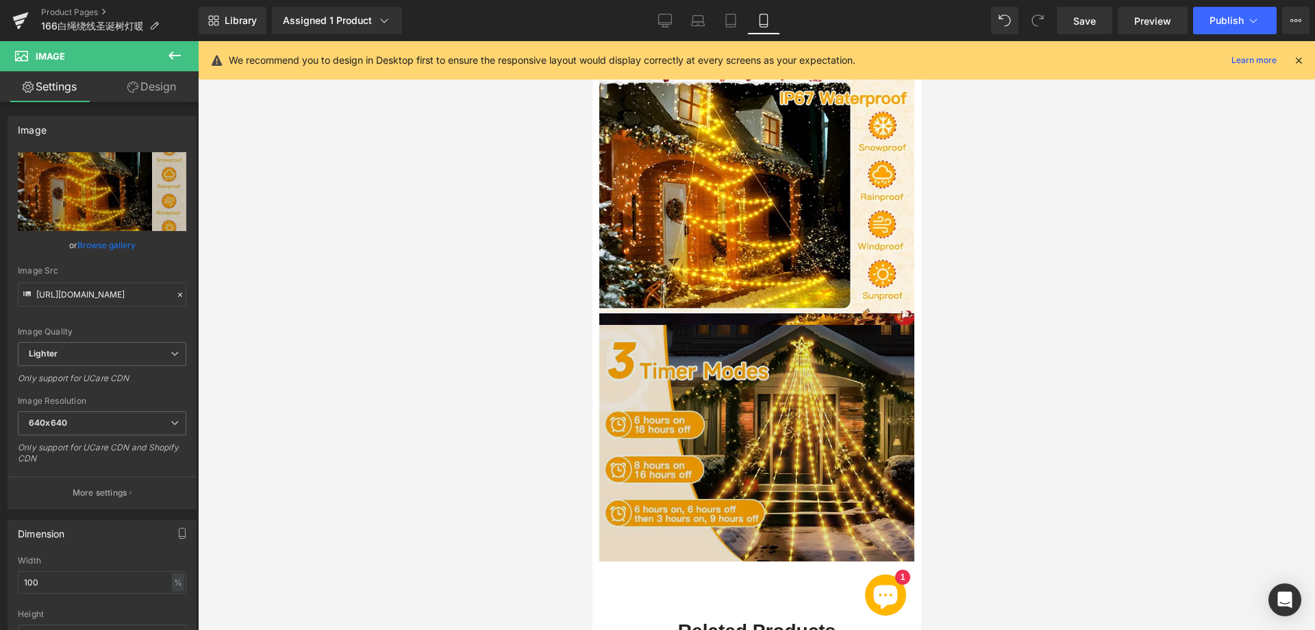
scroll to position [1728, 0]
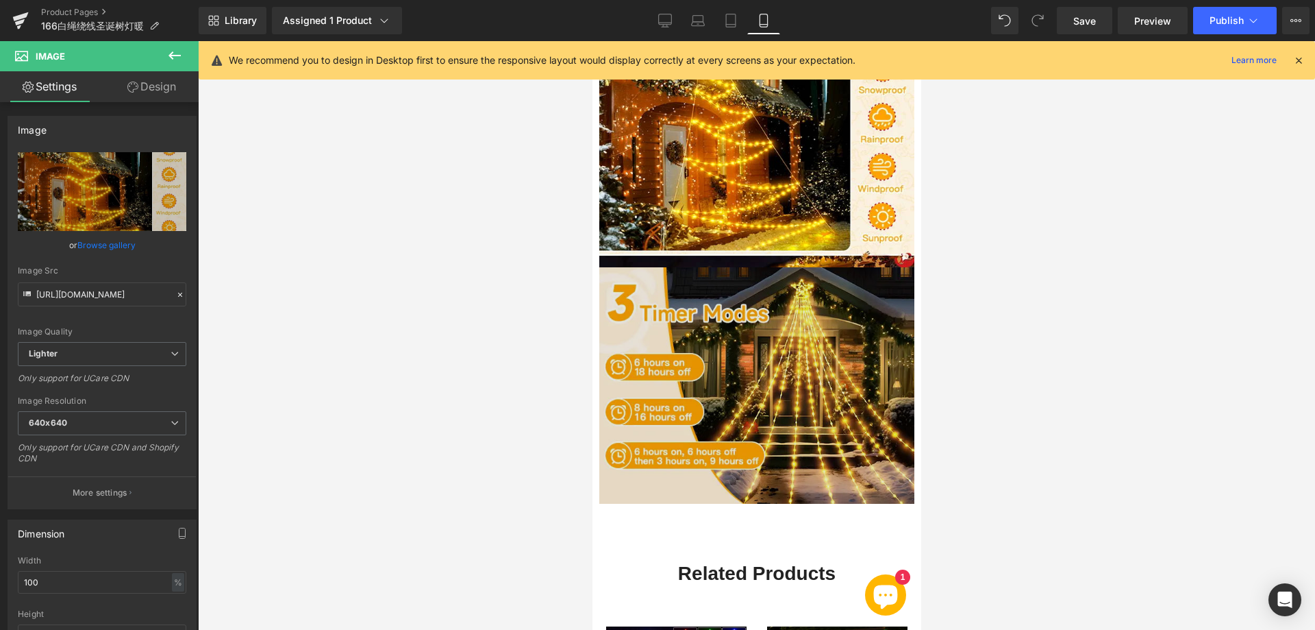
click at [744, 344] on img at bounding box center [756, 385] width 315 height 236
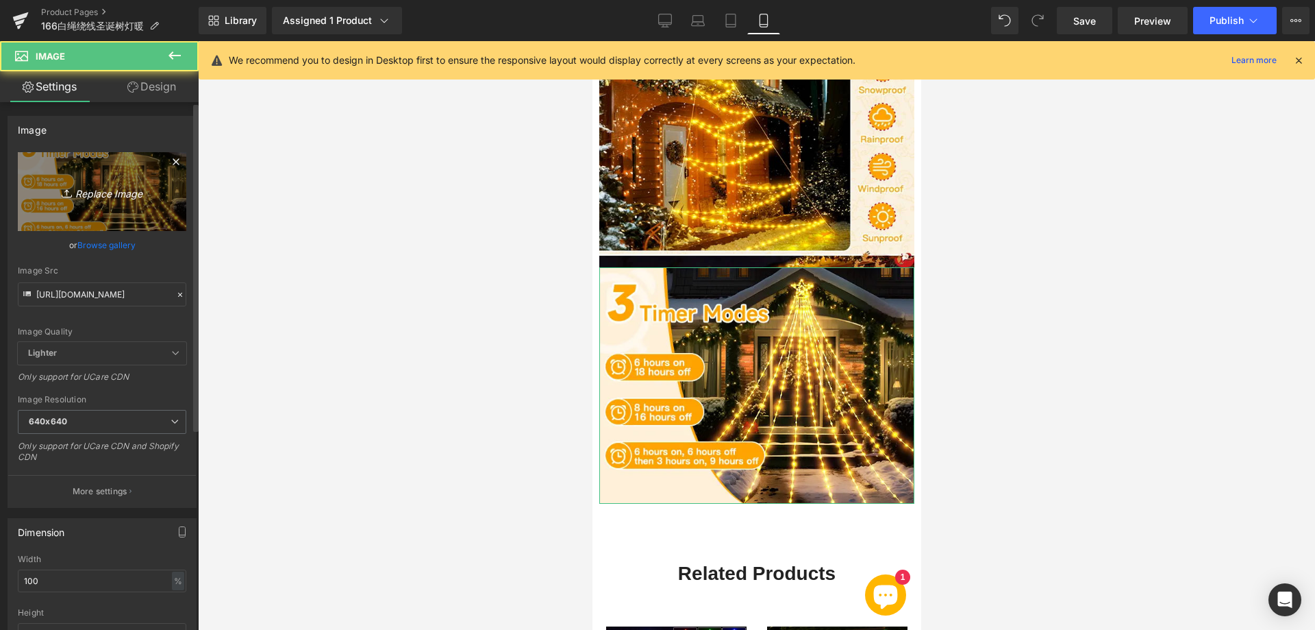
click at [118, 200] on link "Replace Image" at bounding box center [102, 191] width 169 height 79
type input "C:\fakepath\444.webp"
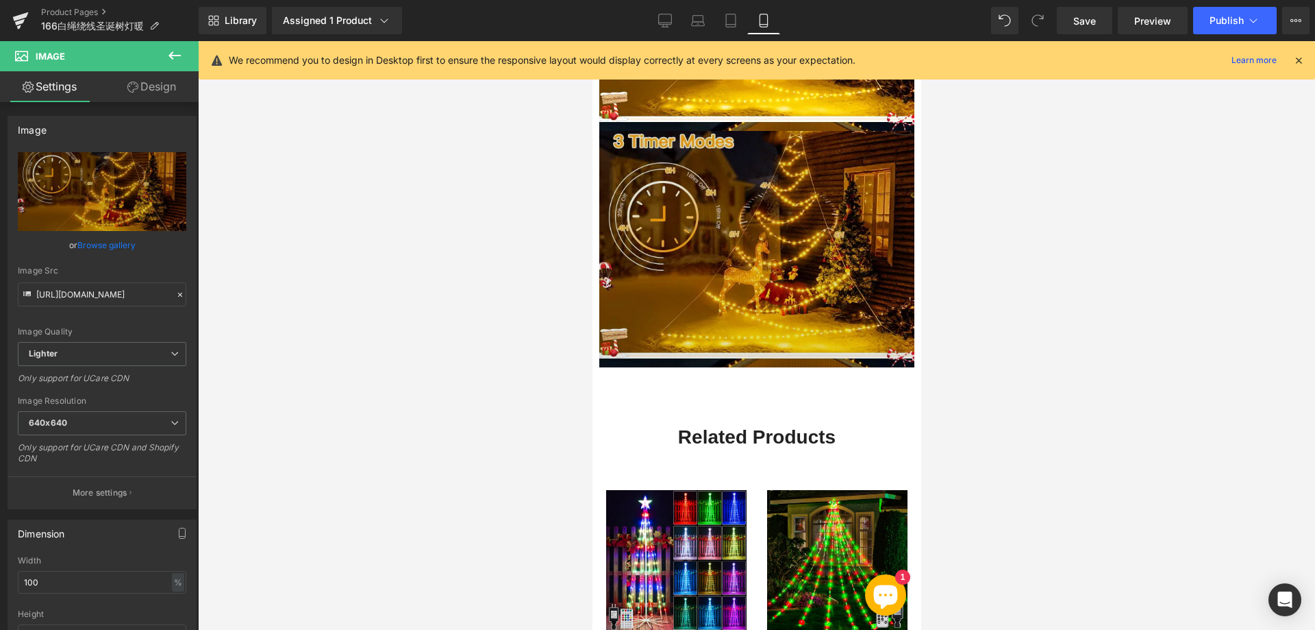
scroll to position [2111, 0]
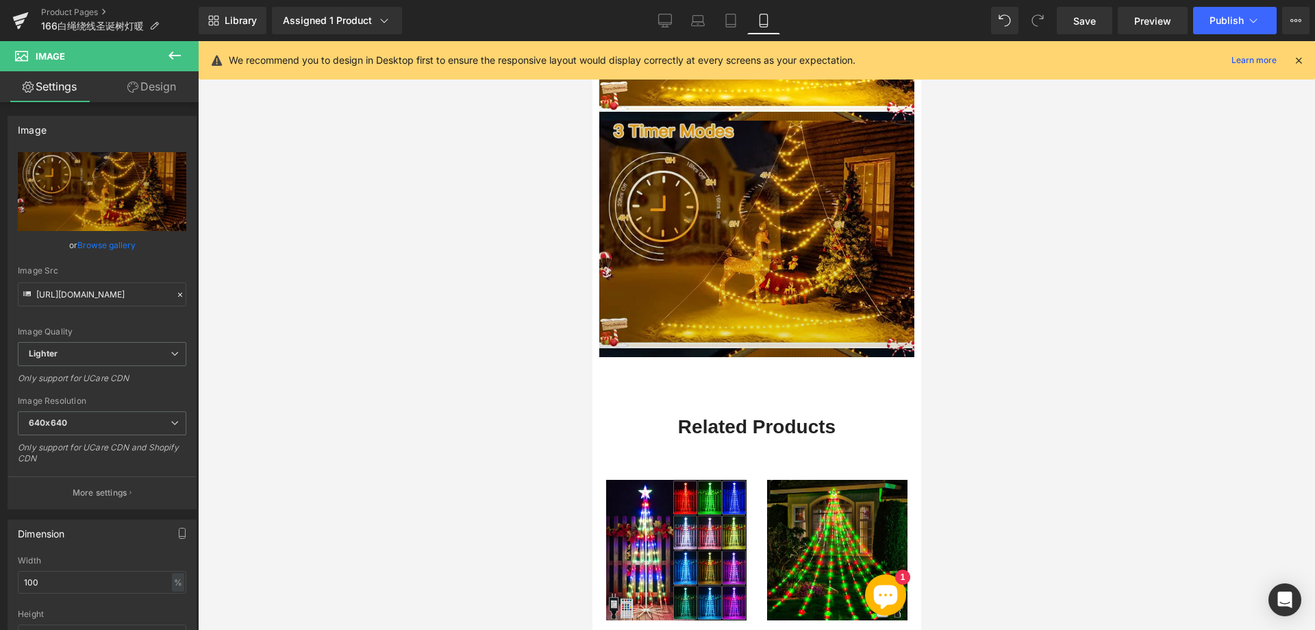
click at [744, 185] on img at bounding box center [756, 239] width 315 height 236
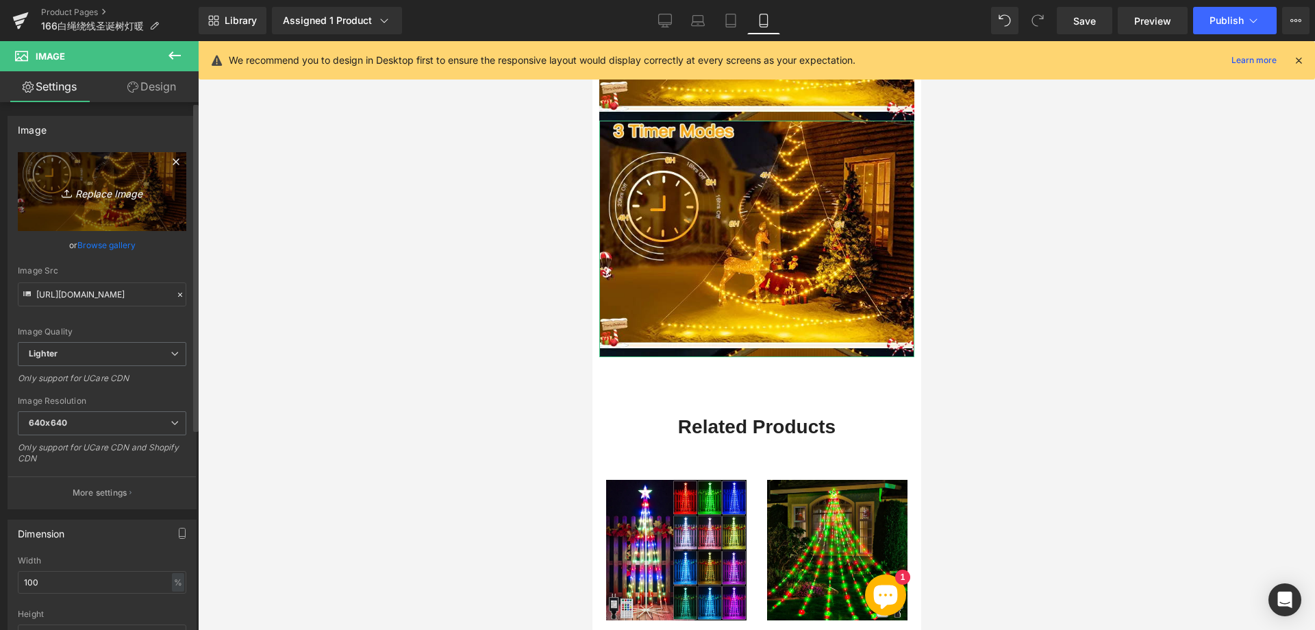
click at [73, 188] on icon "Replace Image" at bounding box center [102, 191] width 110 height 17
type input "C:\fakepath\555.webp"
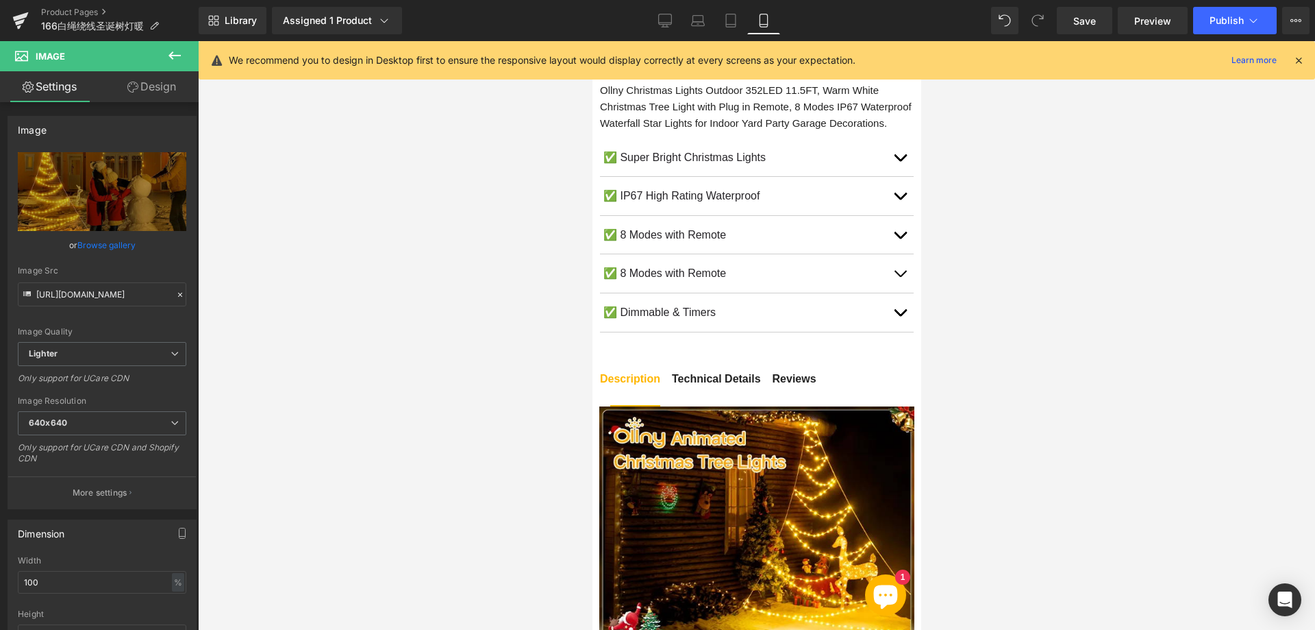
scroll to position [878, 0]
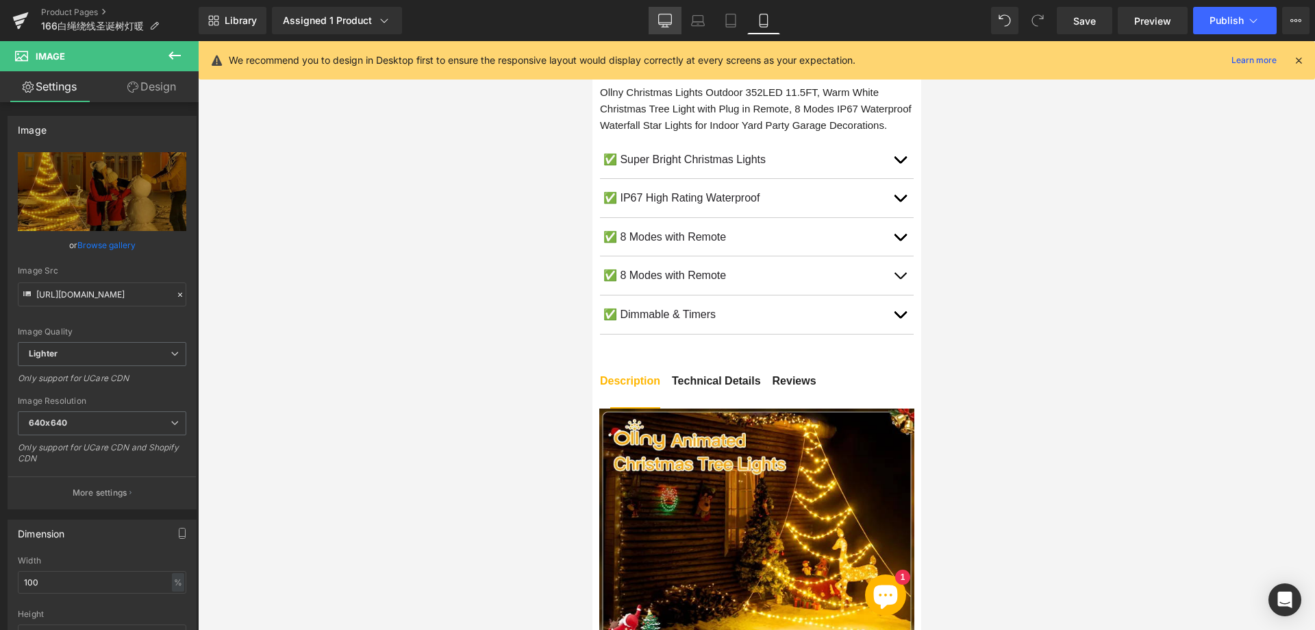
drag, startPoint x: 668, startPoint y: 23, endPoint x: 565, endPoint y: 78, distance: 116.8
click at [668, 23] on icon at bounding box center [665, 23] width 13 height 0
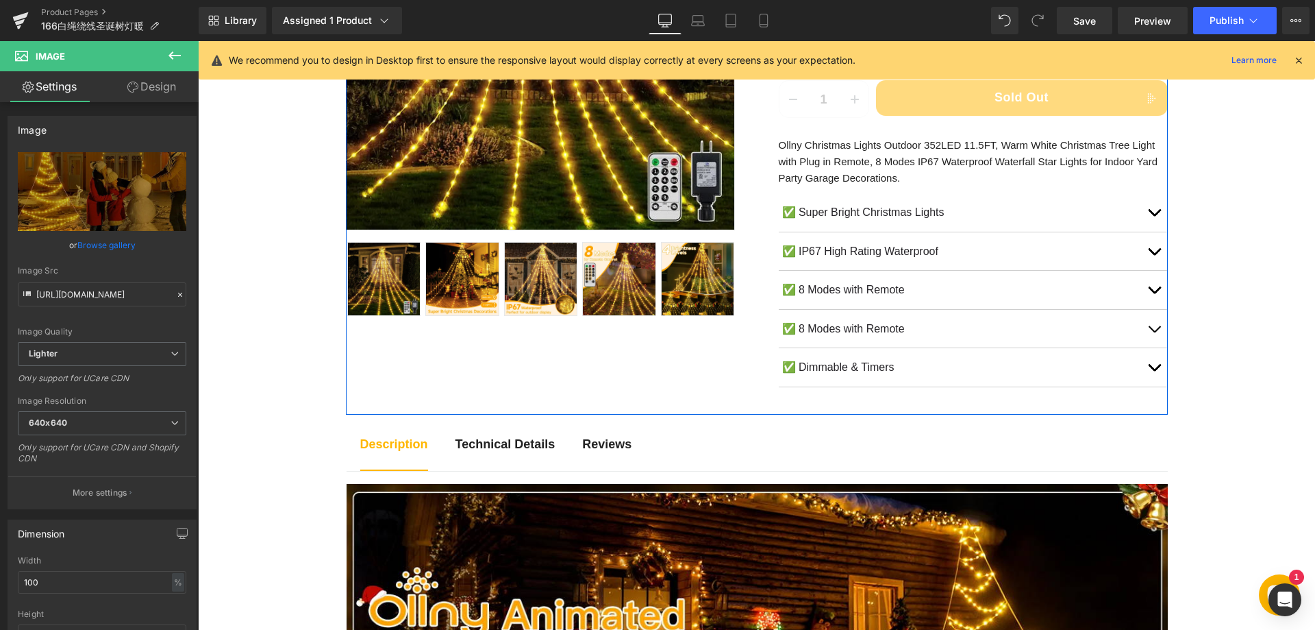
scroll to position [411, 0]
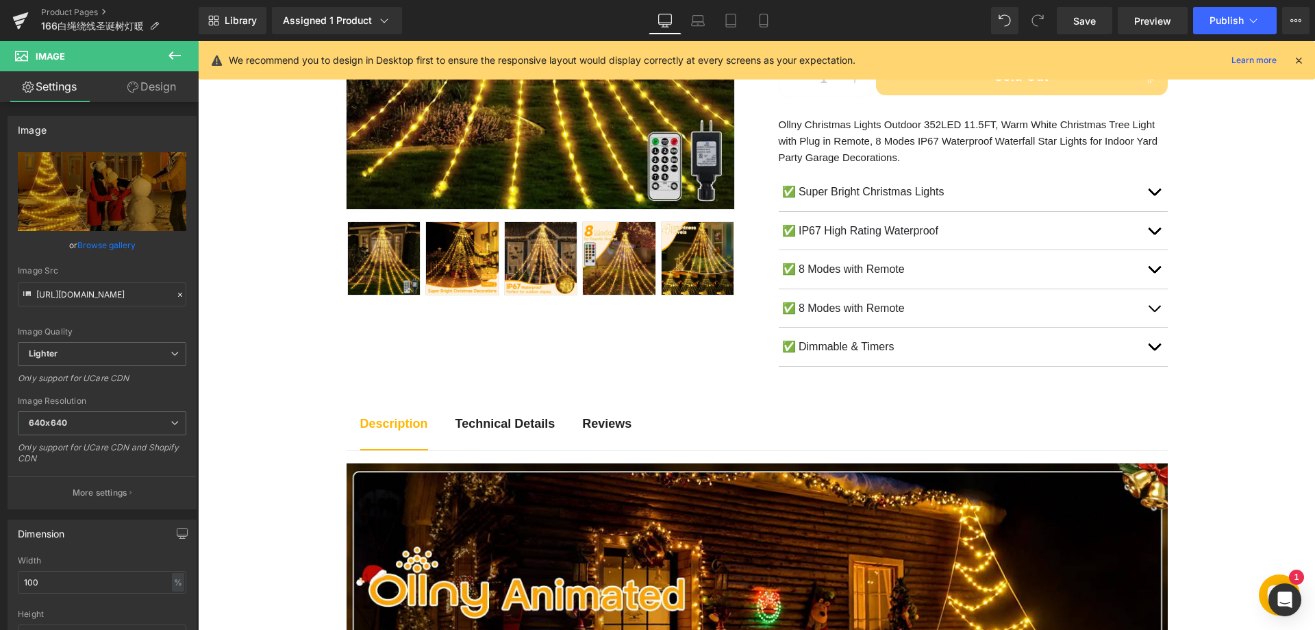
click at [493, 425] on b "Technical Details" at bounding box center [506, 424] width 100 height 14
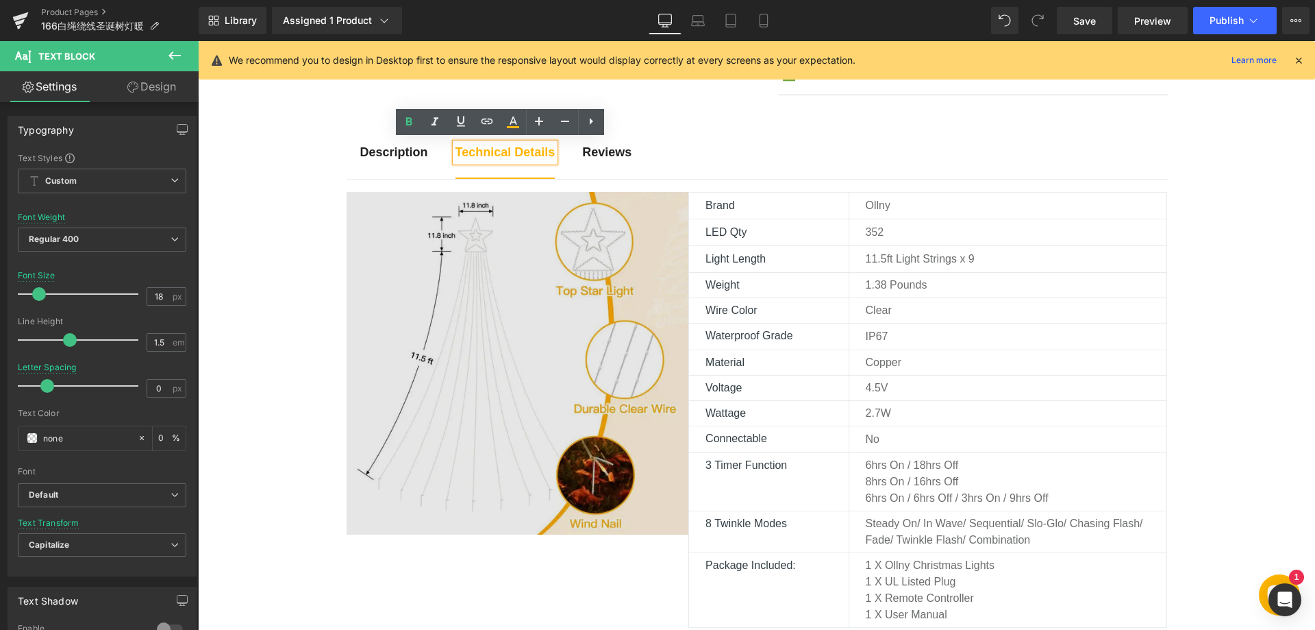
scroll to position [685, 0]
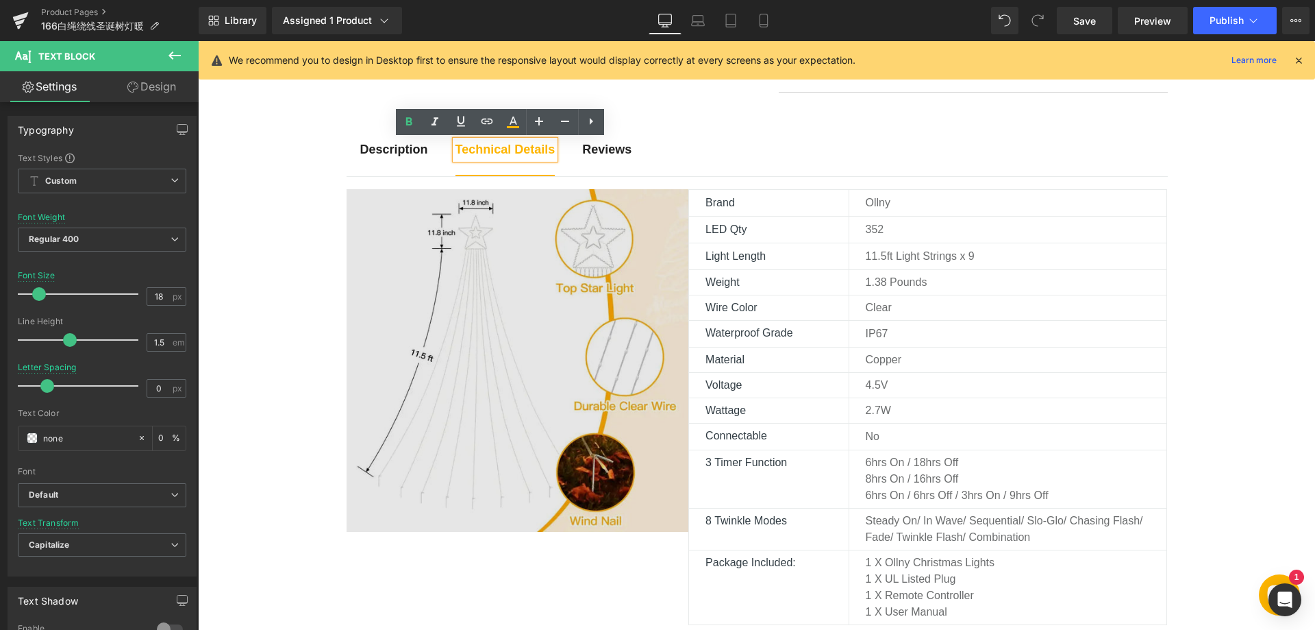
click at [569, 371] on img at bounding box center [518, 360] width 343 height 343
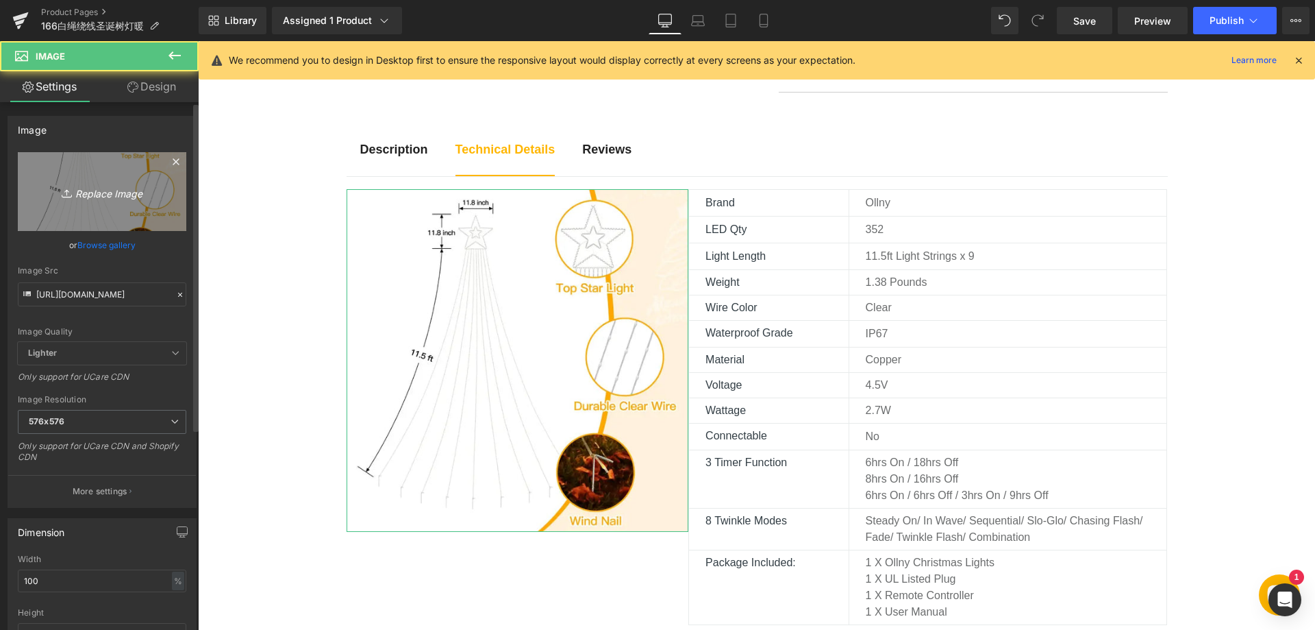
click at [86, 198] on icon "Replace Image" at bounding box center [102, 191] width 110 height 17
type input "C:\fakepath\81P3t0WoFyL._AC_SL1500_.webp"
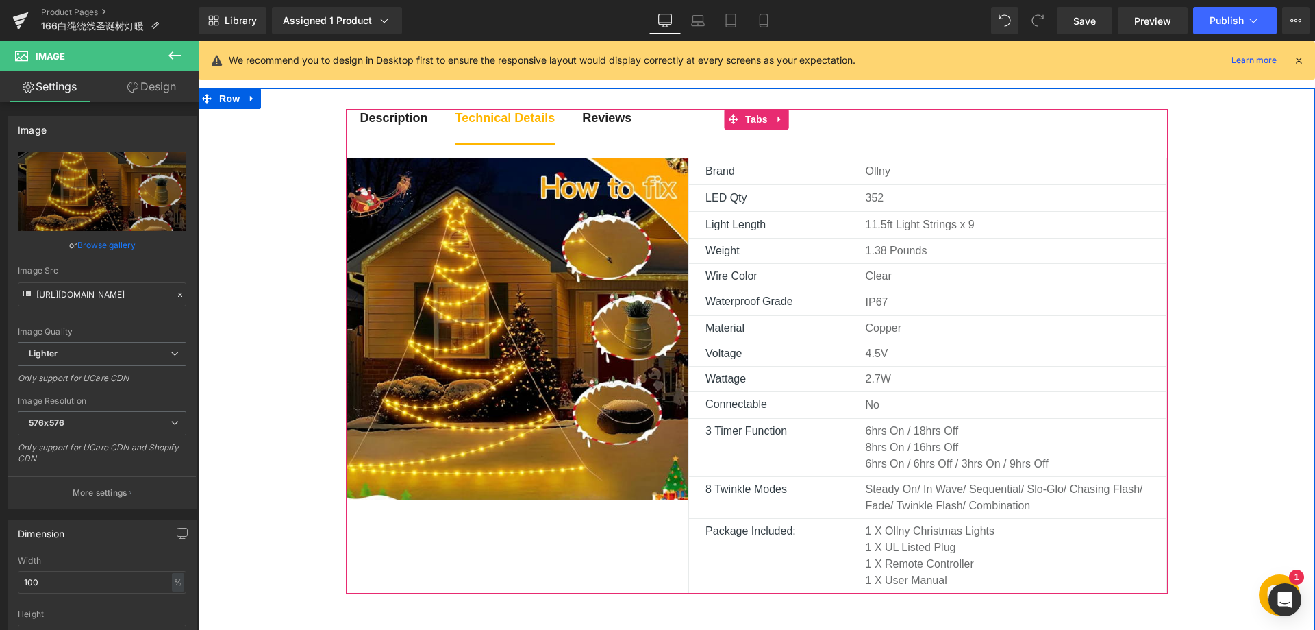
scroll to position [754, 0]
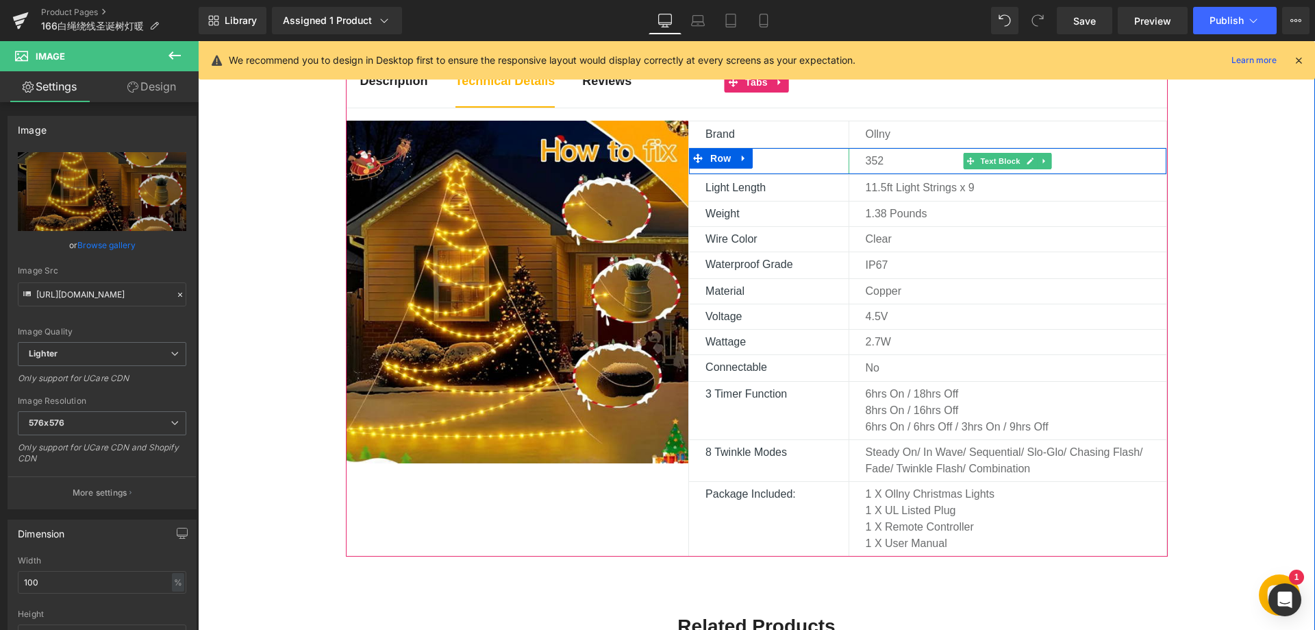
click at [889, 159] on p "352" at bounding box center [1016, 161] width 301 height 16
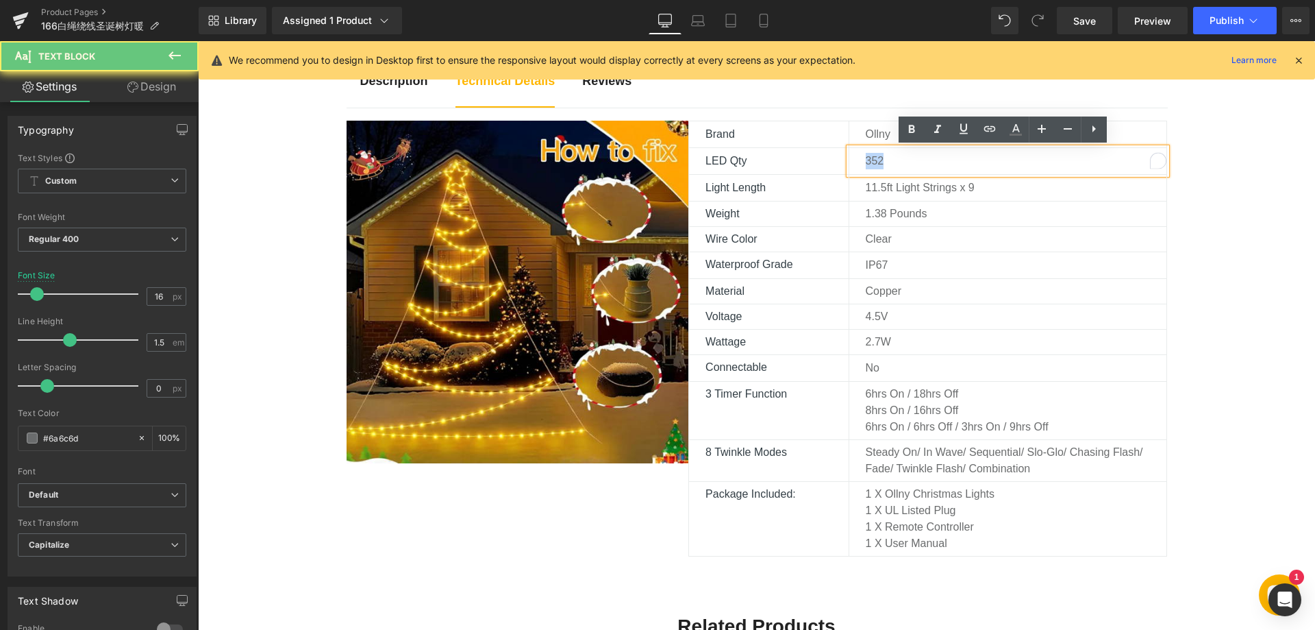
drag, startPoint x: 882, startPoint y: 158, endPoint x: 845, endPoint y: 157, distance: 36.3
click at [849, 157] on div "352" at bounding box center [1008, 161] width 319 height 26
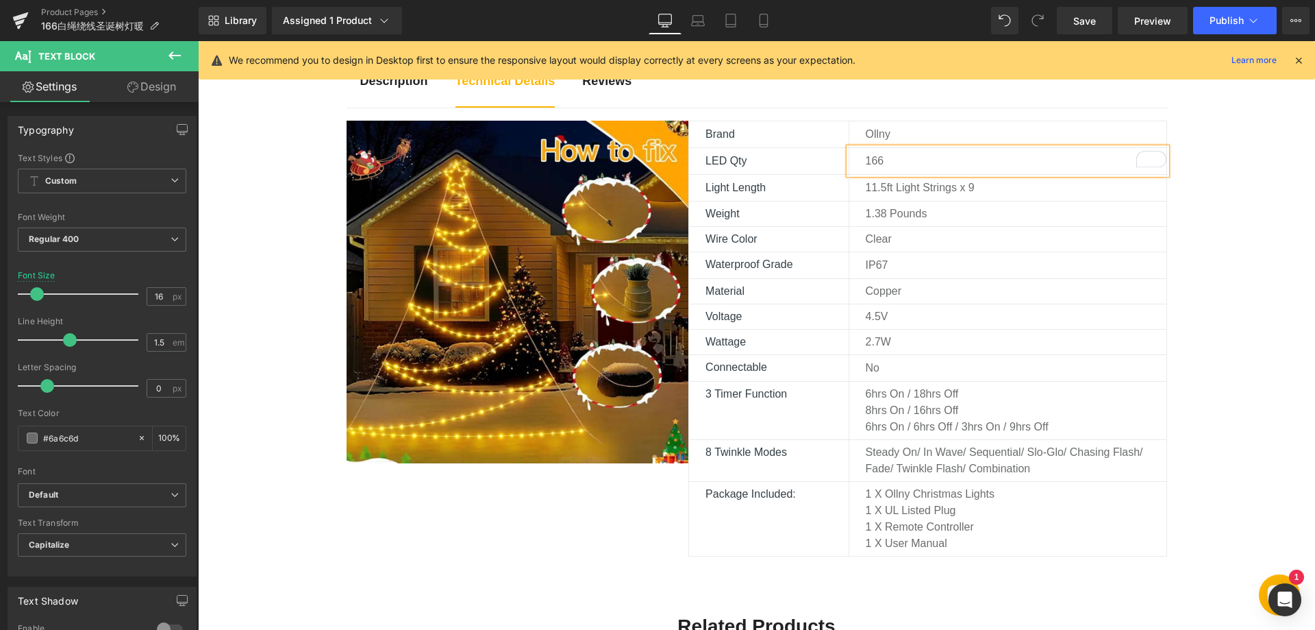
click at [1210, 290] on div "Description Text Block Technical Details Text Block Reviews Text Block Image Br…" at bounding box center [756, 547] width 1117 height 992
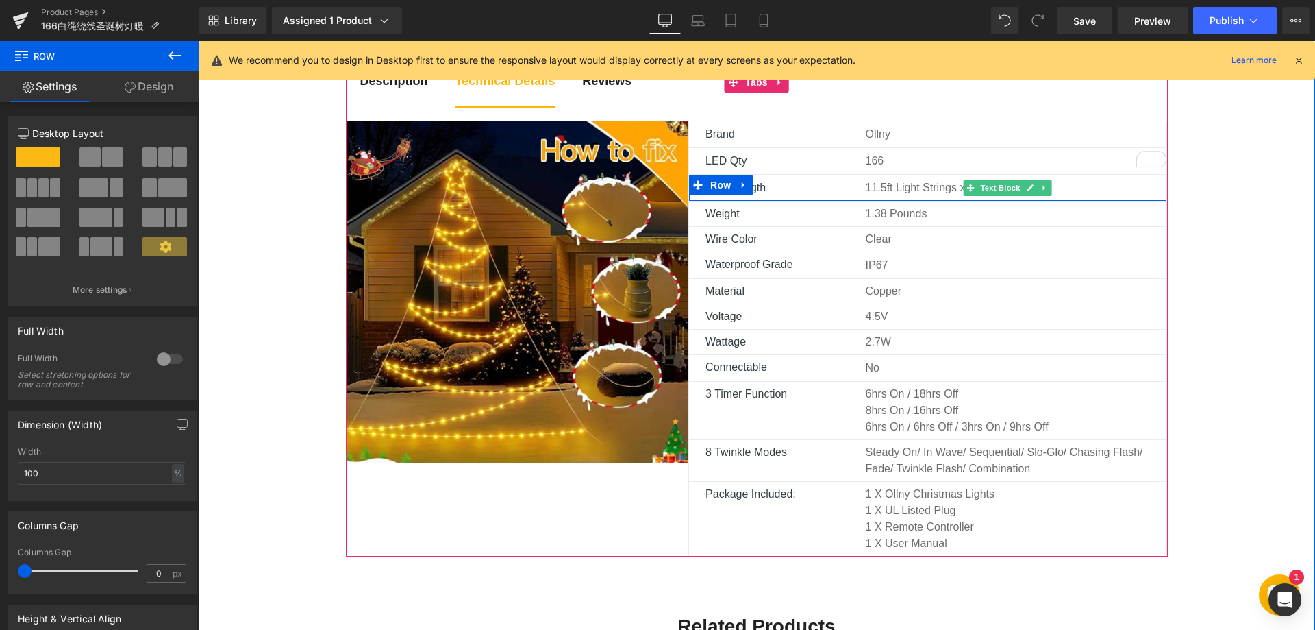
click at [900, 188] on p "11.5ft Light Strings x 9" at bounding box center [1016, 187] width 301 height 16
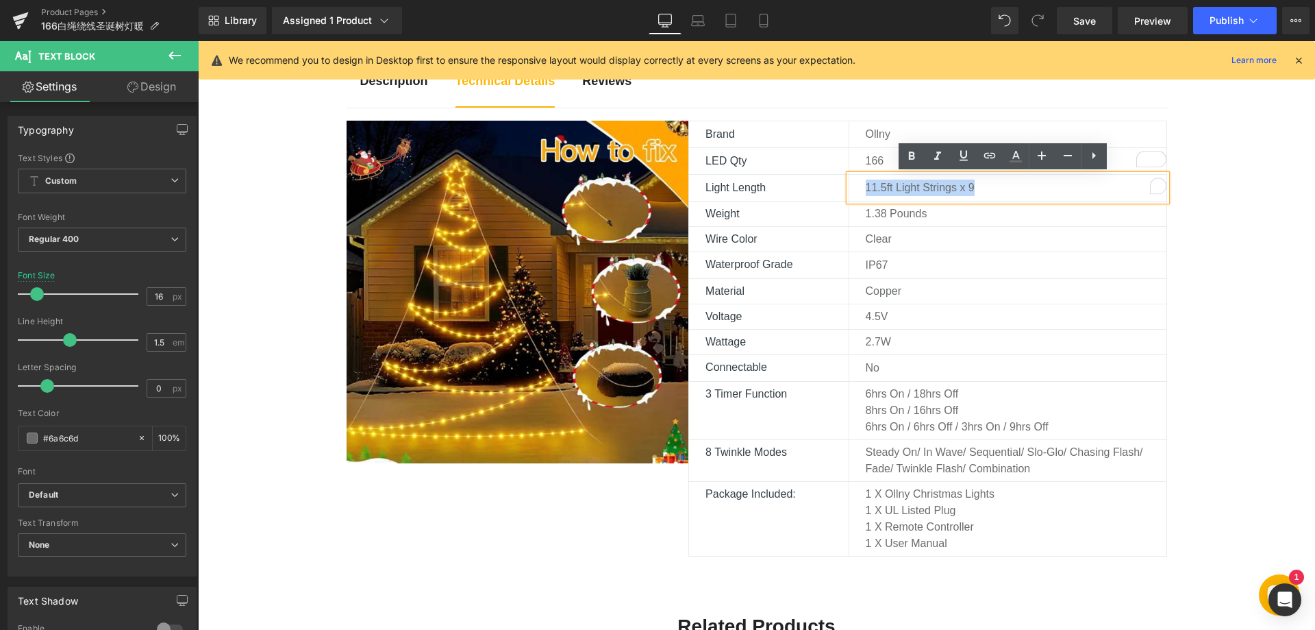
drag, startPoint x: 860, startPoint y: 190, endPoint x: 985, endPoint y: 188, distance: 125.4
click at [985, 188] on div "11.5ft Light Strings x 9" at bounding box center [1008, 188] width 319 height 26
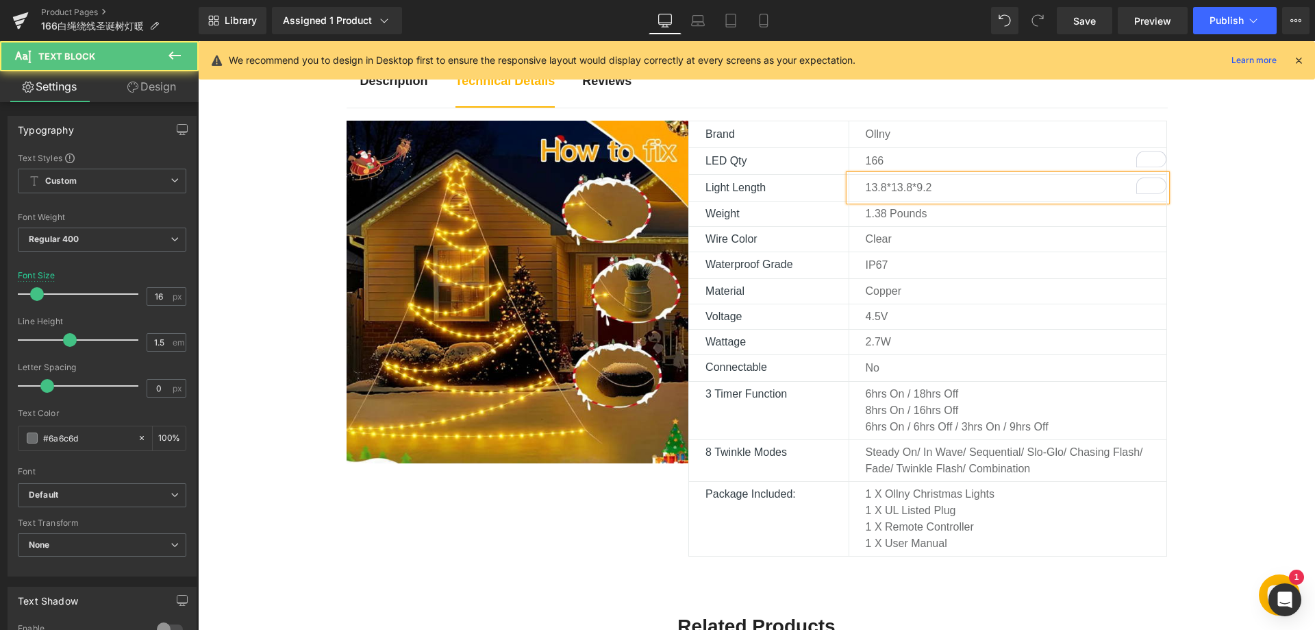
click at [883, 186] on p "13.8*13.8*9.2" at bounding box center [1016, 187] width 301 height 16
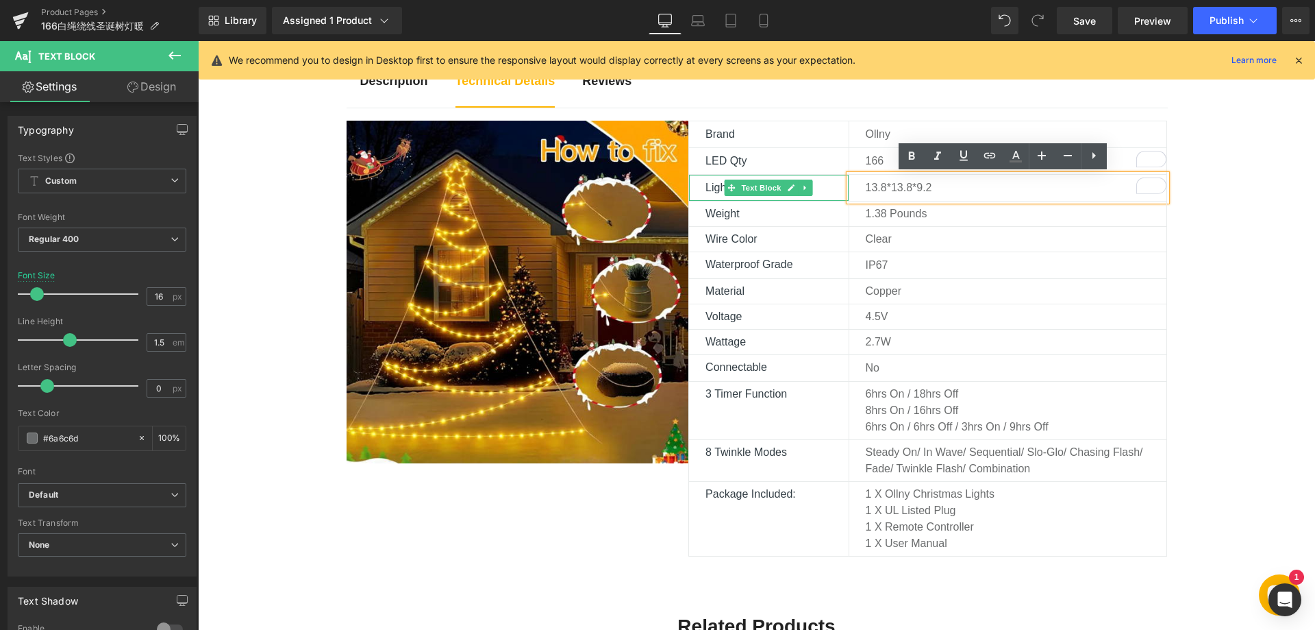
click at [706, 190] on p "Light Length" at bounding box center [777, 187] width 143 height 16
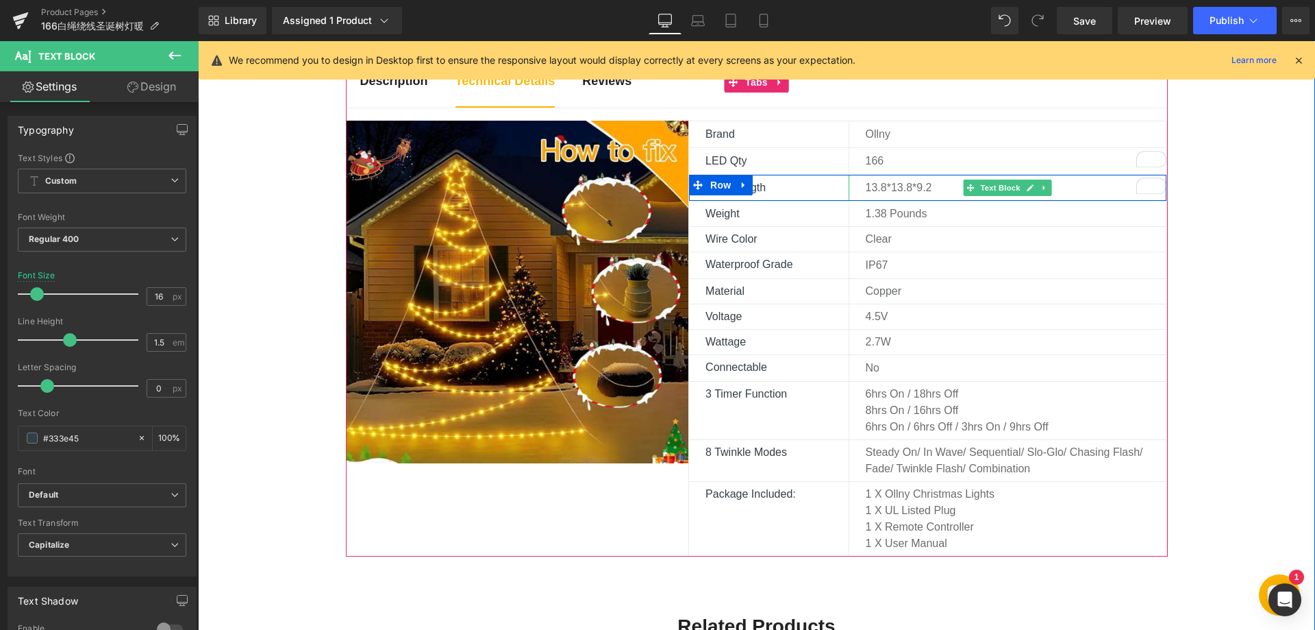
click at [897, 188] on p "13.8*13.8*9.2" at bounding box center [1016, 187] width 301 height 16
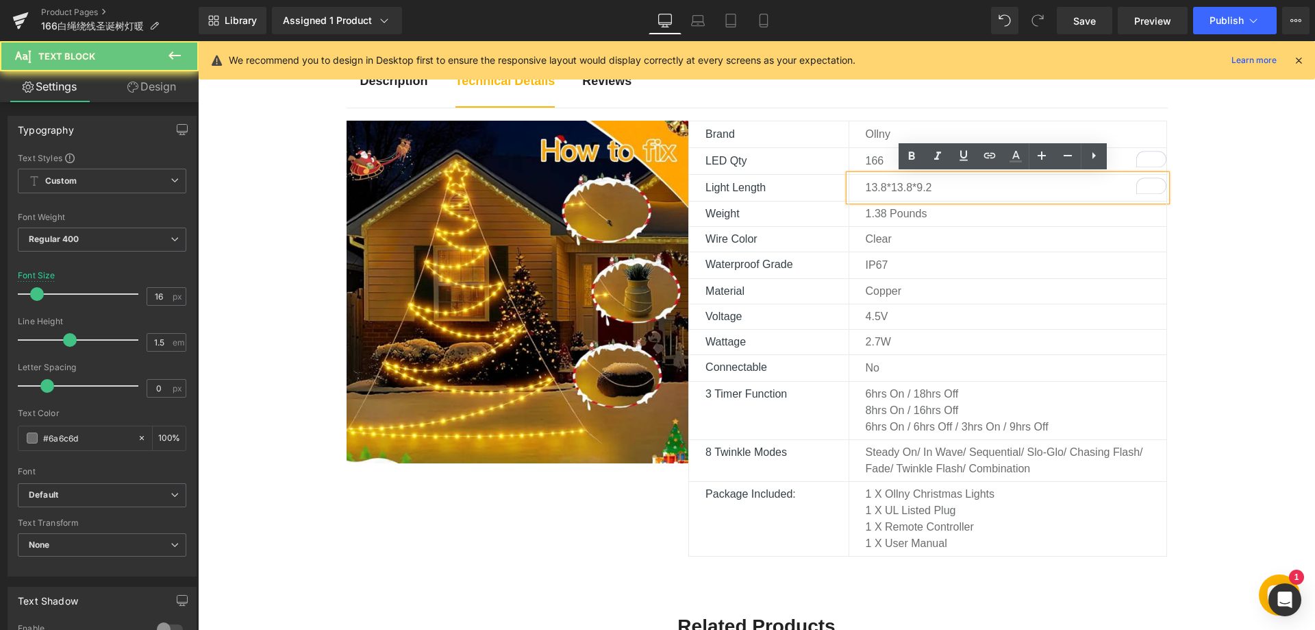
click at [924, 189] on p "13.8*13.8*9.2" at bounding box center [1016, 187] width 301 height 16
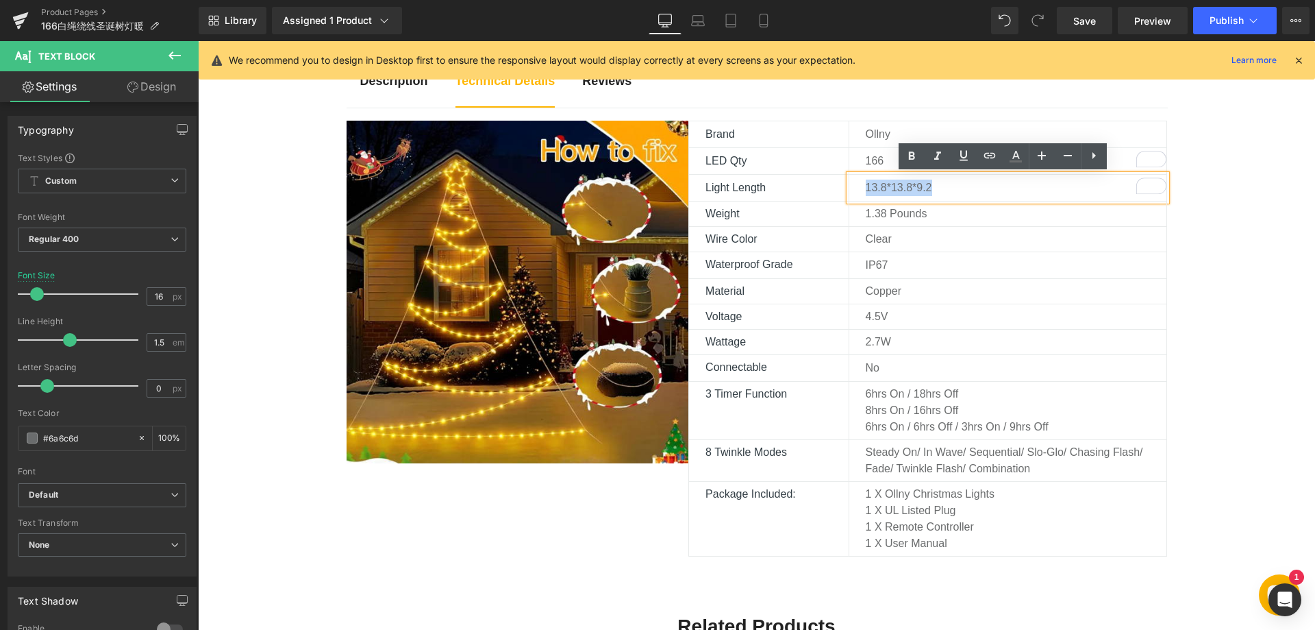
drag, startPoint x: 934, startPoint y: 189, endPoint x: 857, endPoint y: 186, distance: 76.8
click at [857, 186] on div "13.8*13.8*9.2" at bounding box center [1008, 188] width 319 height 26
copy p "13.8*13.8*9.2"
click at [773, 184] on span "Text Block" at bounding box center [761, 187] width 45 height 16
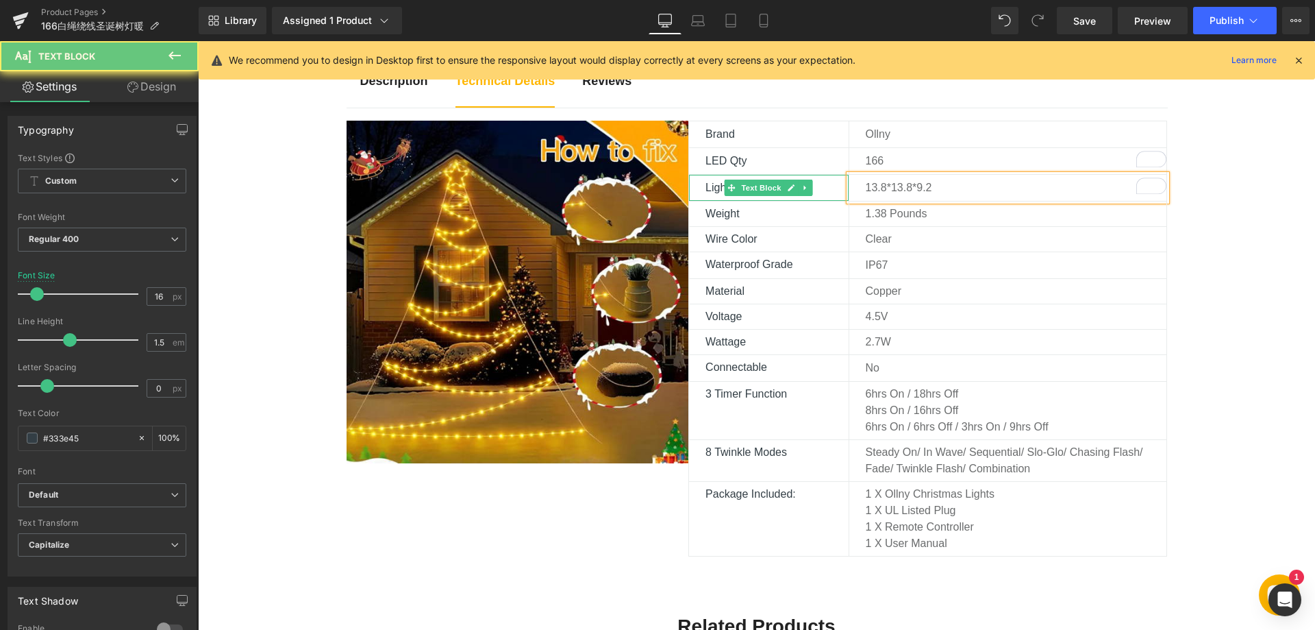
click at [706, 184] on p "Light Length" at bounding box center [777, 187] width 143 height 16
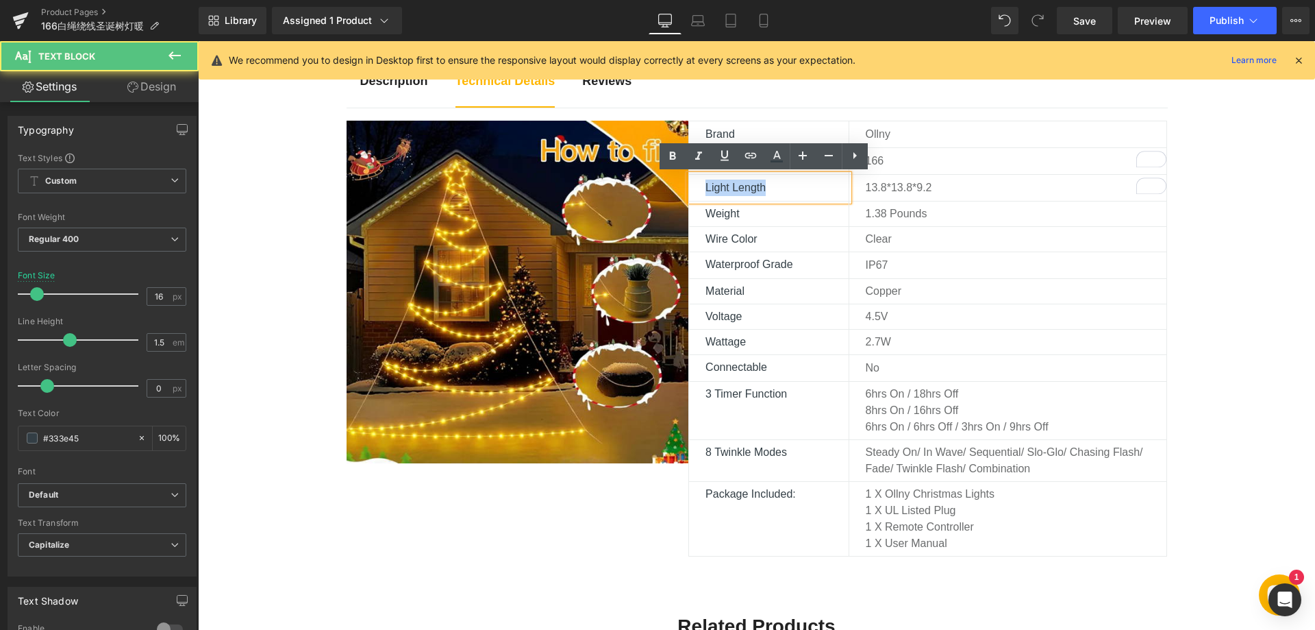
drag, startPoint x: 699, startPoint y: 187, endPoint x: 805, endPoint y: 192, distance: 105.6
click at [805, 192] on div "Light Length" at bounding box center [768, 188] width 159 height 26
paste div
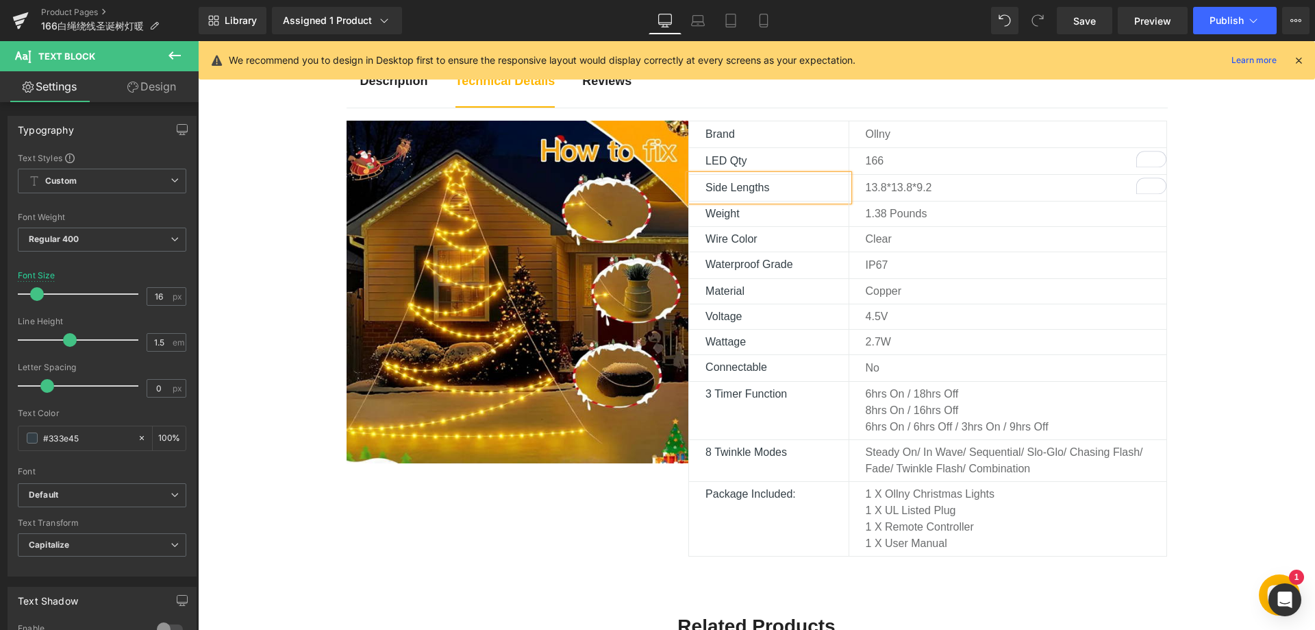
click at [906, 189] on p "13.8*13.8*9.2" at bounding box center [1016, 187] width 301 height 16
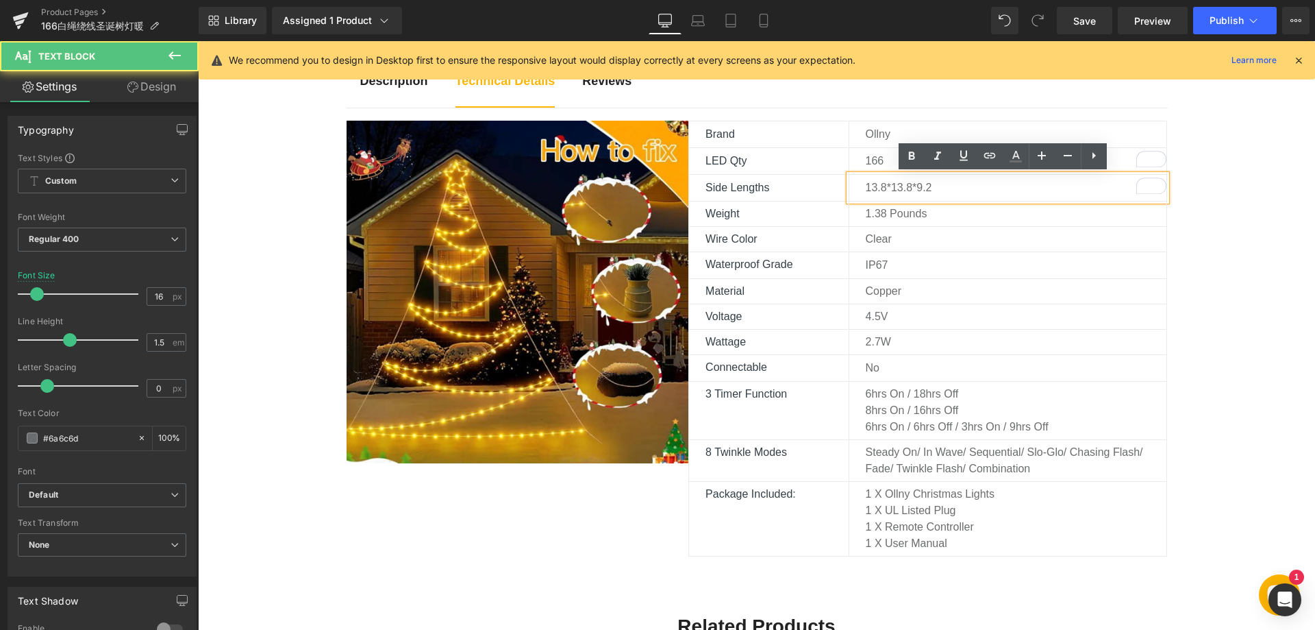
click at [915, 188] on p "13.8*13.8*9.2" at bounding box center [1016, 187] width 301 height 16
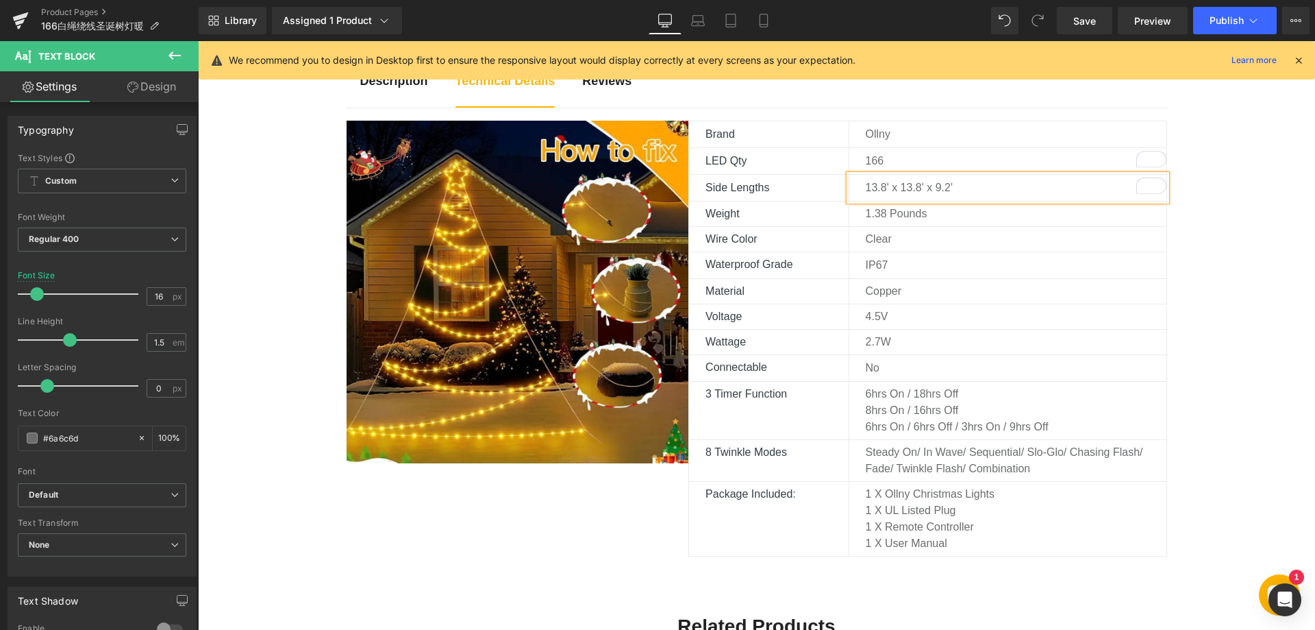
click at [1241, 323] on div "Description Text Block Technical Details Text Block Reviews Text Block Image Br…" at bounding box center [756, 547] width 1117 height 992
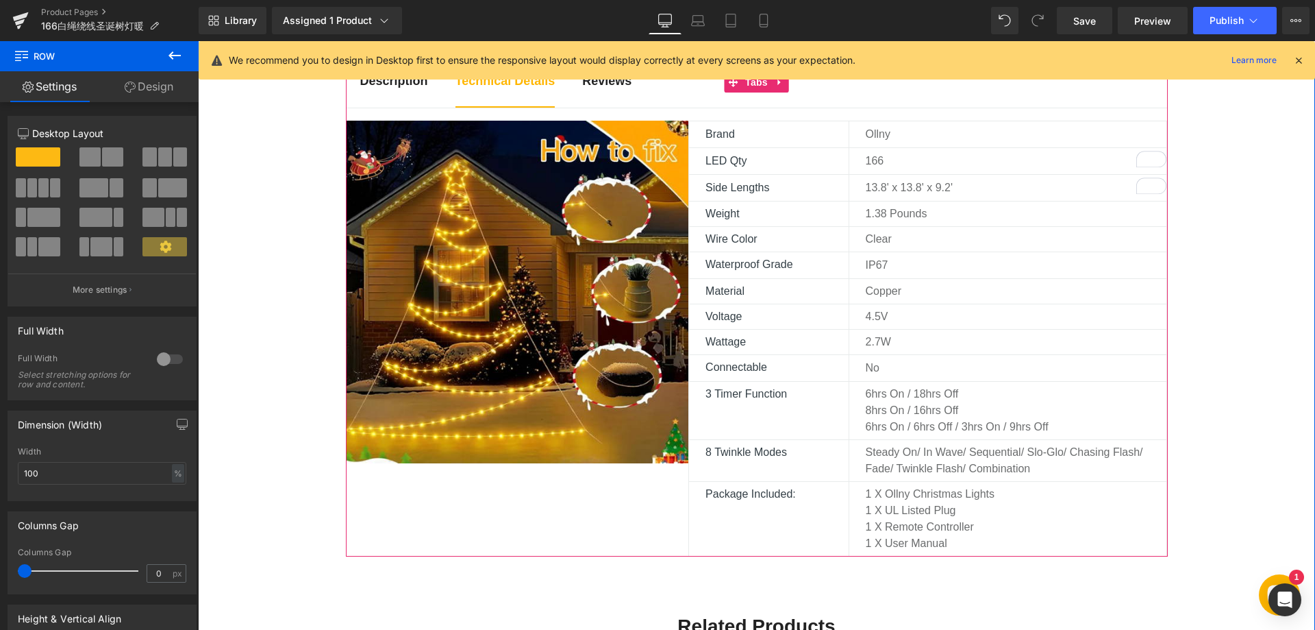
click at [894, 290] on p "‎Copper" at bounding box center [1016, 291] width 301 height 16
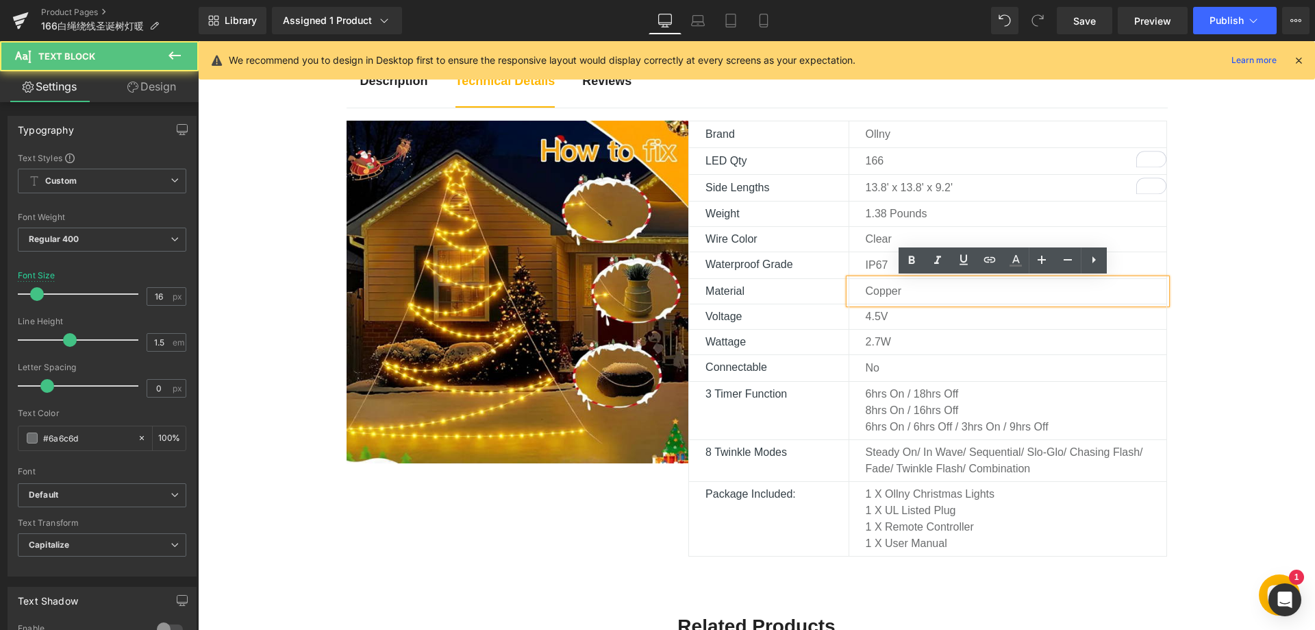
click at [902, 290] on p "‎Copper" at bounding box center [1016, 291] width 301 height 16
click at [867, 291] on p "‎Copper" at bounding box center [1016, 291] width 301 height 16
click at [866, 292] on p "‎Copper" at bounding box center [1016, 291] width 301 height 16
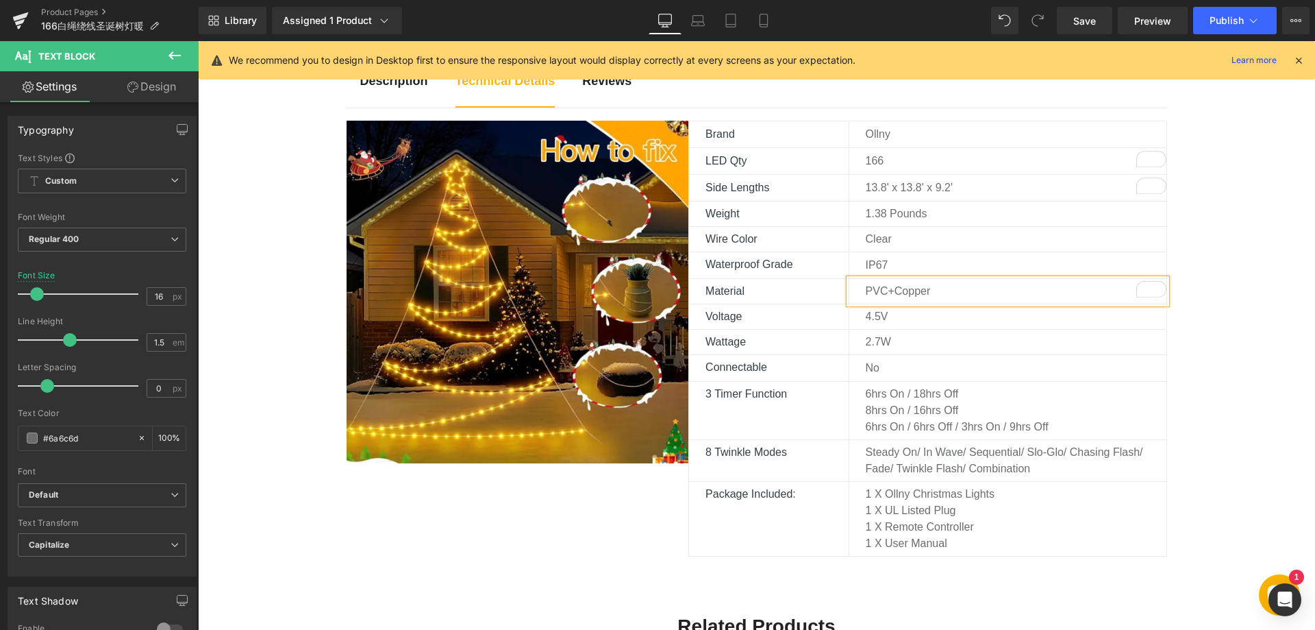
click at [589, 541] on div "Image Brand Text Block Ollny Text Block Row LED Qty Text Block 166 Text Block R…" at bounding box center [757, 339] width 821 height 436
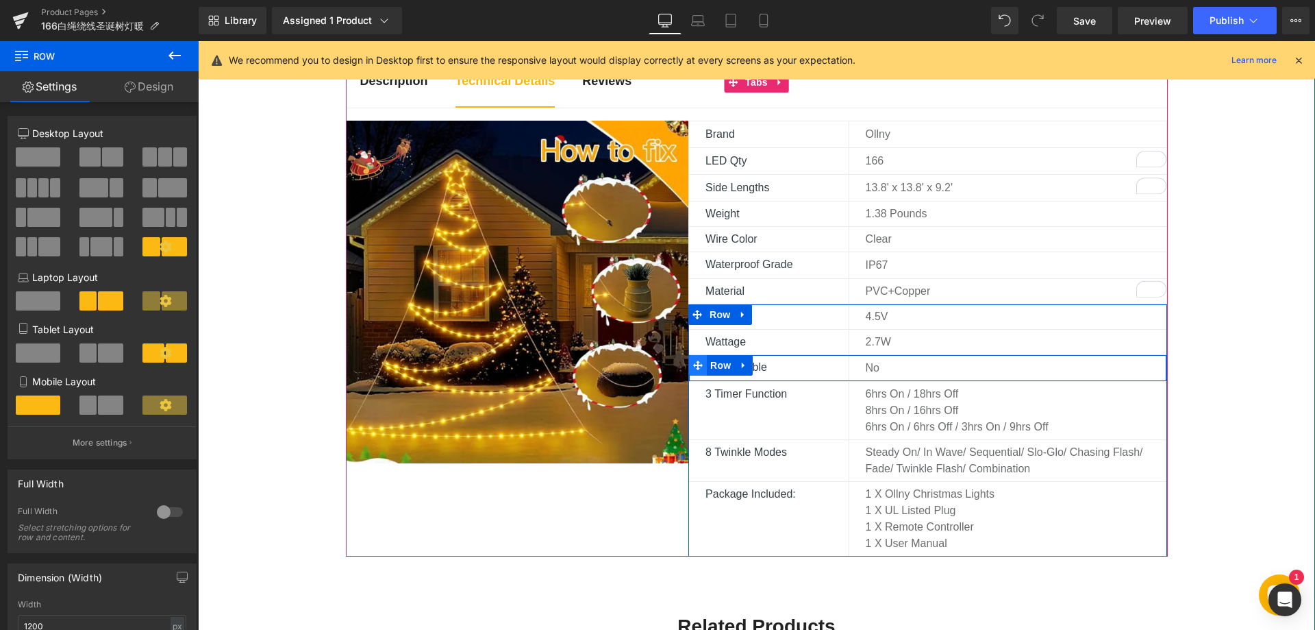
click at [693, 364] on icon at bounding box center [698, 365] width 10 height 10
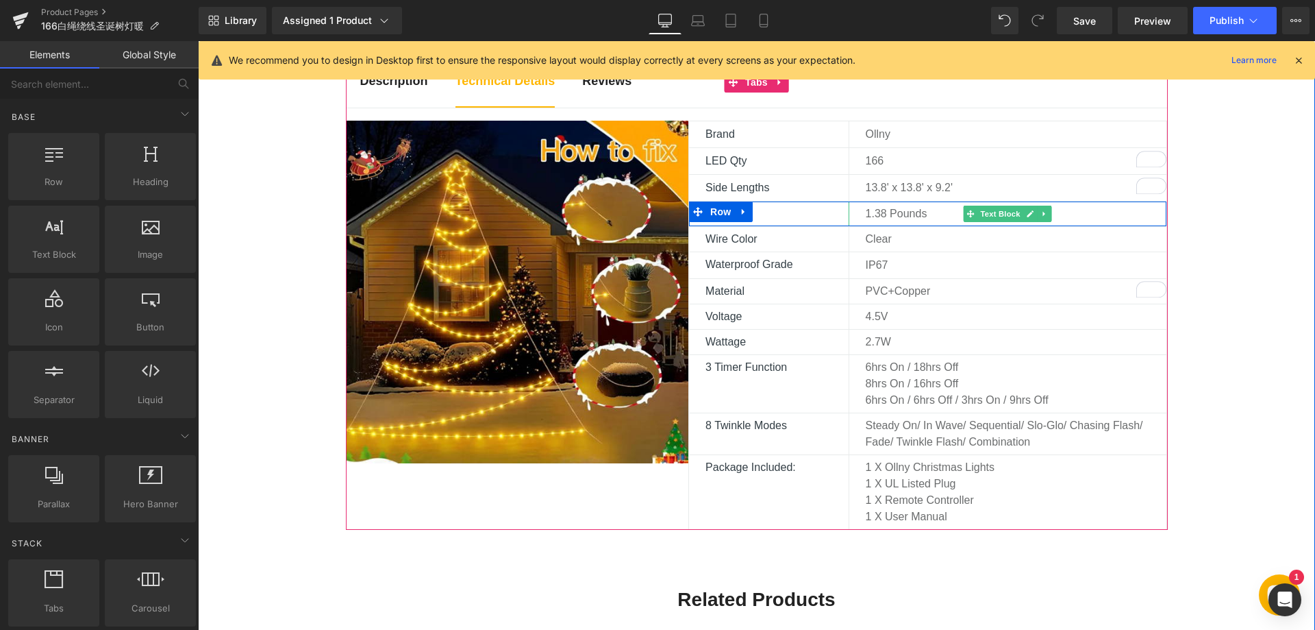
click at [884, 212] on p "1.38 pounds" at bounding box center [1016, 214] width 301 height 16
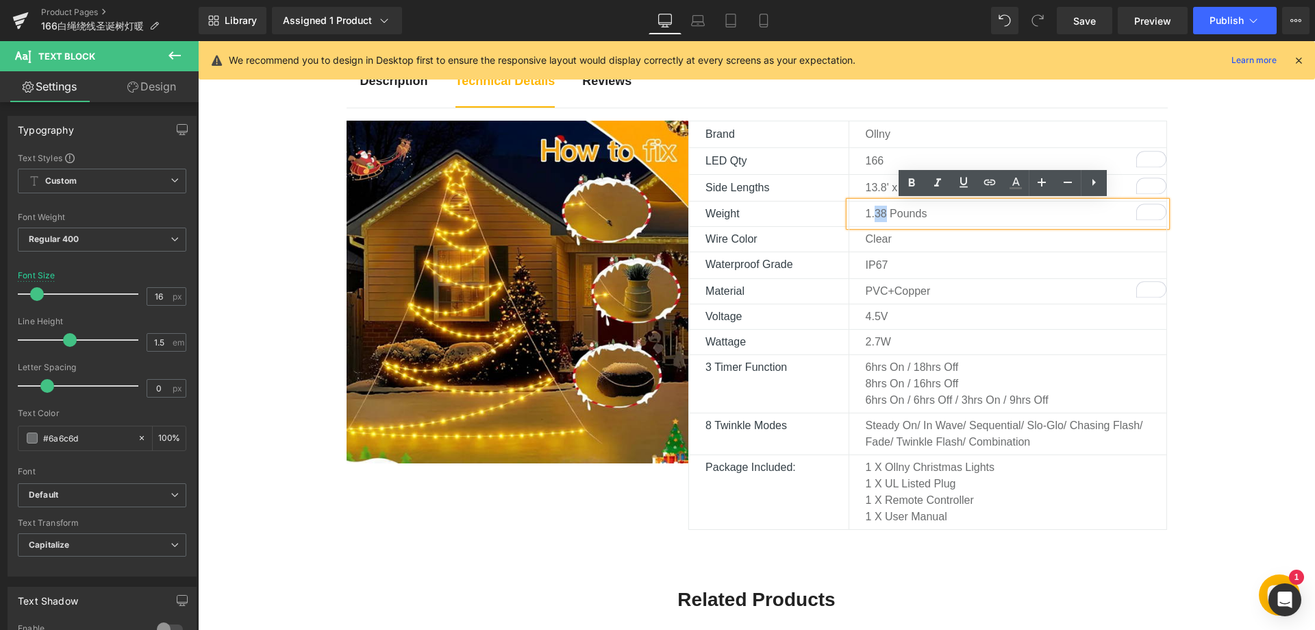
drag, startPoint x: 879, startPoint y: 214, endPoint x: 872, endPoint y: 214, distance: 6.9
click at [872, 214] on p "1.38 pounds" at bounding box center [1016, 214] width 301 height 16
click at [1268, 394] on div "Description Text Block Technical Details Text Block Reviews Text Block Image Br…" at bounding box center [756, 533] width 1117 height 965
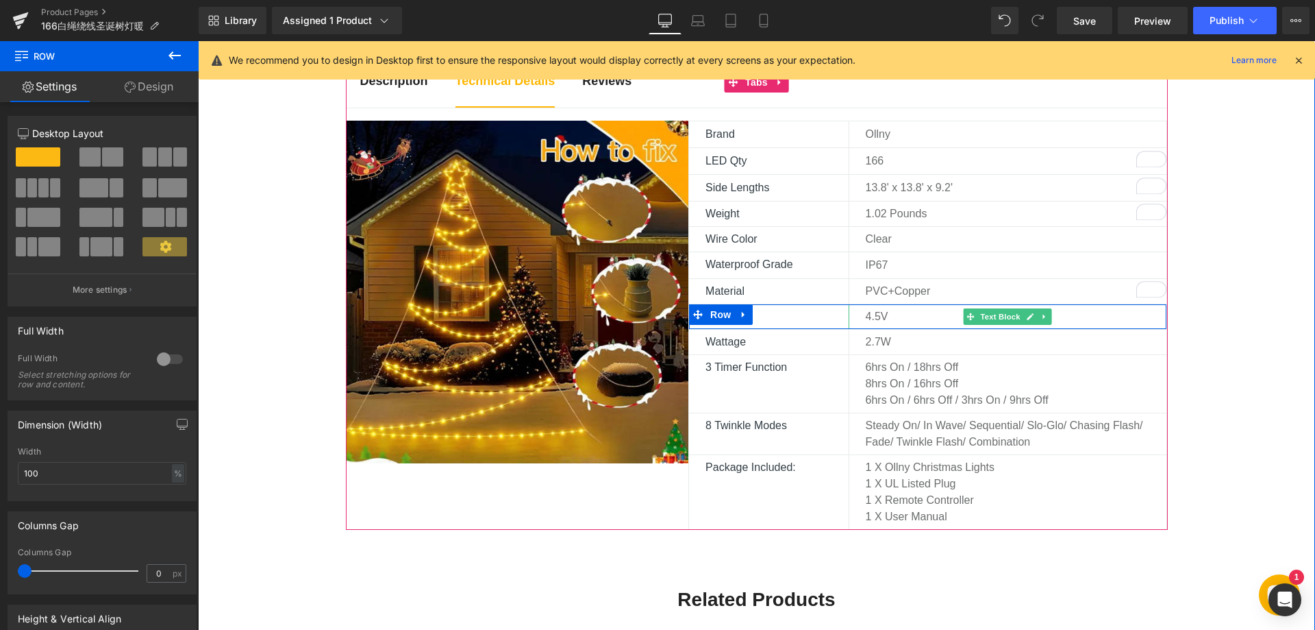
click at [875, 320] on p "4.5V" at bounding box center [1016, 316] width 301 height 16
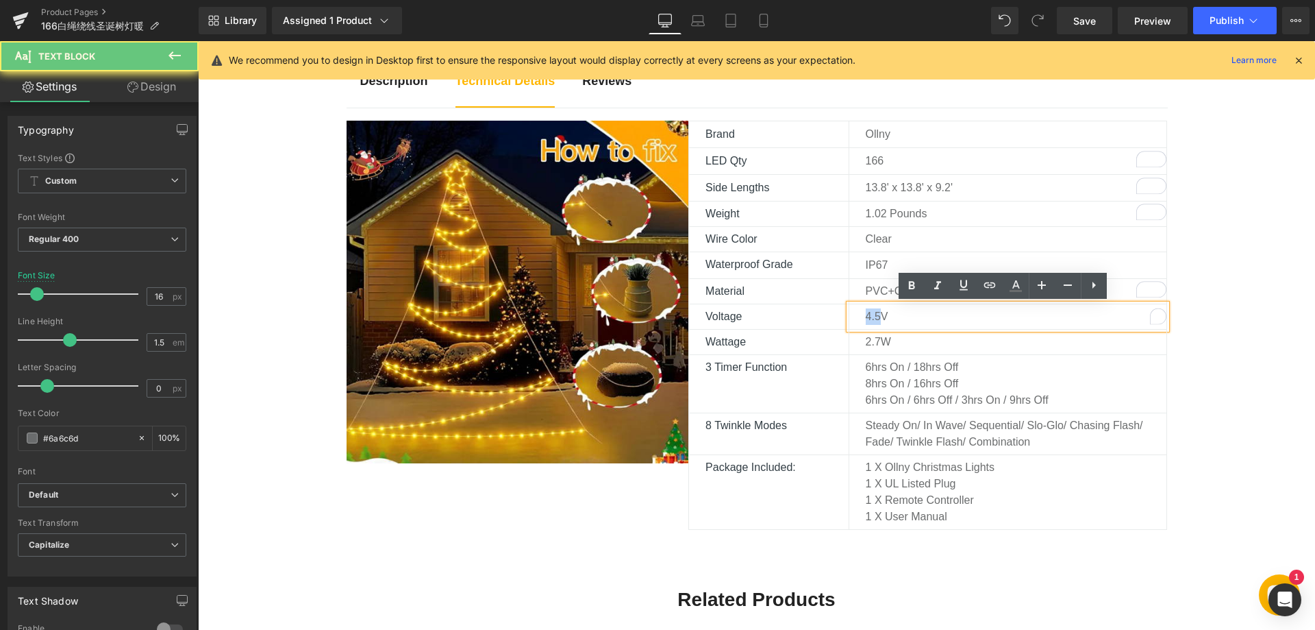
drag, startPoint x: 875, startPoint y: 317, endPoint x: 844, endPoint y: 318, distance: 30.8
click at [849, 318] on div "4.5V" at bounding box center [1008, 316] width 319 height 25
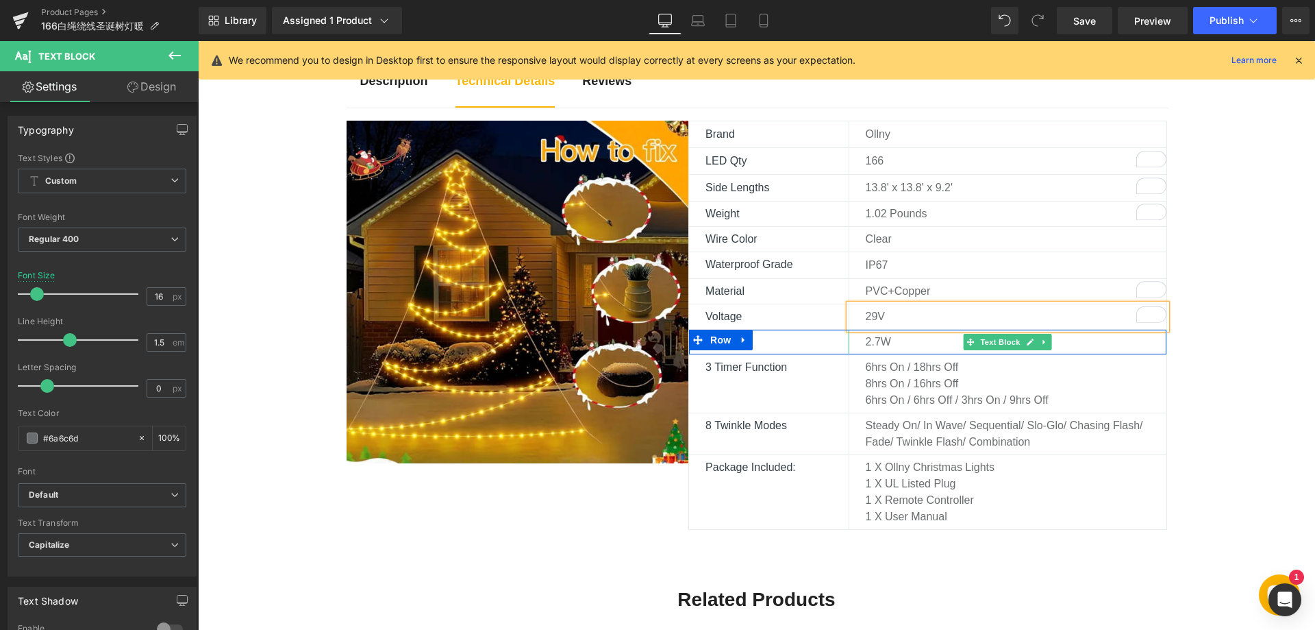
click at [876, 339] on p "2.7W" at bounding box center [1016, 342] width 301 height 16
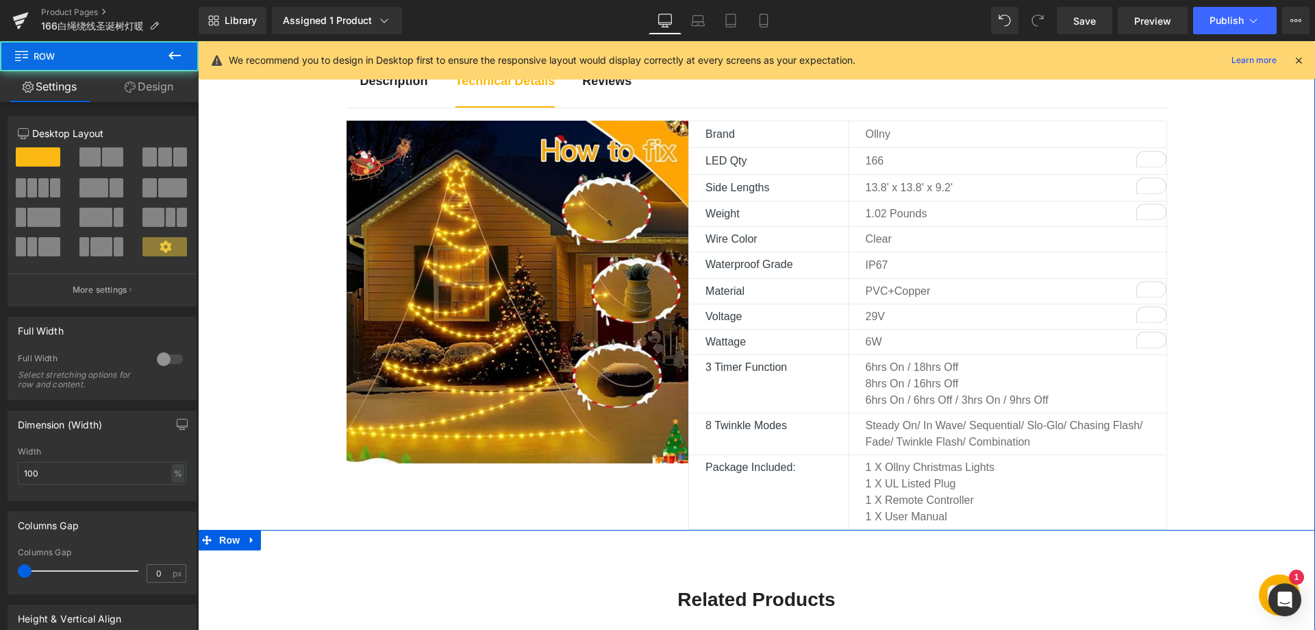
scroll to position [754, 0]
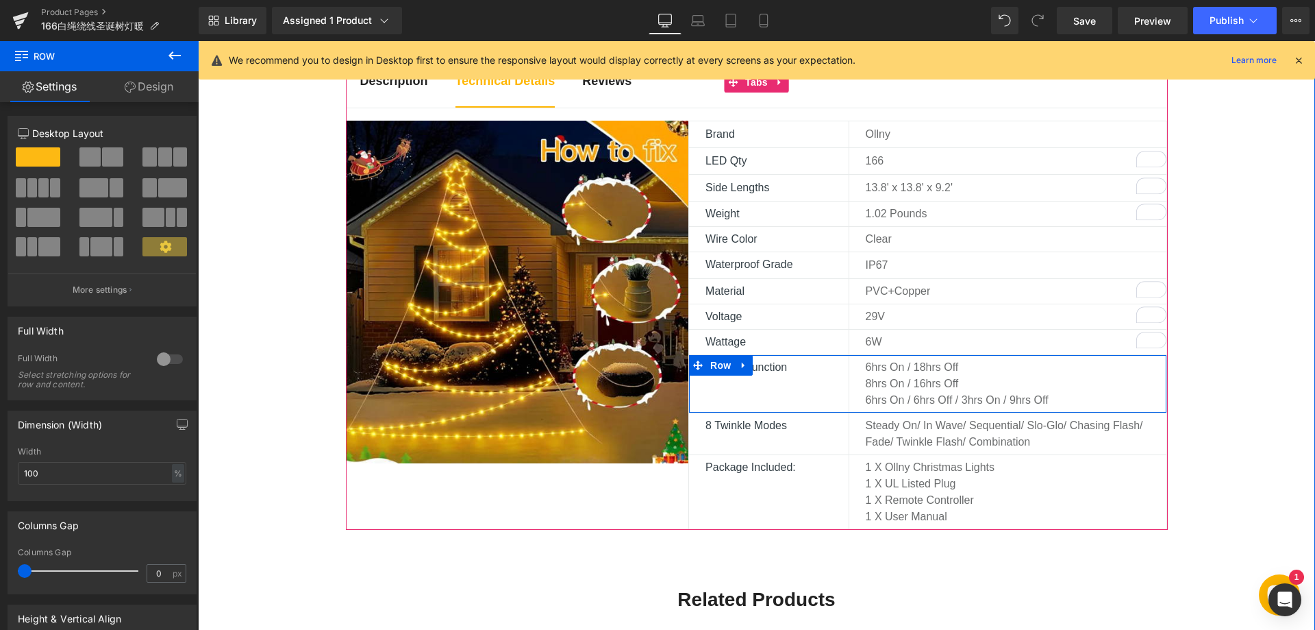
click at [877, 375] on p "8hrs On / 16hrs Off" at bounding box center [1008, 383] width 285 height 16
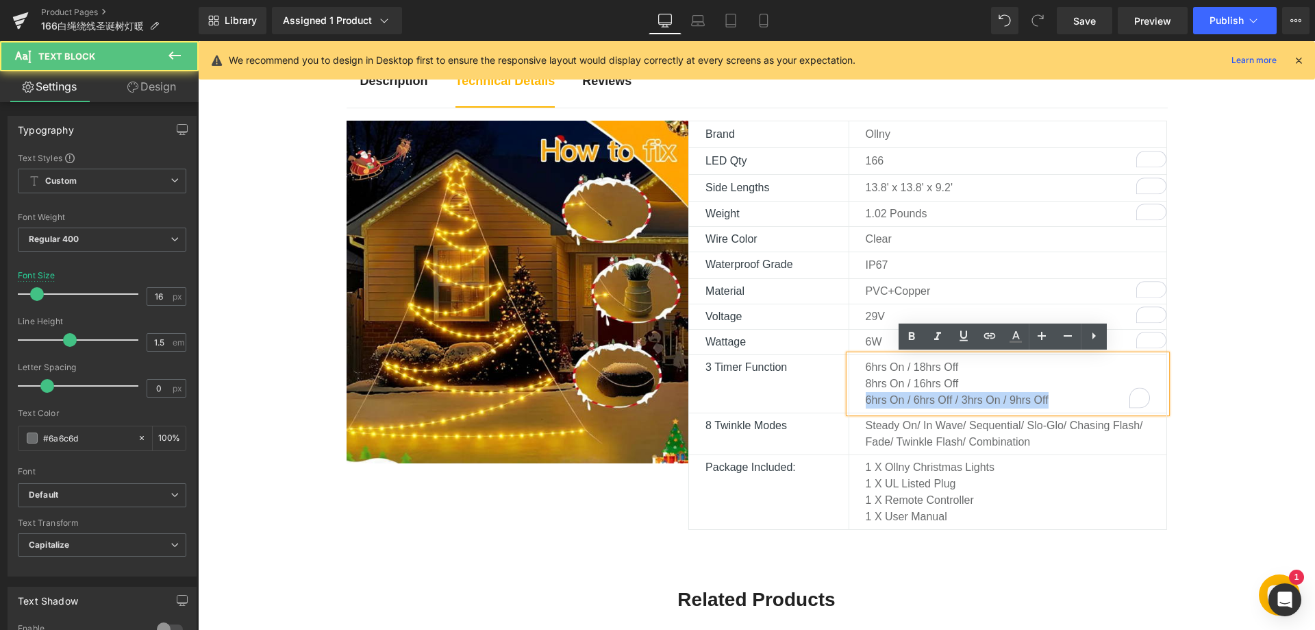
drag, startPoint x: 860, startPoint y: 403, endPoint x: 1089, endPoint y: 398, distance: 228.9
click at [1089, 398] on div "6hrs On / 18hrs Off 8hrs On / 16hrs Off 6hrs On / 6hrs Off / 3hrs On / 9hrs Off" at bounding box center [1008, 384] width 319 height 58
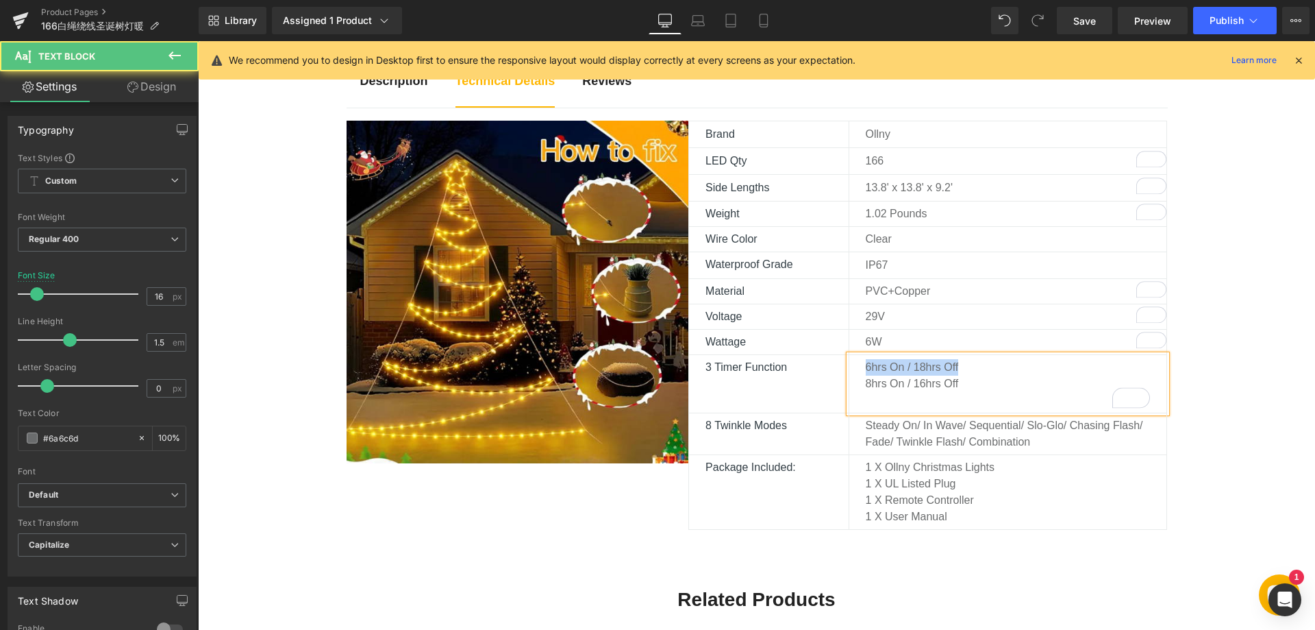
drag, startPoint x: 964, startPoint y: 367, endPoint x: 854, endPoint y: 371, distance: 110.4
click at [854, 371] on div "6hrs On / 18hrs Off 8hrs On / 16hrs Off" at bounding box center [1008, 384] width 319 height 58
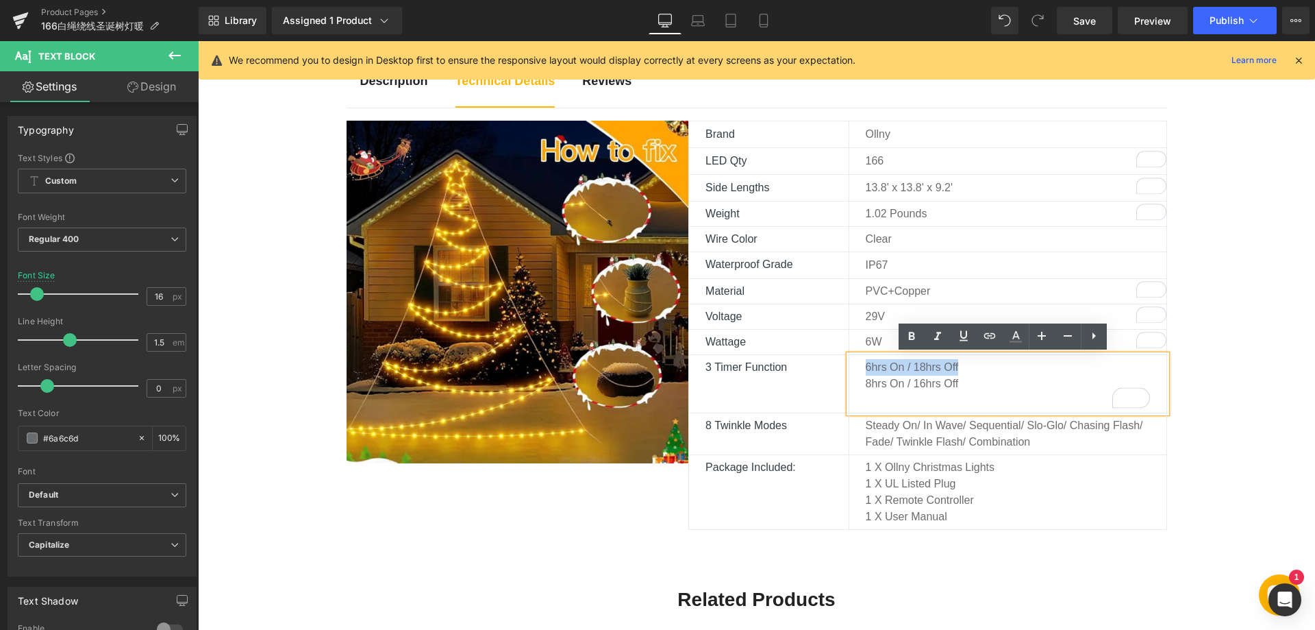
copy p "6hrs On / 18hrs Off"
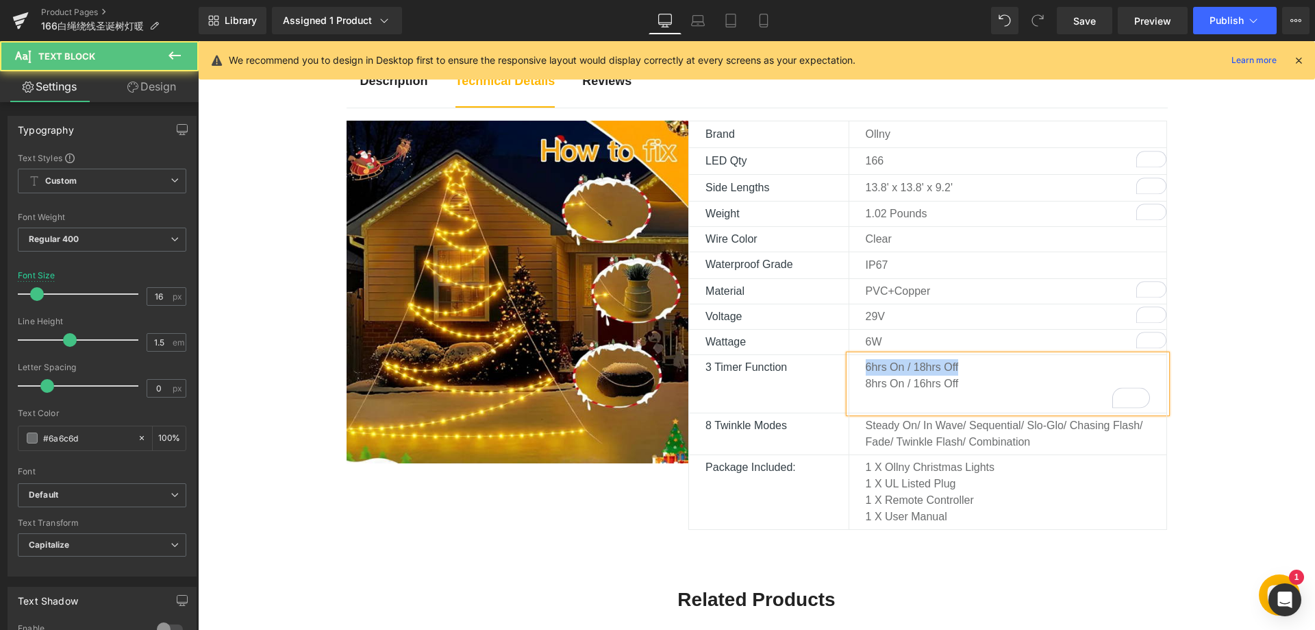
click at [971, 364] on p "6hrs On / 18hrs Off" at bounding box center [1008, 367] width 285 height 16
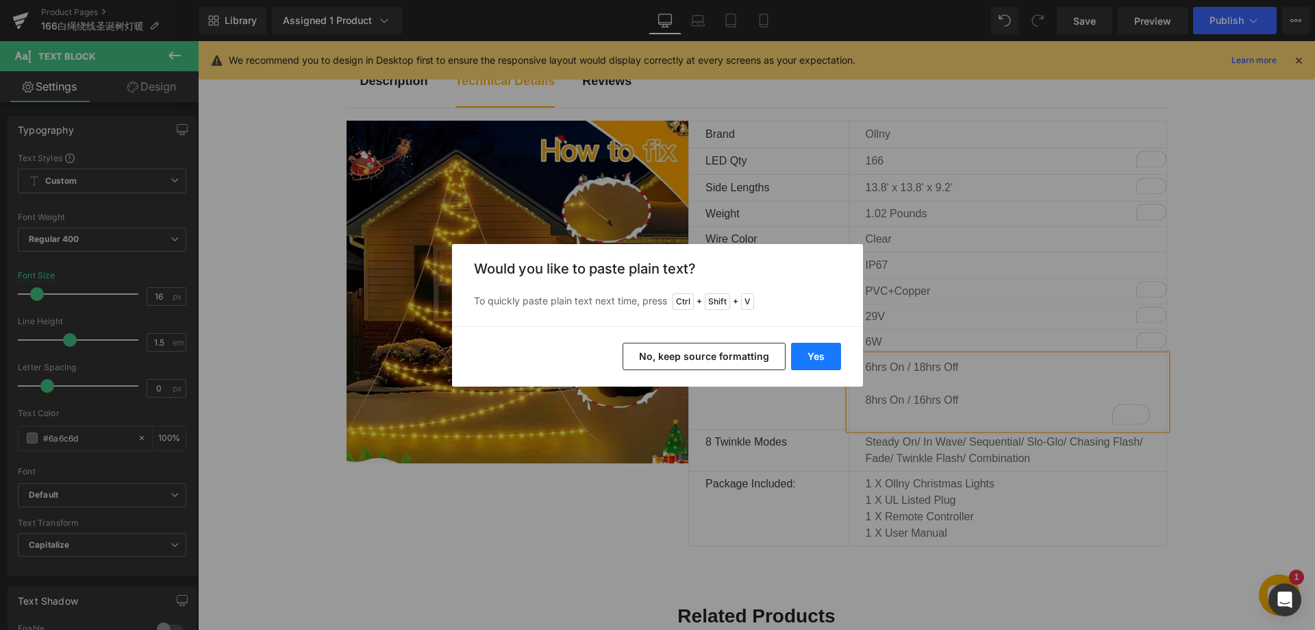
click at [808, 356] on button "Yes" at bounding box center [816, 356] width 50 height 27
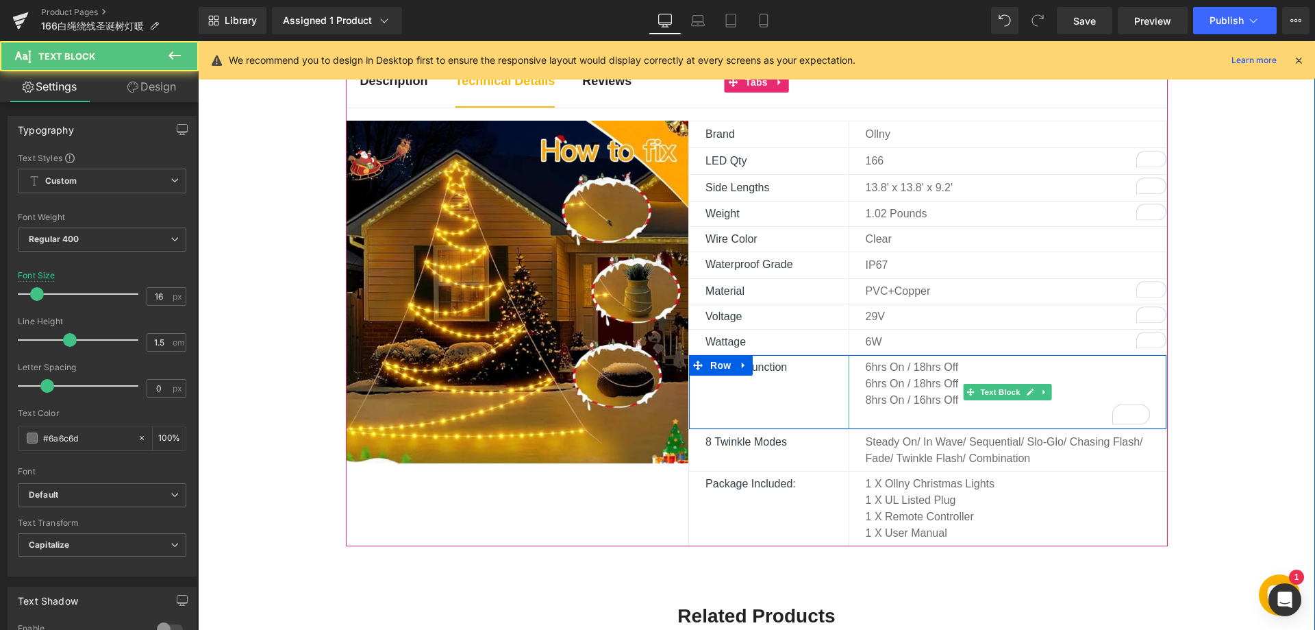
click at [876, 411] on p "To enrich screen reader interactions, please activate Accessibility in Grammarl…" at bounding box center [1008, 416] width 285 height 16
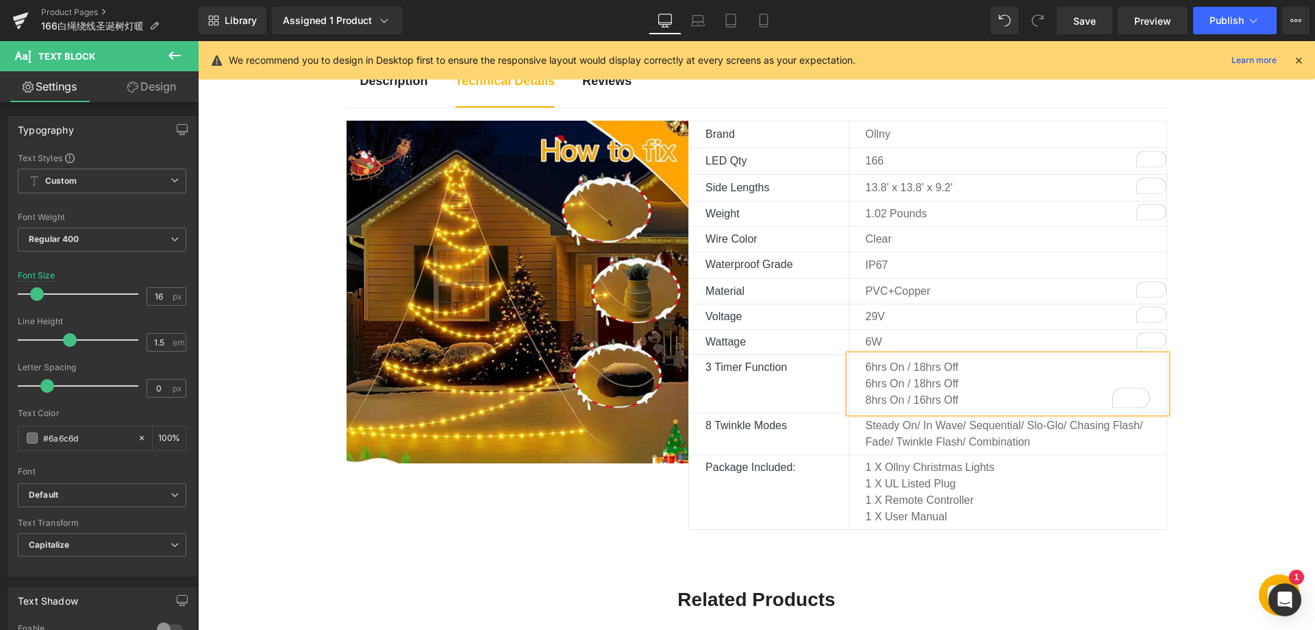
click at [1242, 408] on div "Description Text Block Technical Details Text Block Reviews Text Block Image Br…" at bounding box center [756, 533] width 1117 height 965
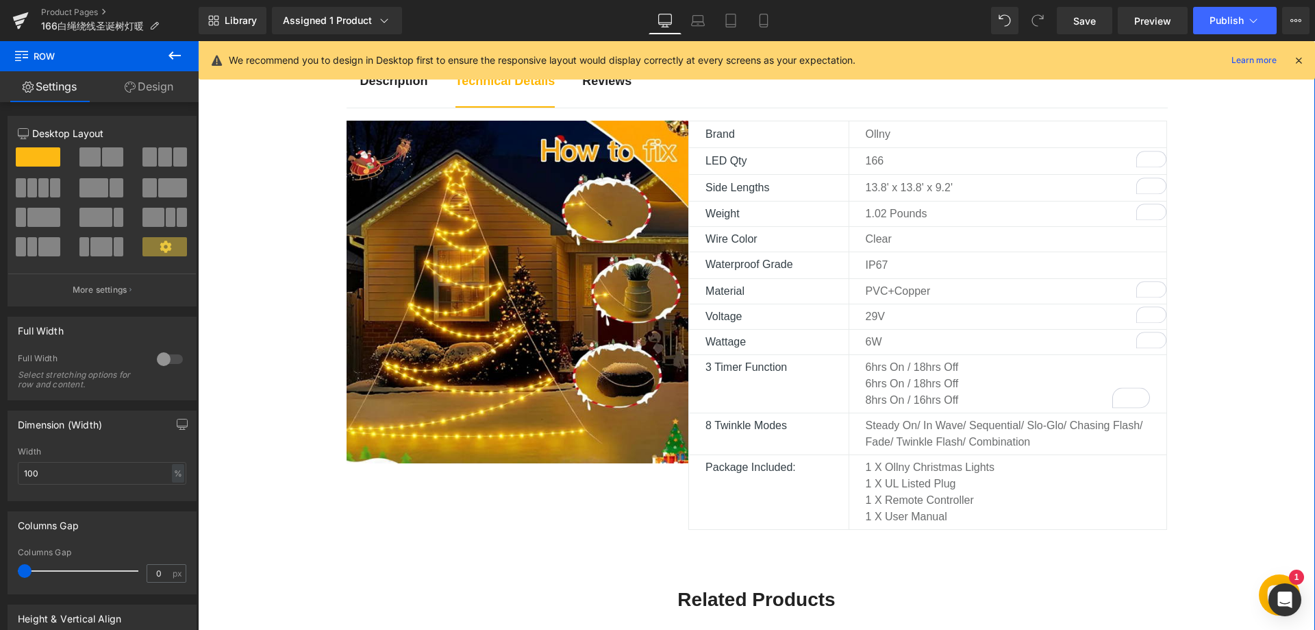
click at [1250, 159] on div "Description Text Block Technical Details Text Block Reviews Text Block Image Br…" at bounding box center [756, 533] width 1117 height 965
click at [1067, 21] on link "Save" at bounding box center [1084, 20] width 55 height 27
